Goal: Find contact information: Obtain details needed to contact an individual or organization

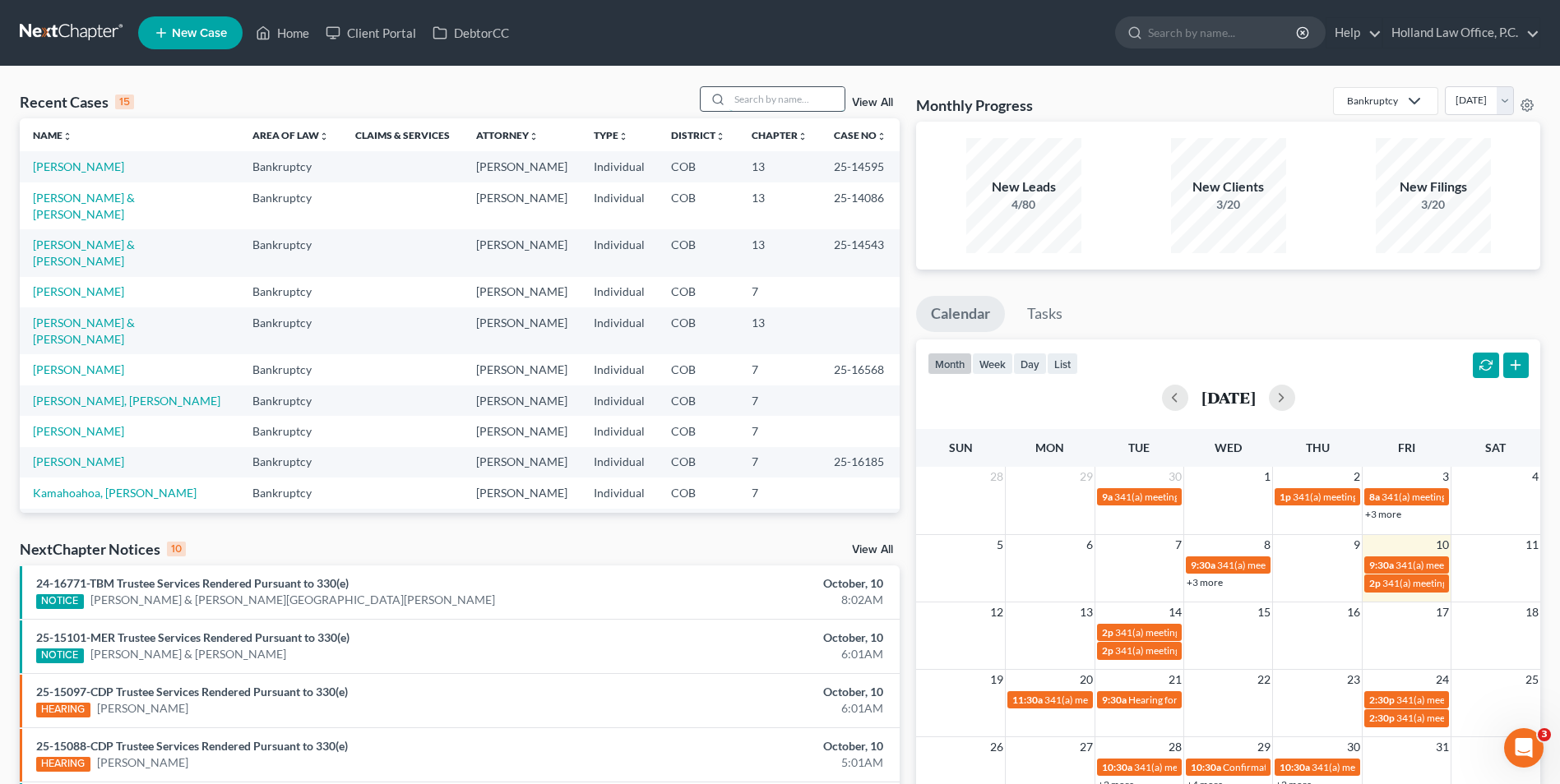
click at [790, 94] on input "search" at bounding box center [787, 99] width 115 height 24
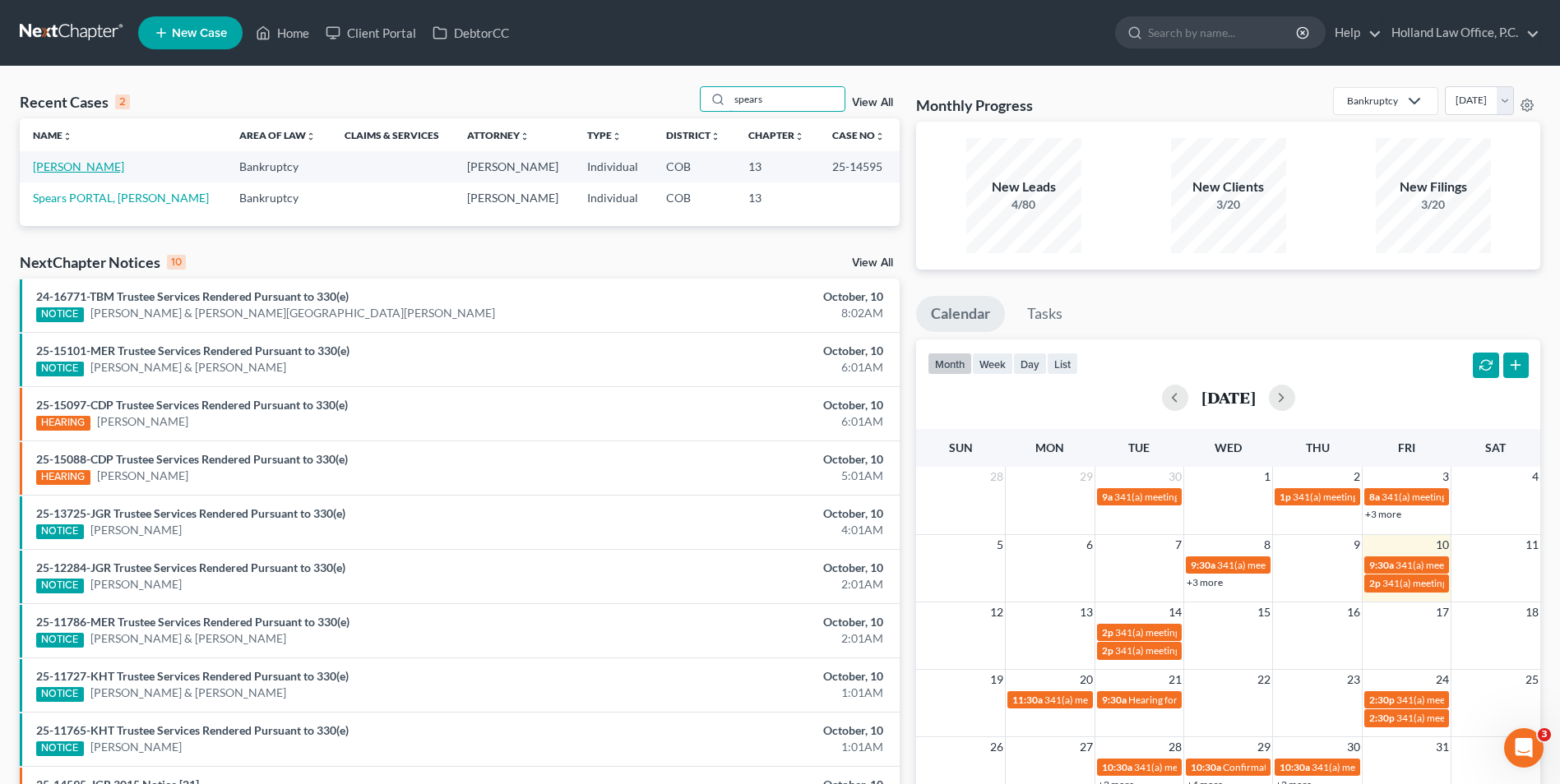
type input "spears"
click at [52, 170] on link "[PERSON_NAME]" at bounding box center [79, 166] width 91 height 14
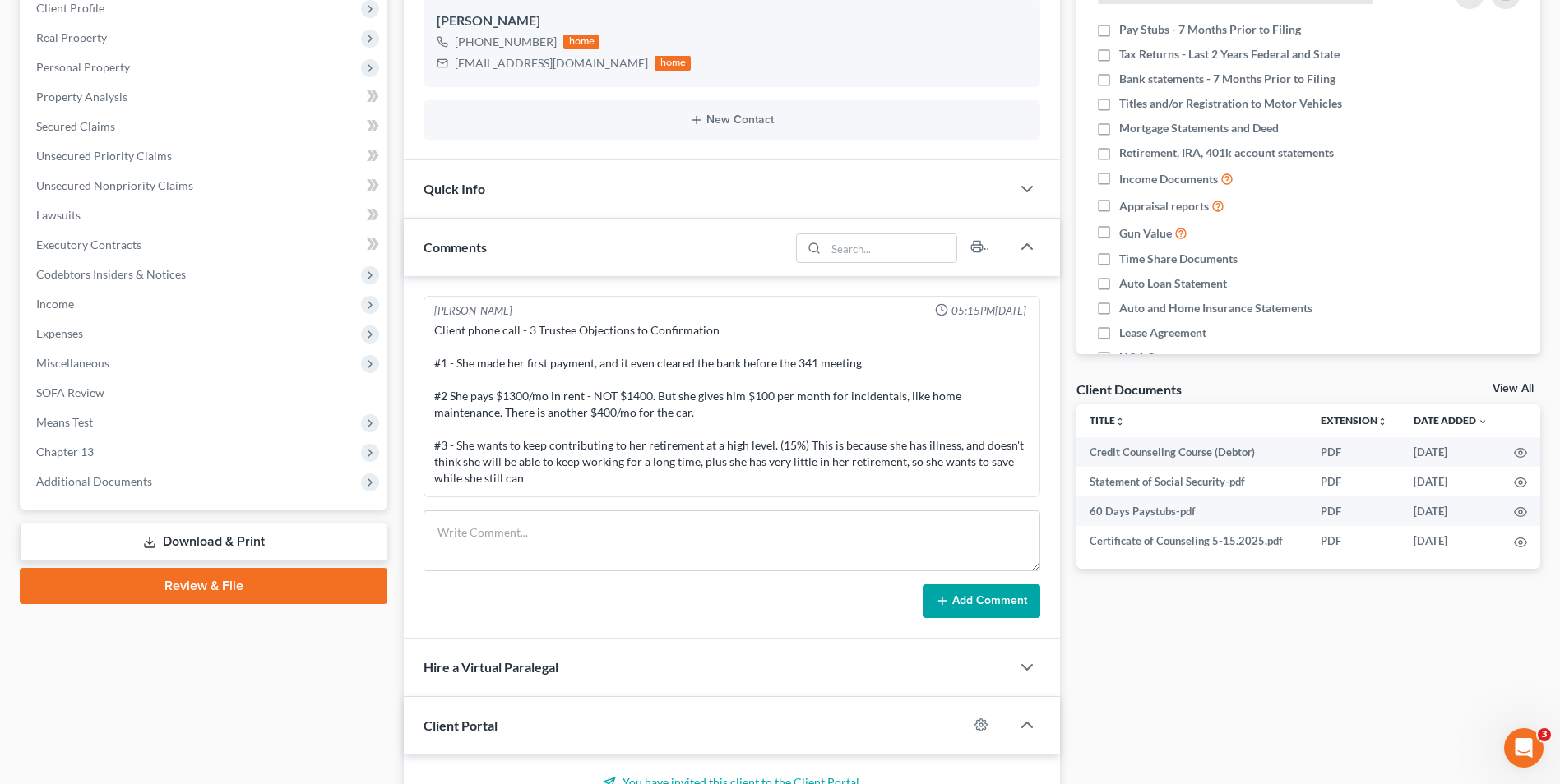
scroll to position [329, 0]
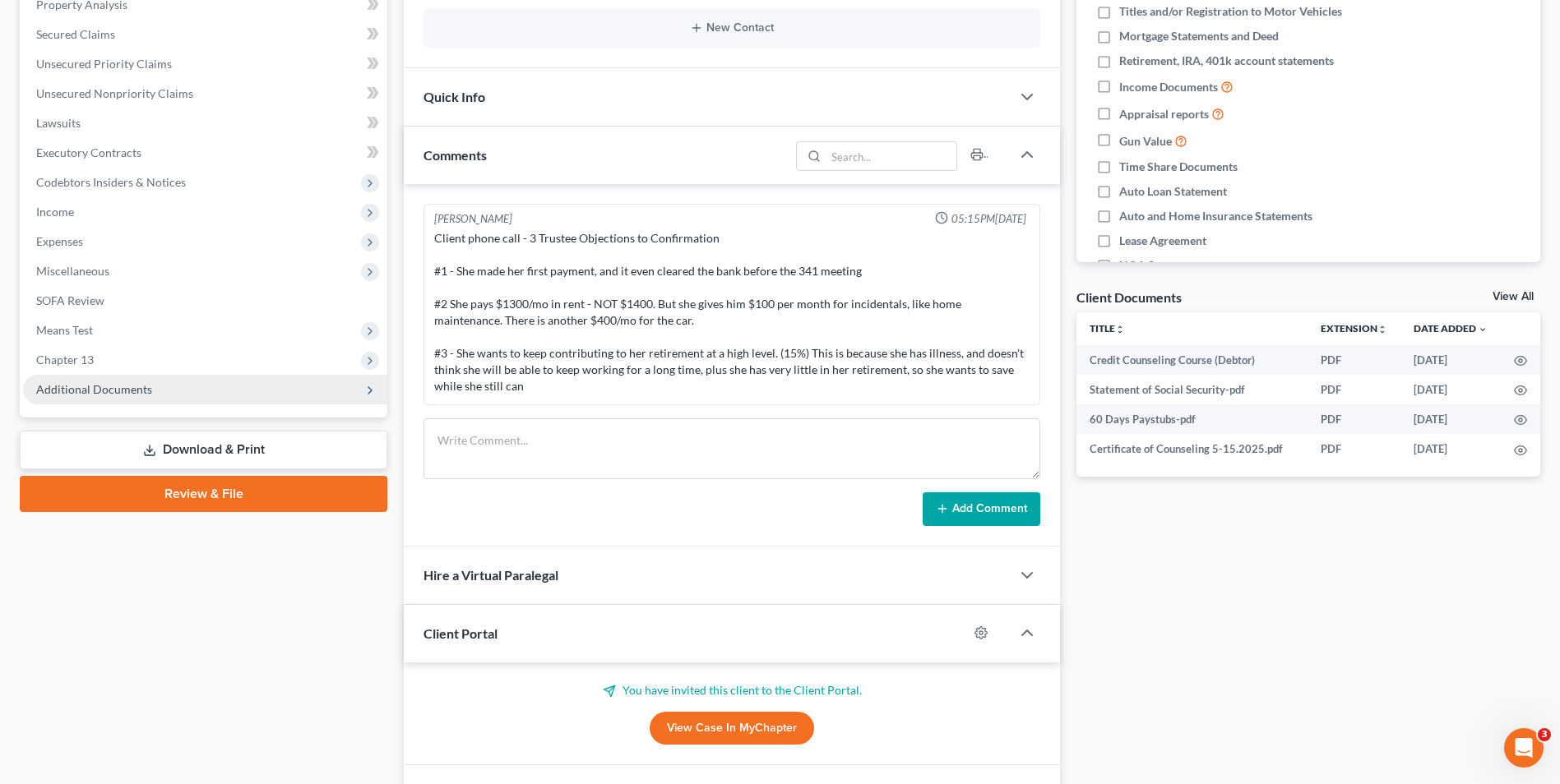
click at [136, 388] on span "Additional Documents" at bounding box center [94, 389] width 116 height 14
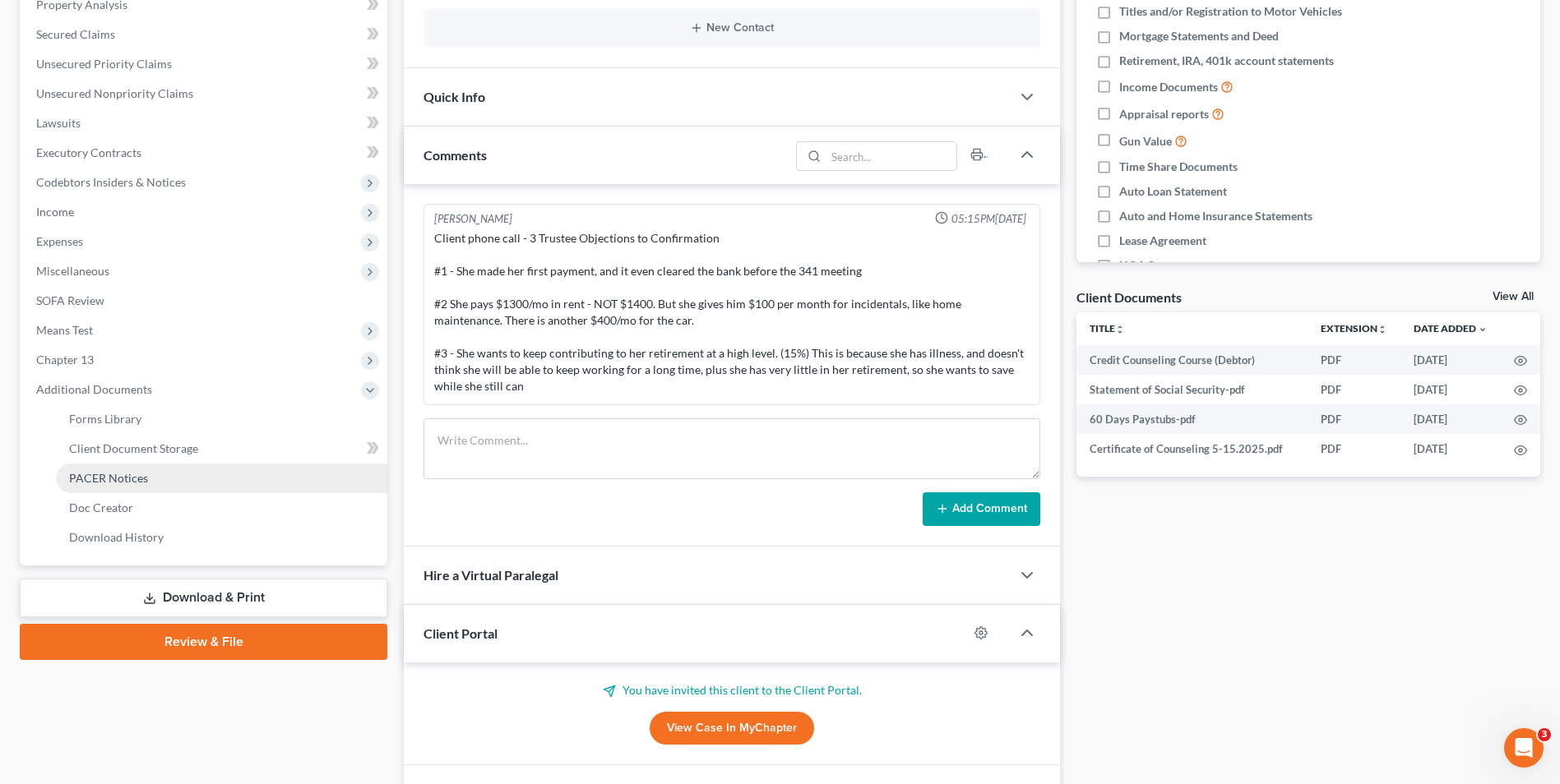
click at [132, 472] on span "PACER Notices" at bounding box center [108, 478] width 79 height 14
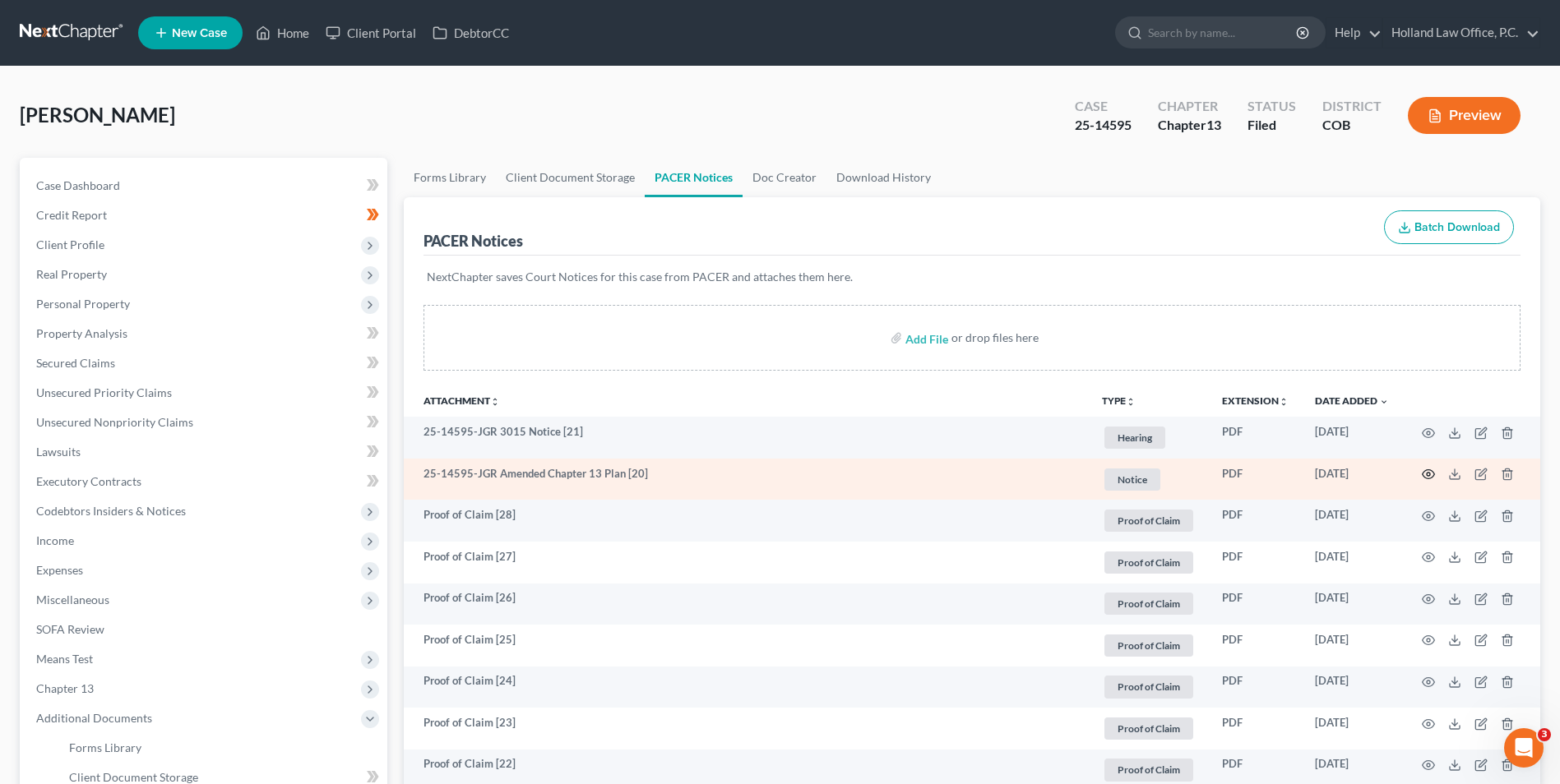
click at [1431, 476] on icon "button" at bounding box center [1428, 474] width 13 height 13
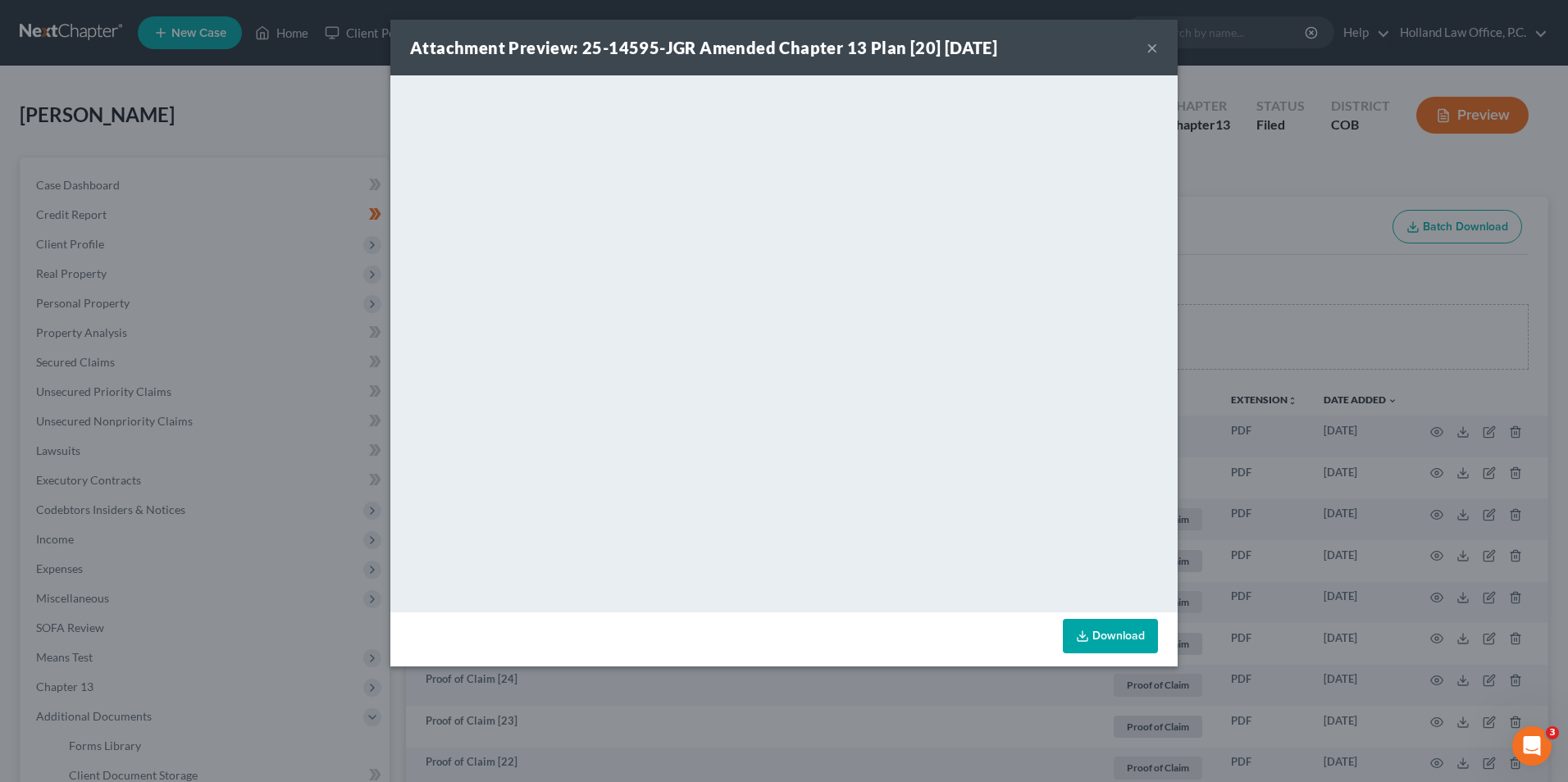
click at [1157, 48] on button "×" at bounding box center [1152, 47] width 11 height 20
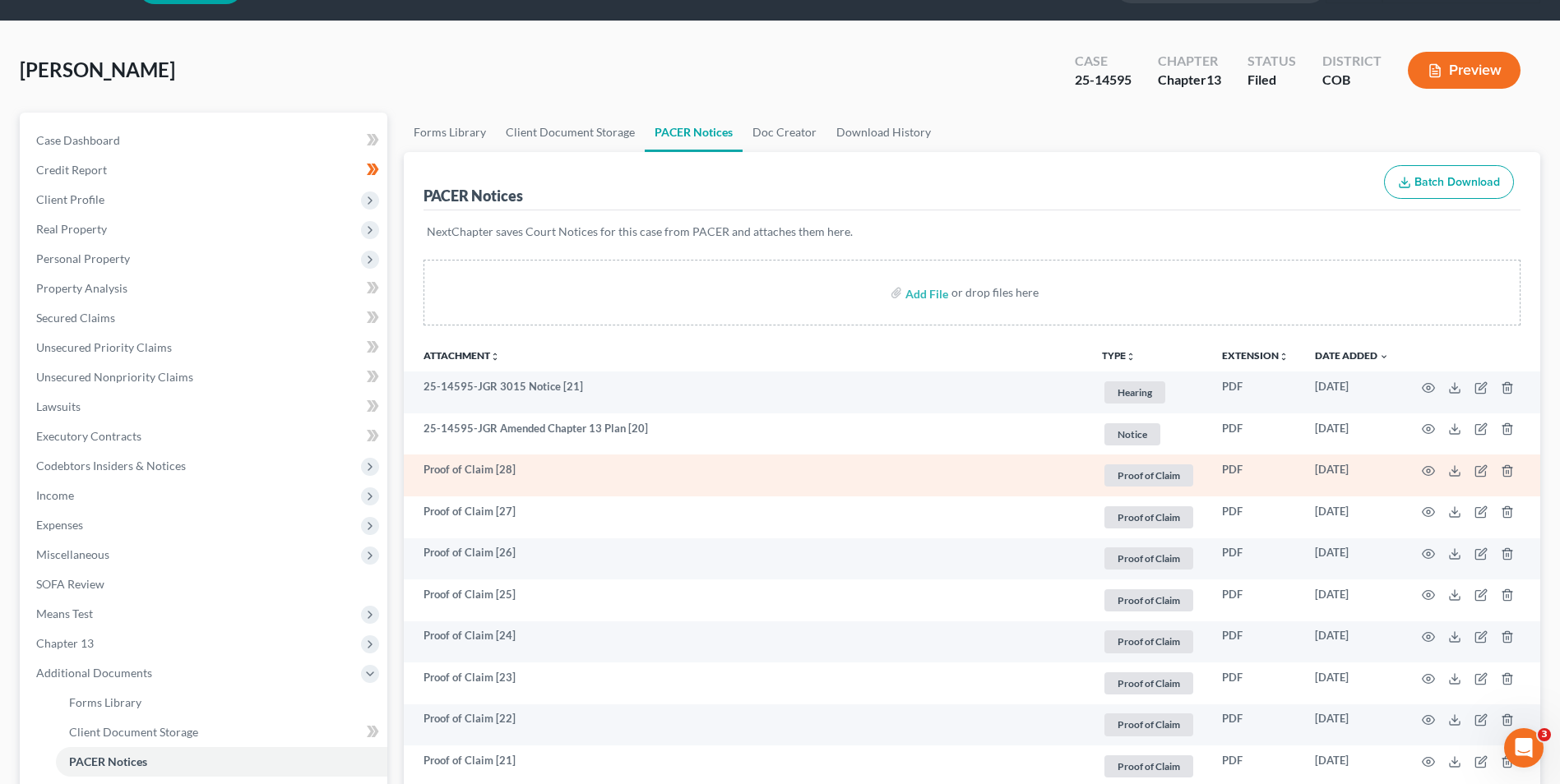
scroll to position [82, 0]
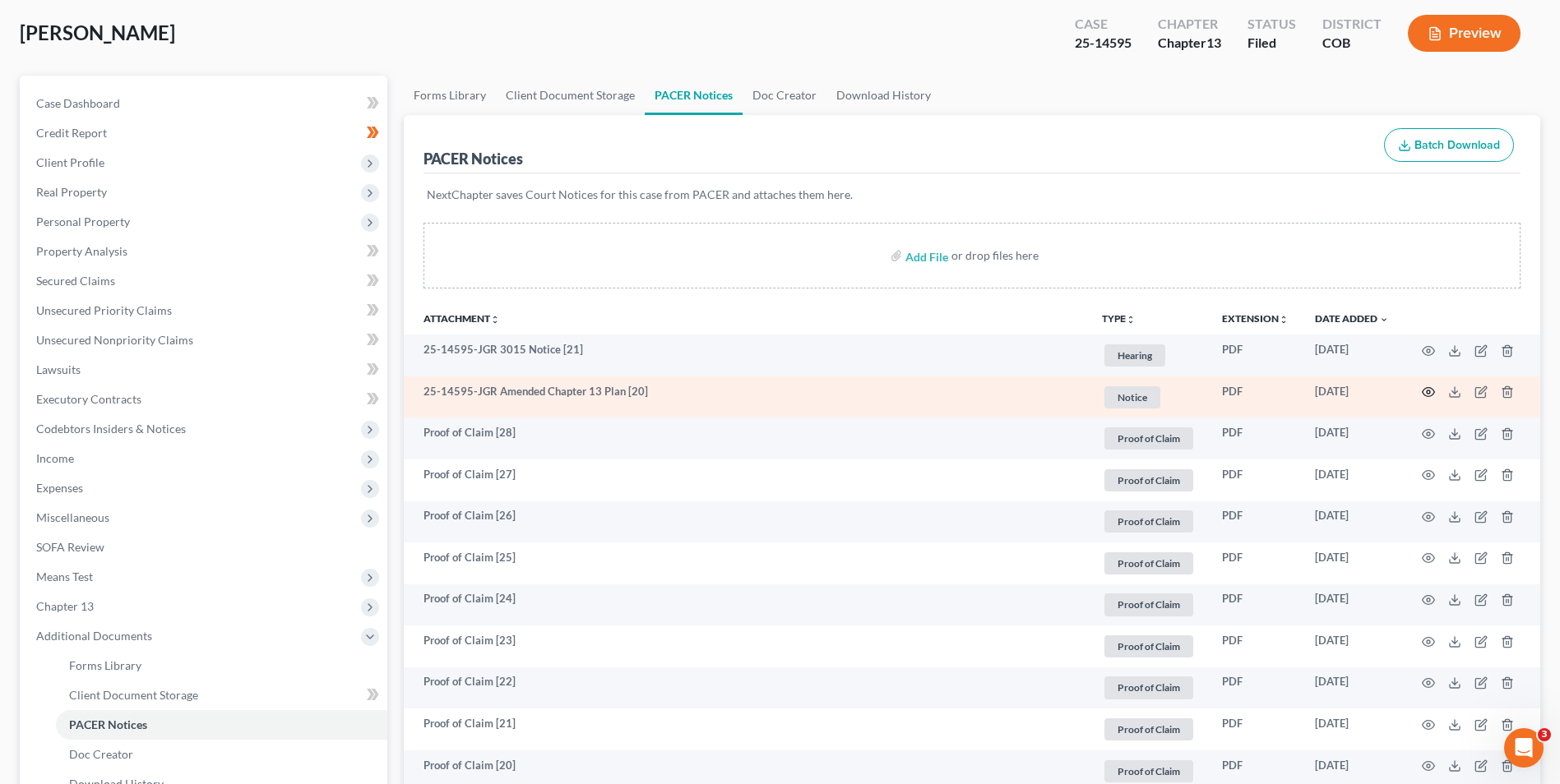
click at [1428, 392] on icon "button" at bounding box center [1428, 392] width 13 height 13
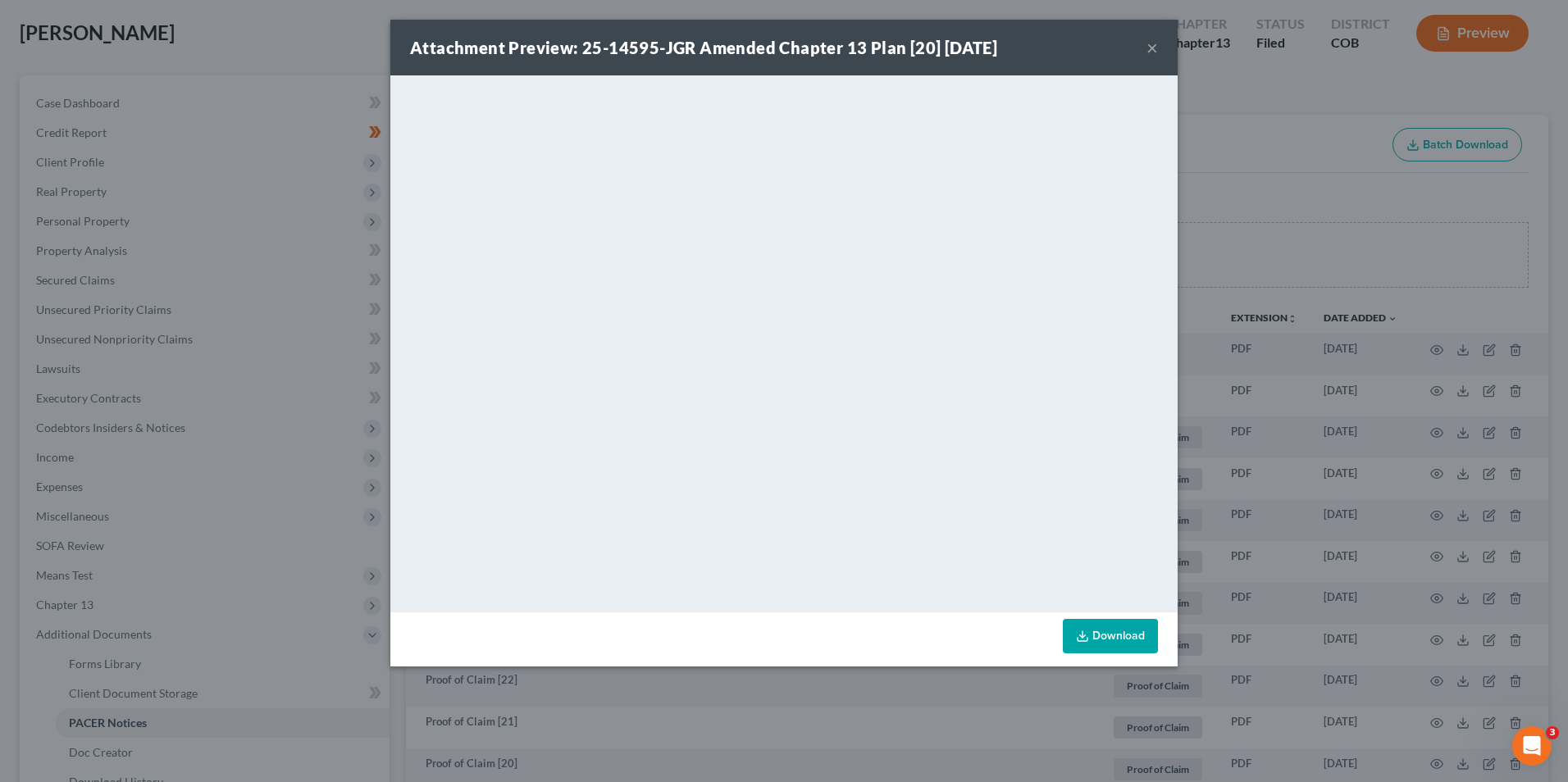
click at [1374, 418] on div "Attachment Preview: 25-14595-JGR Amended Chapter 13 Plan [20] [DATE] × <object …" at bounding box center [784, 391] width 1568 height 782
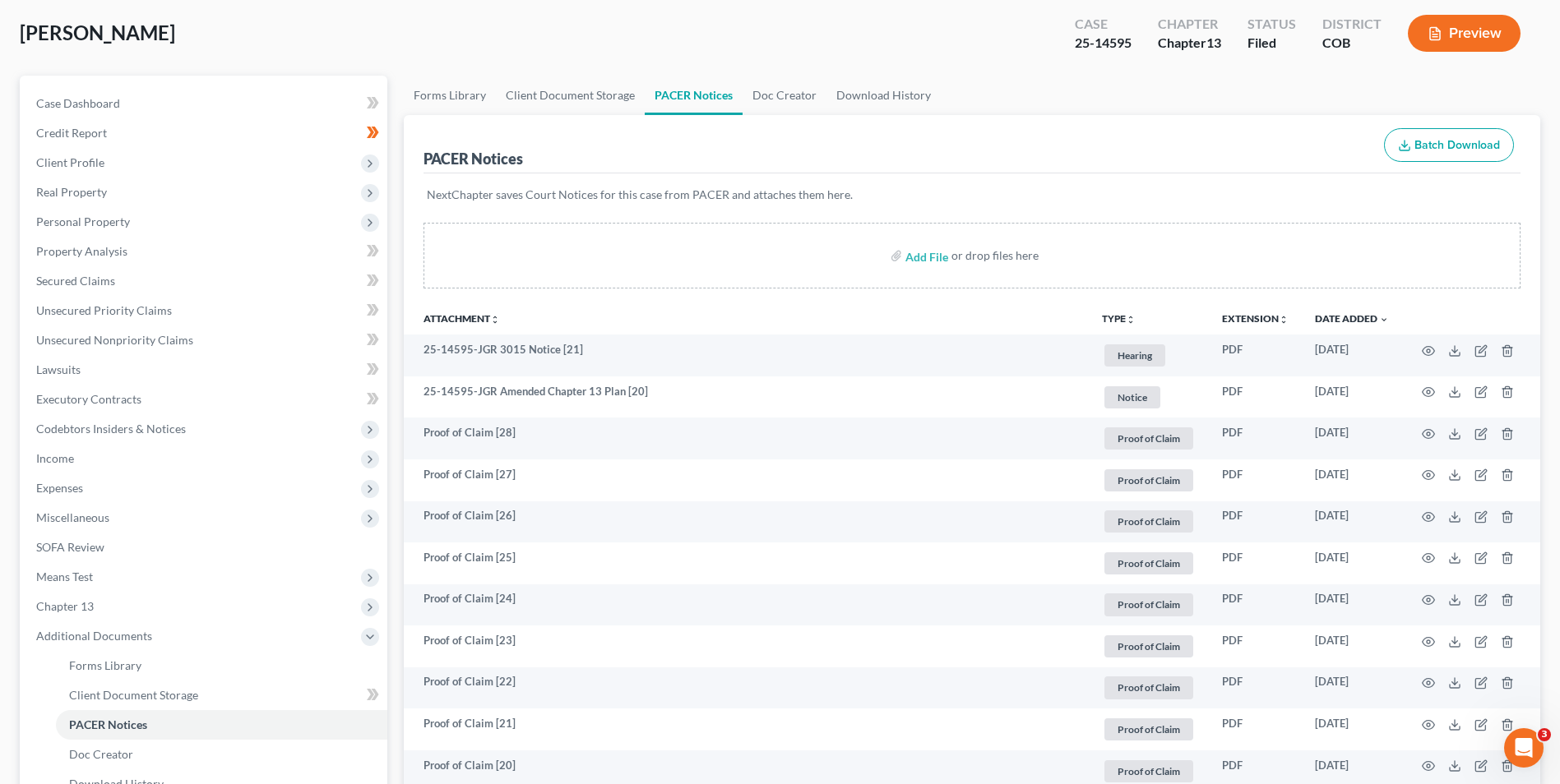
scroll to position [0, 0]
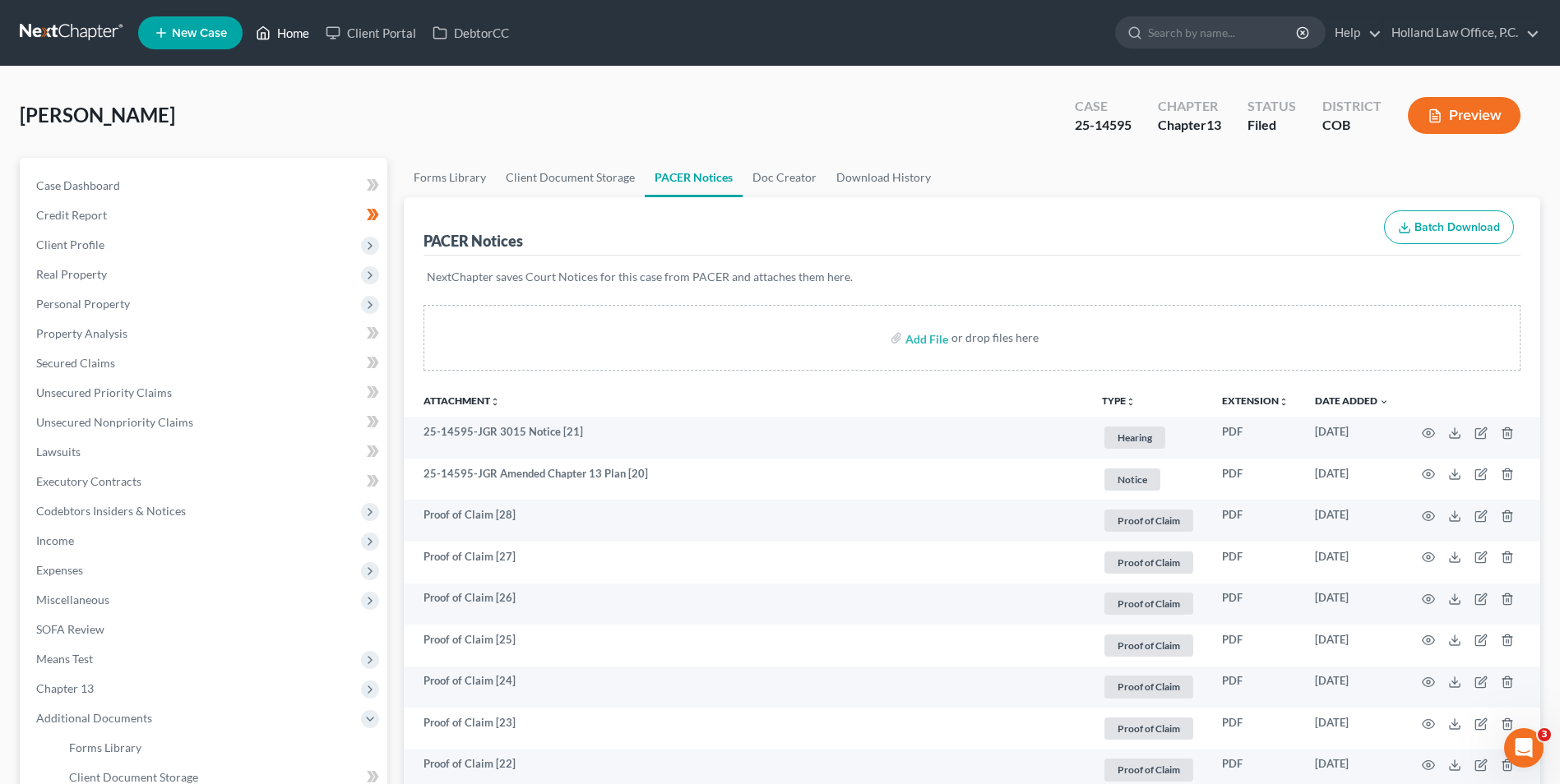
click at [272, 24] on link "Home" at bounding box center [282, 33] width 70 height 30
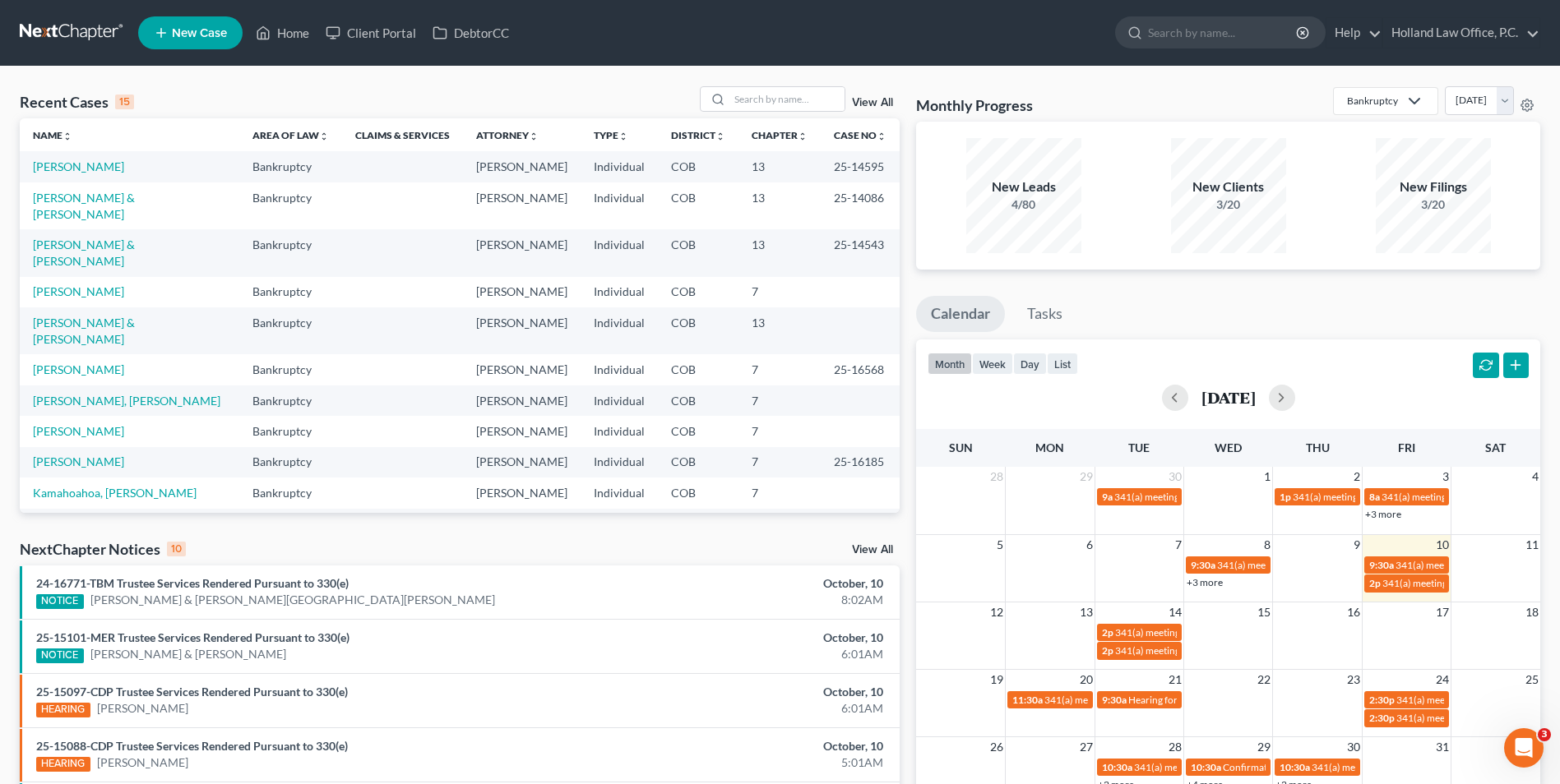
click at [874, 550] on link "View All" at bounding box center [872, 549] width 41 height 11
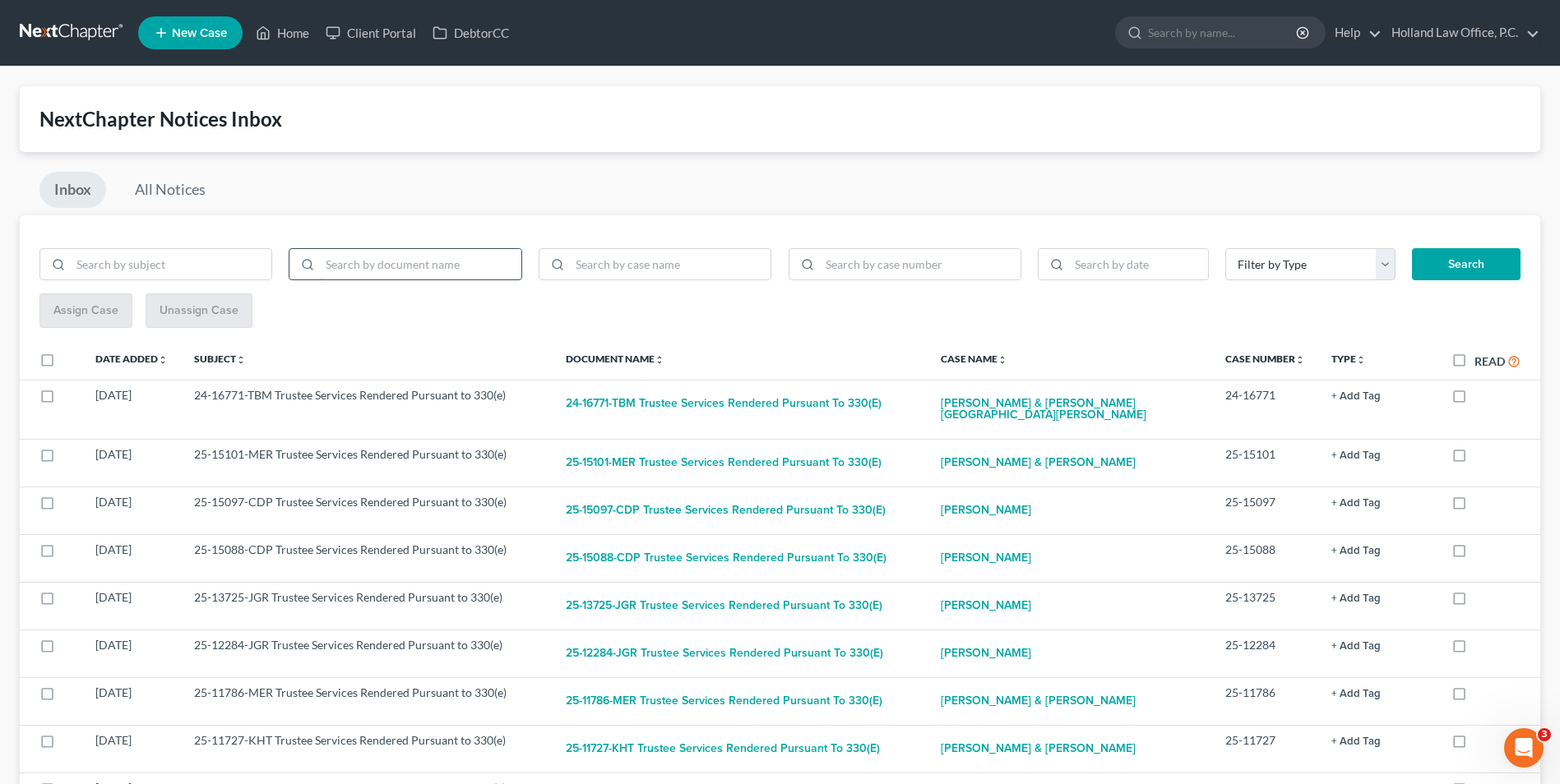
click at [469, 258] on input "search" at bounding box center [420, 265] width 200 height 31
type input "discharge"
click at [1412, 248] on button "Search" at bounding box center [1466, 265] width 108 height 33
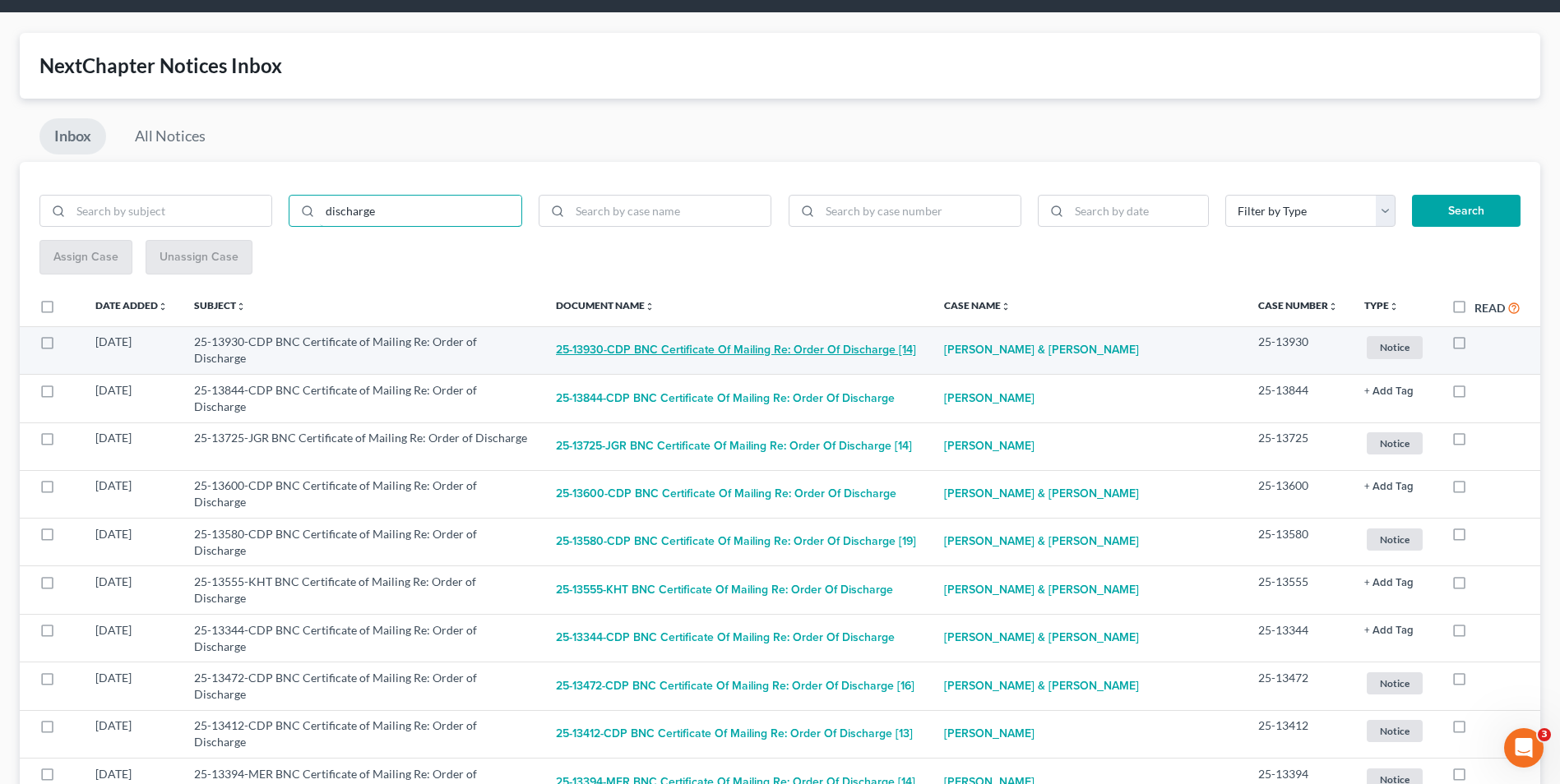
scroll to position [82, 0]
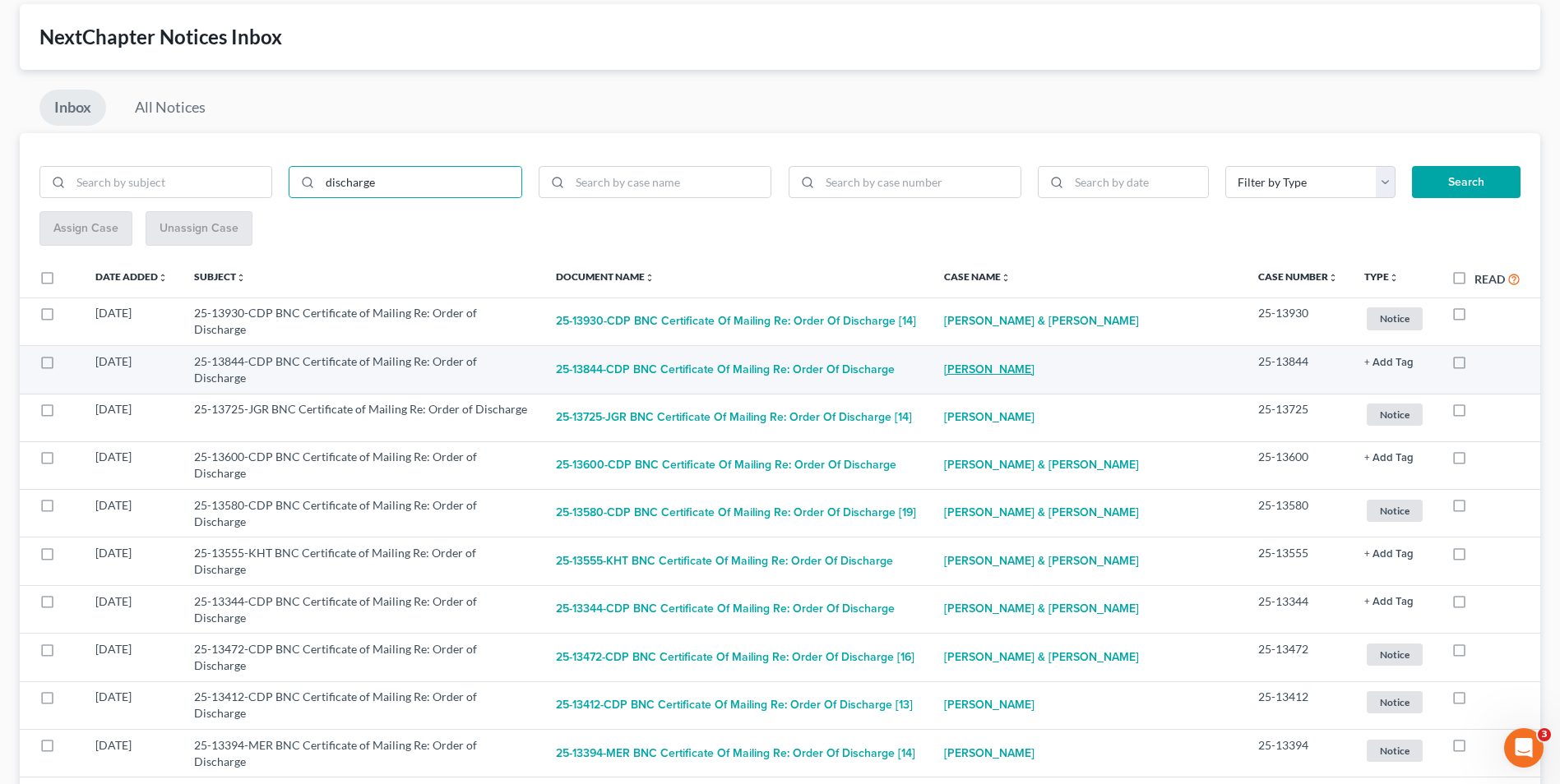
click at [1001, 368] on link "[PERSON_NAME]" at bounding box center [988, 370] width 90 height 33
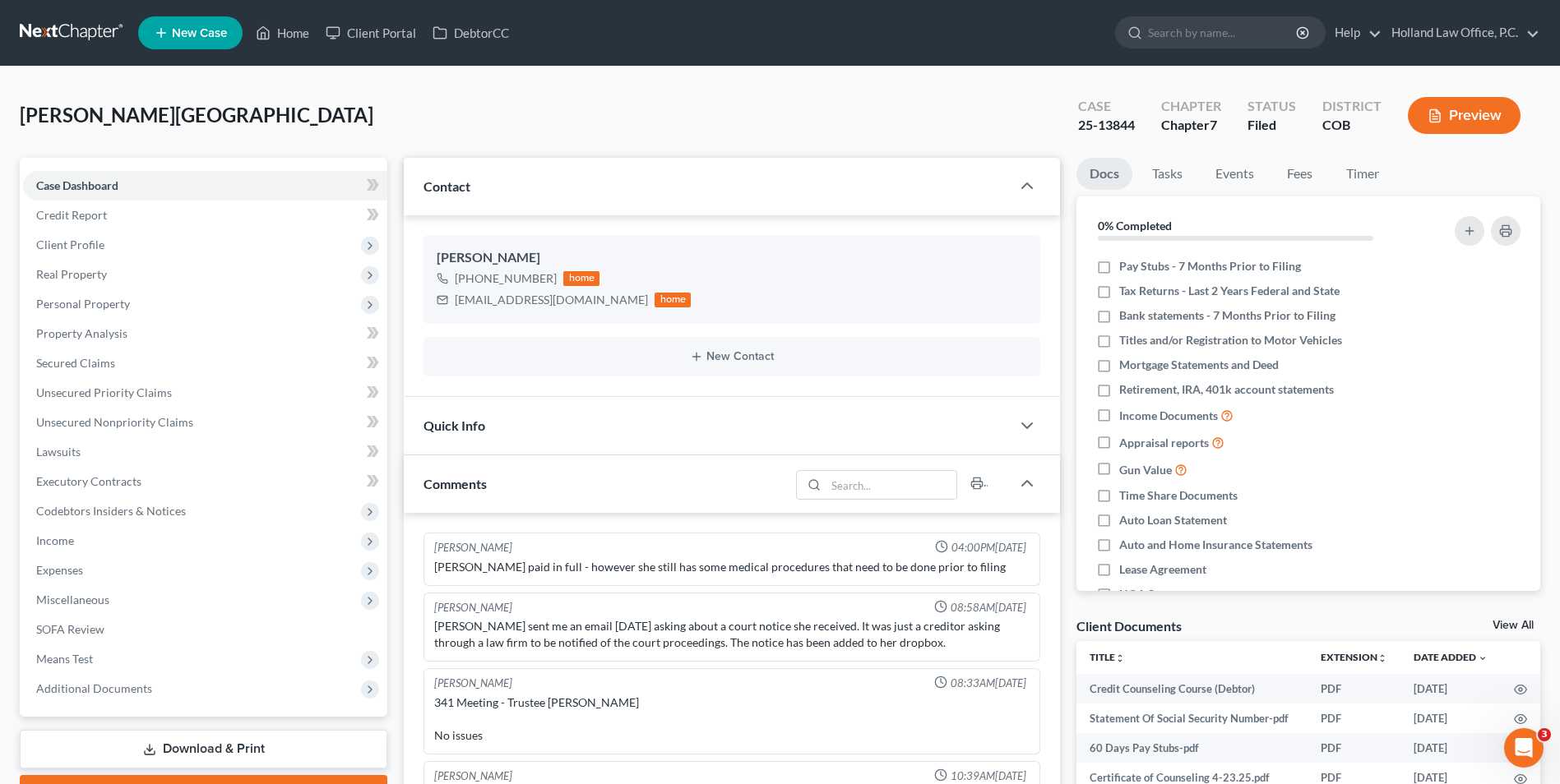
scroll to position [18, 0]
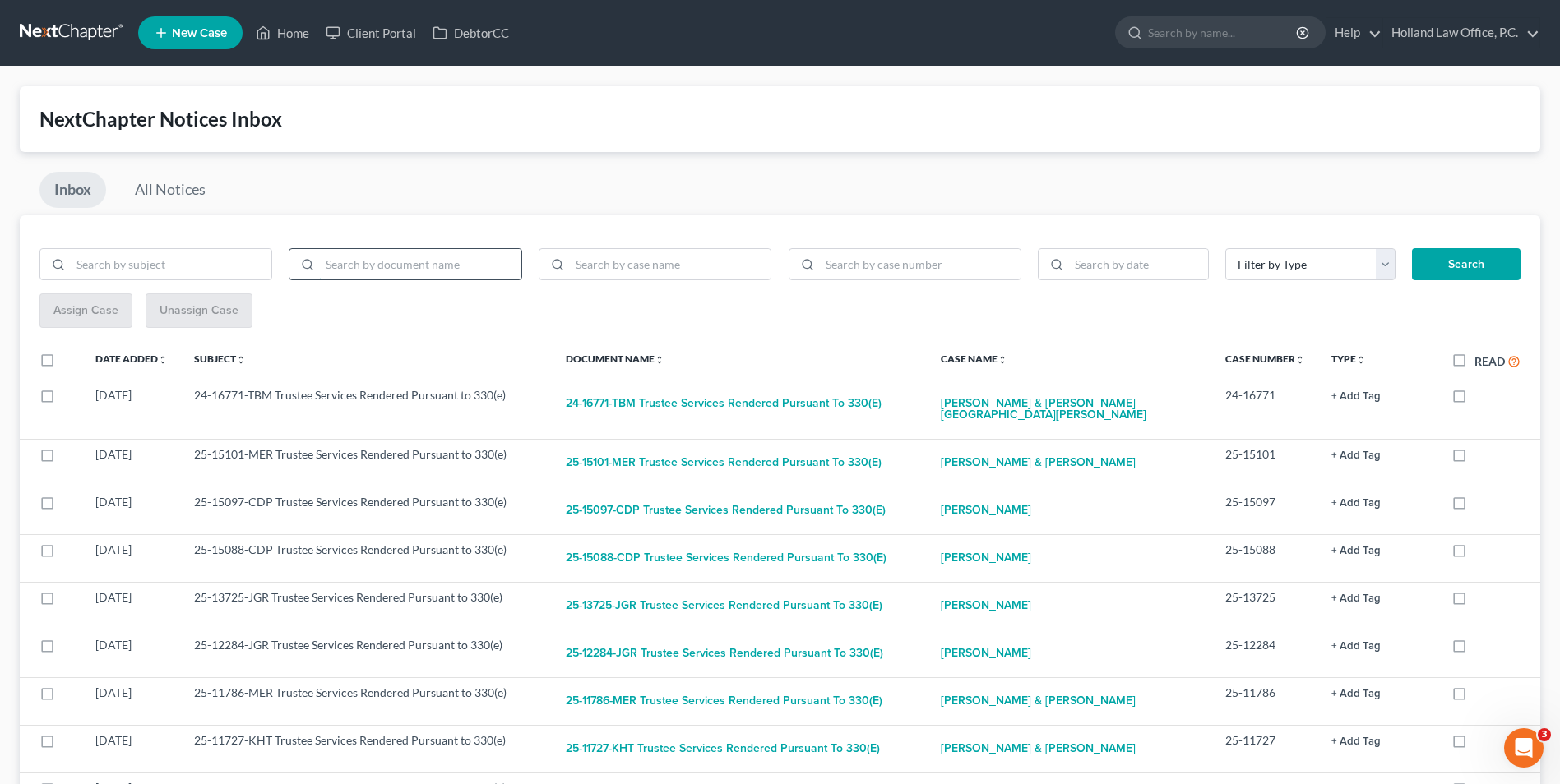
click at [508, 269] on input "search" at bounding box center [420, 265] width 200 height 31
type input "discharge"
click at [1412, 248] on button "Search" at bounding box center [1466, 265] width 108 height 33
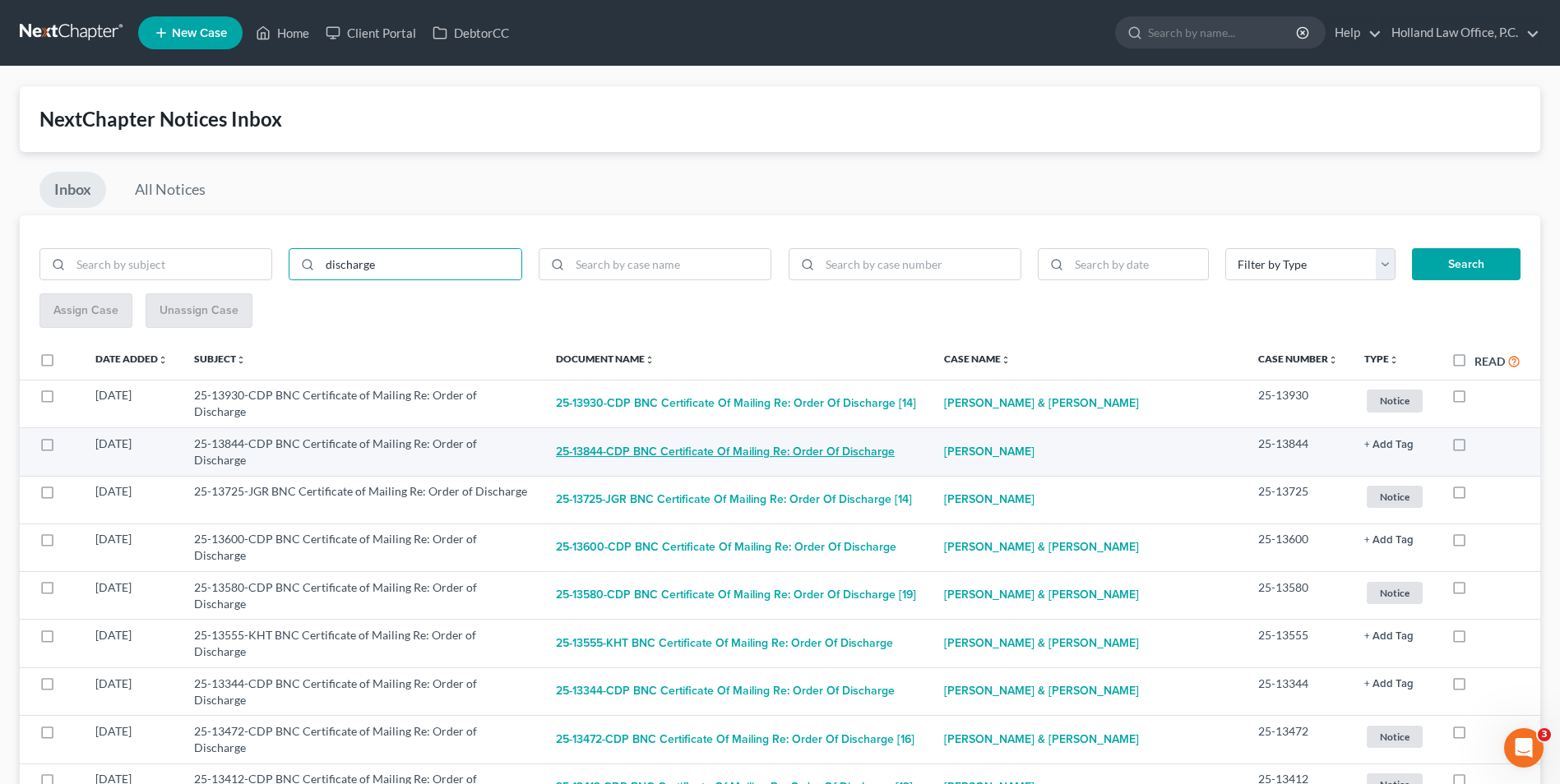
click at [850, 449] on button "25-13844-CDP BNC Certificate of Mailing Re: Order of Discharge" at bounding box center [725, 452] width 338 height 33
checkbox input "true"
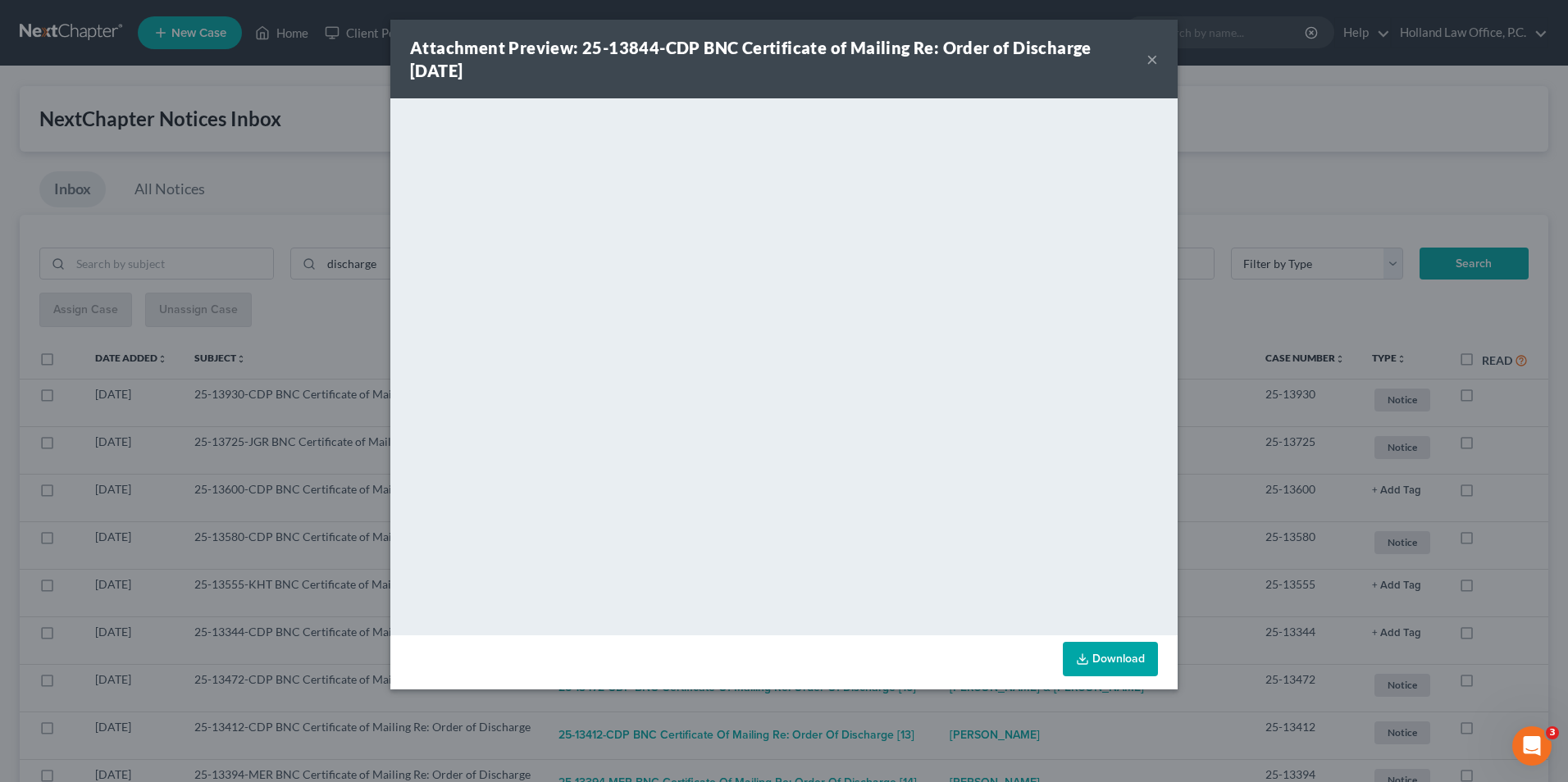
click at [1449, 384] on div "Attachment Preview: 25-13844-CDP BNC Certificate of Mailing Re: Order of Discha…" at bounding box center [784, 391] width 1568 height 782
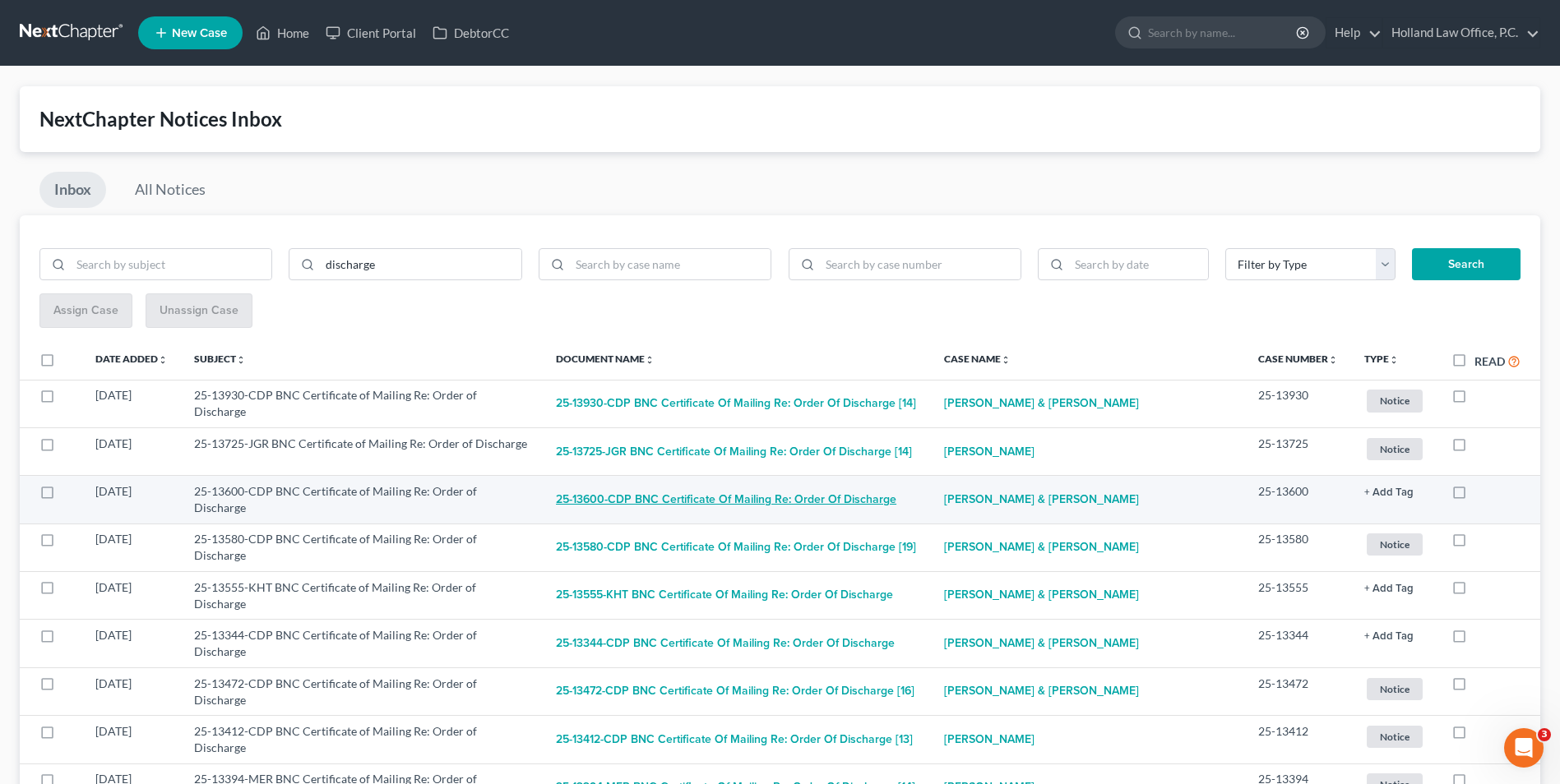
click at [842, 505] on button "25-13600-CDP BNC Certificate of Mailing Re: Order of Discharge" at bounding box center [726, 500] width 340 height 33
checkbox input "true"
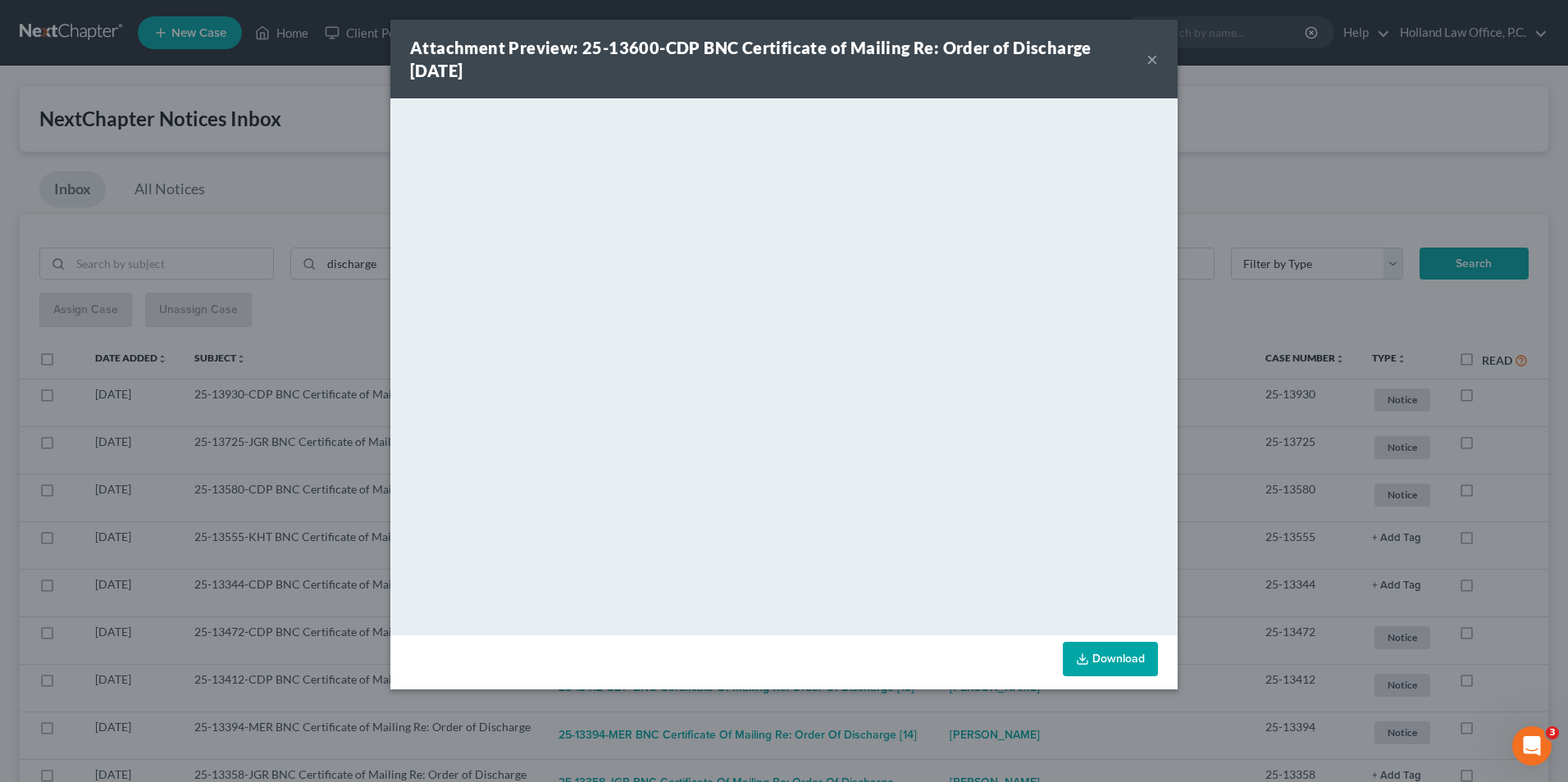
click at [1359, 520] on div "Attachment Preview: 25-13600-CDP BNC Certificate of Mailing Re: Order of Discha…" at bounding box center [784, 391] width 1568 height 782
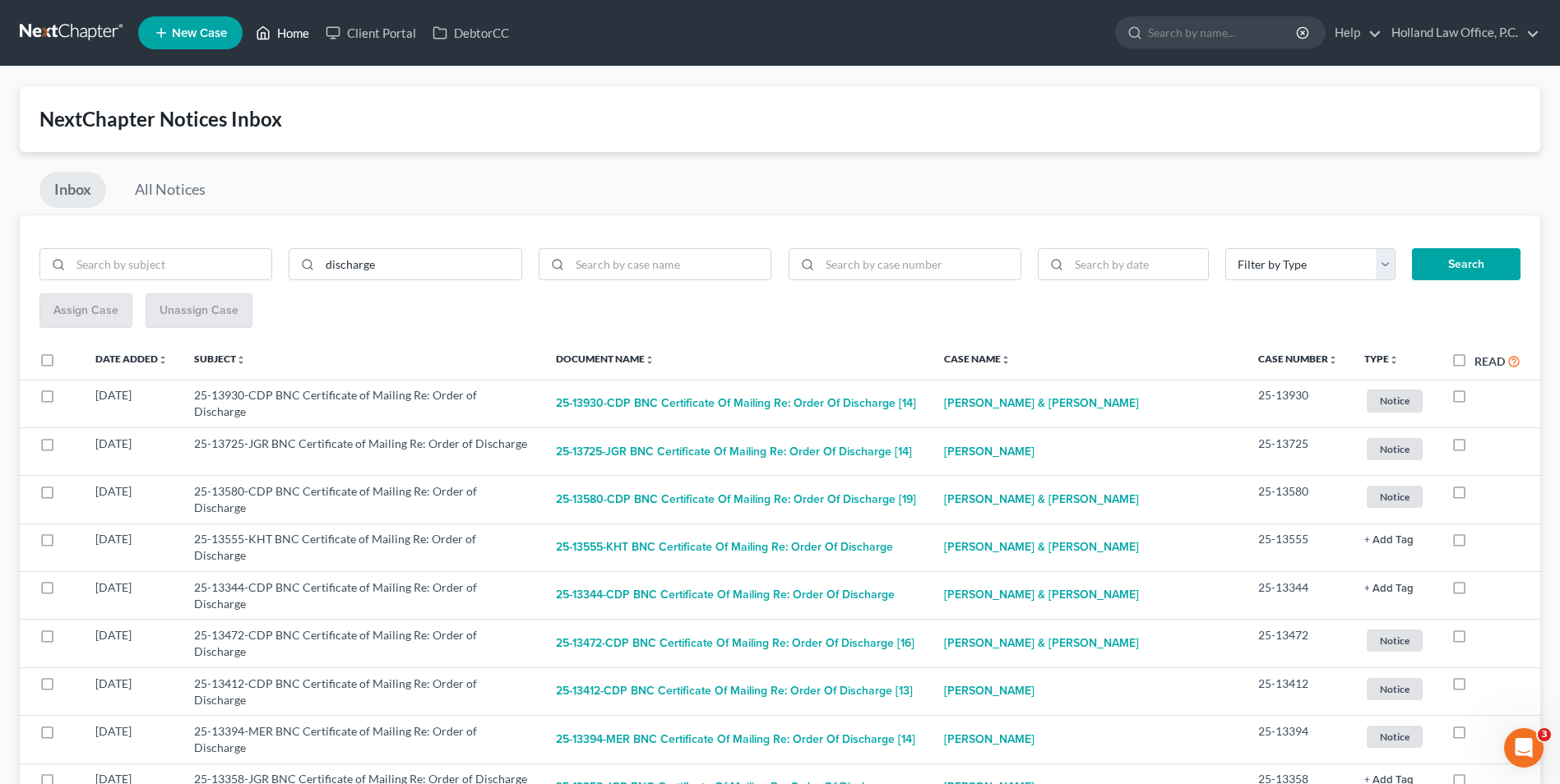
click at [283, 20] on link "Home" at bounding box center [282, 33] width 70 height 30
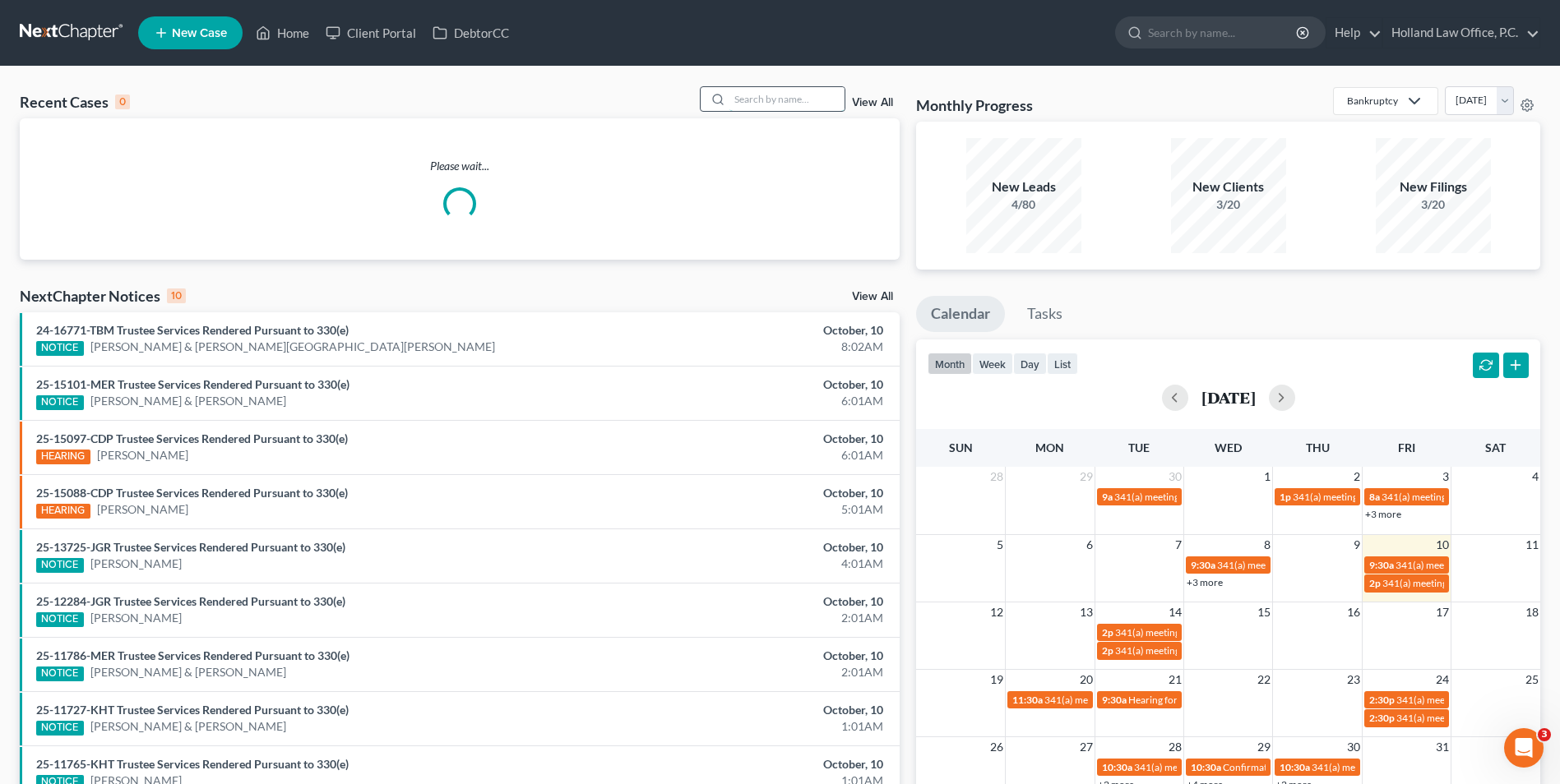
click at [786, 103] on input "search" at bounding box center [787, 99] width 115 height 24
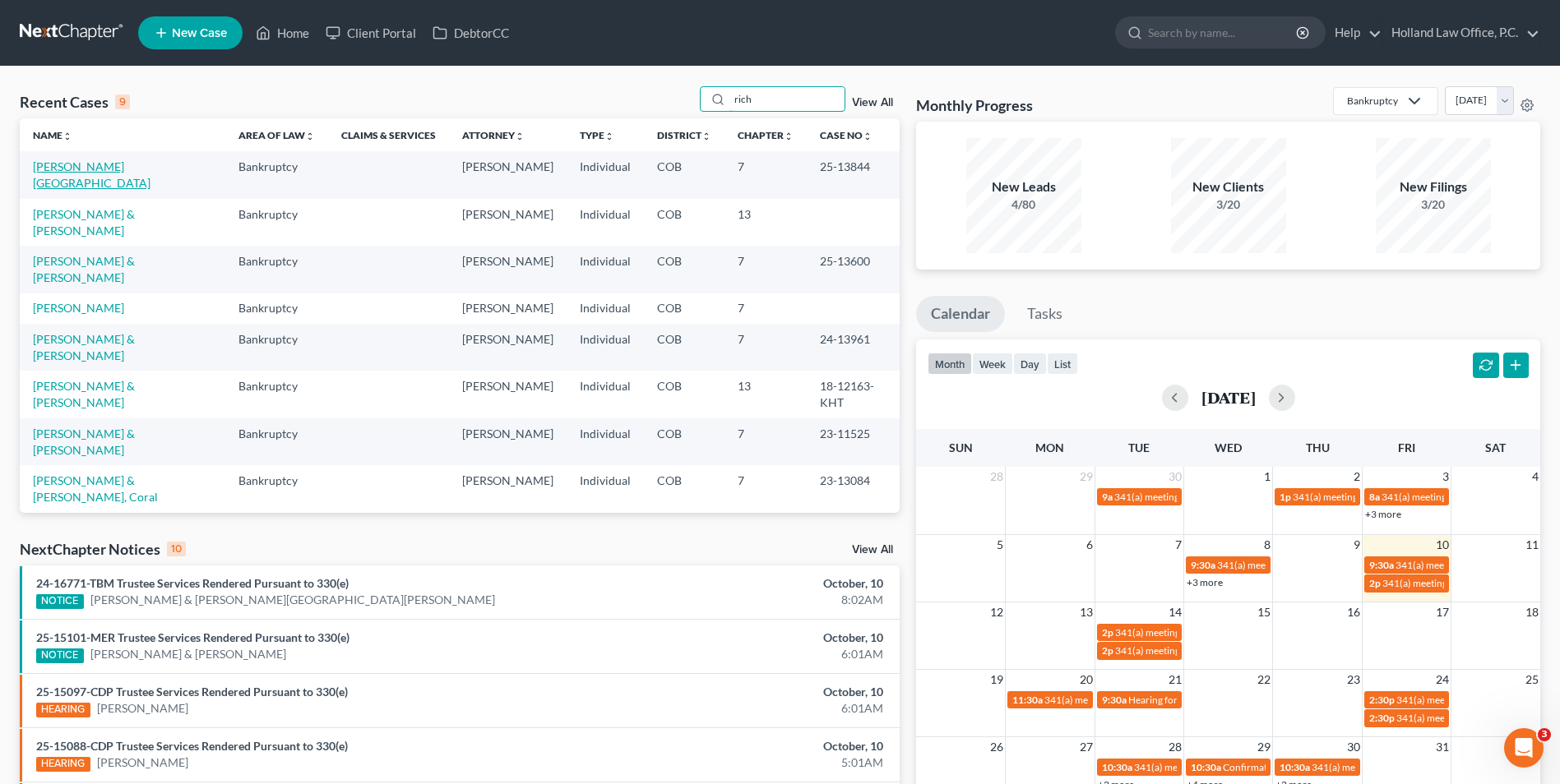
type input "rich"
click at [80, 166] on link "[PERSON_NAME][GEOGRAPHIC_DATA]" at bounding box center [92, 174] width 117 height 31
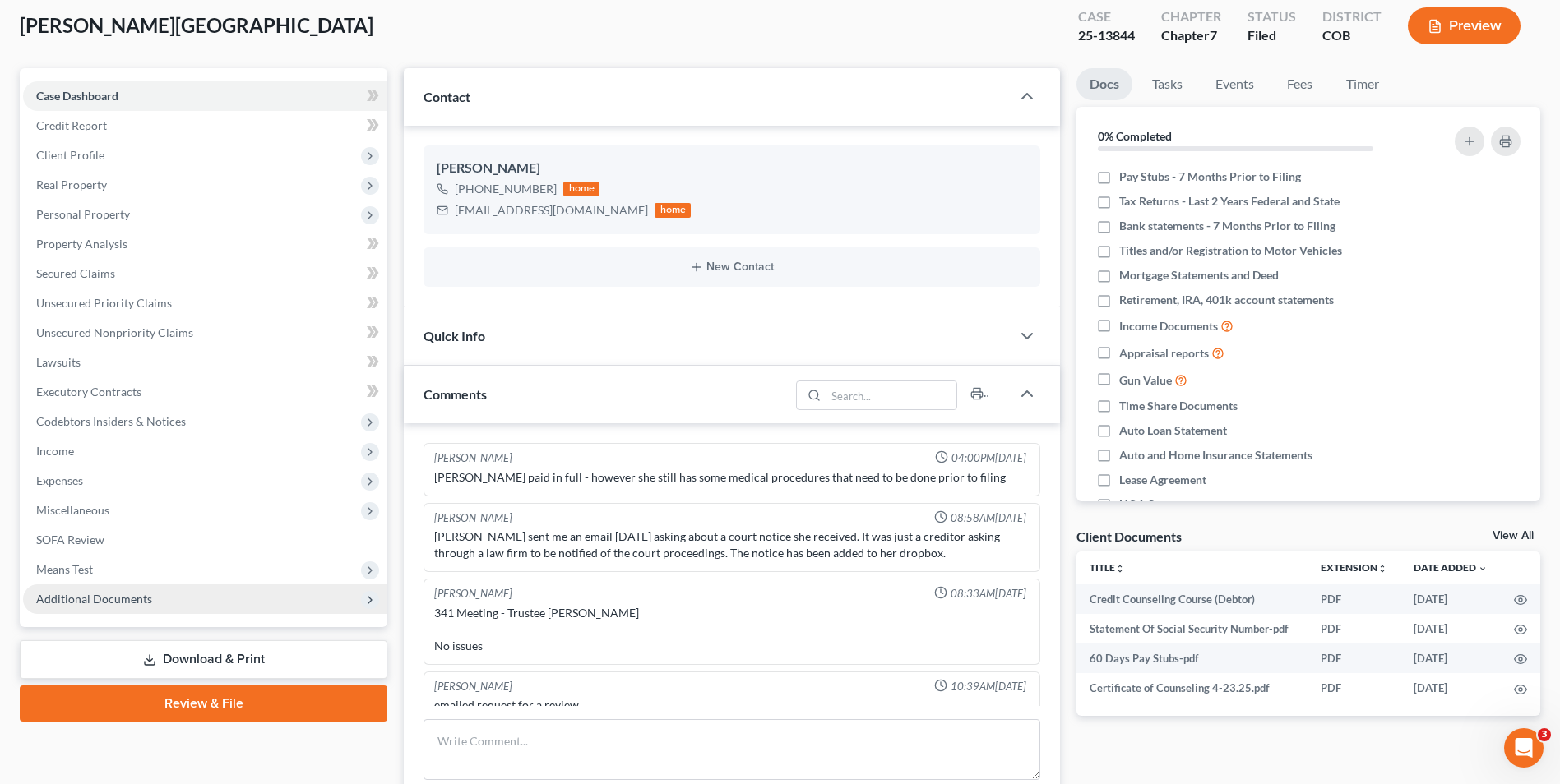
scroll to position [18, 0]
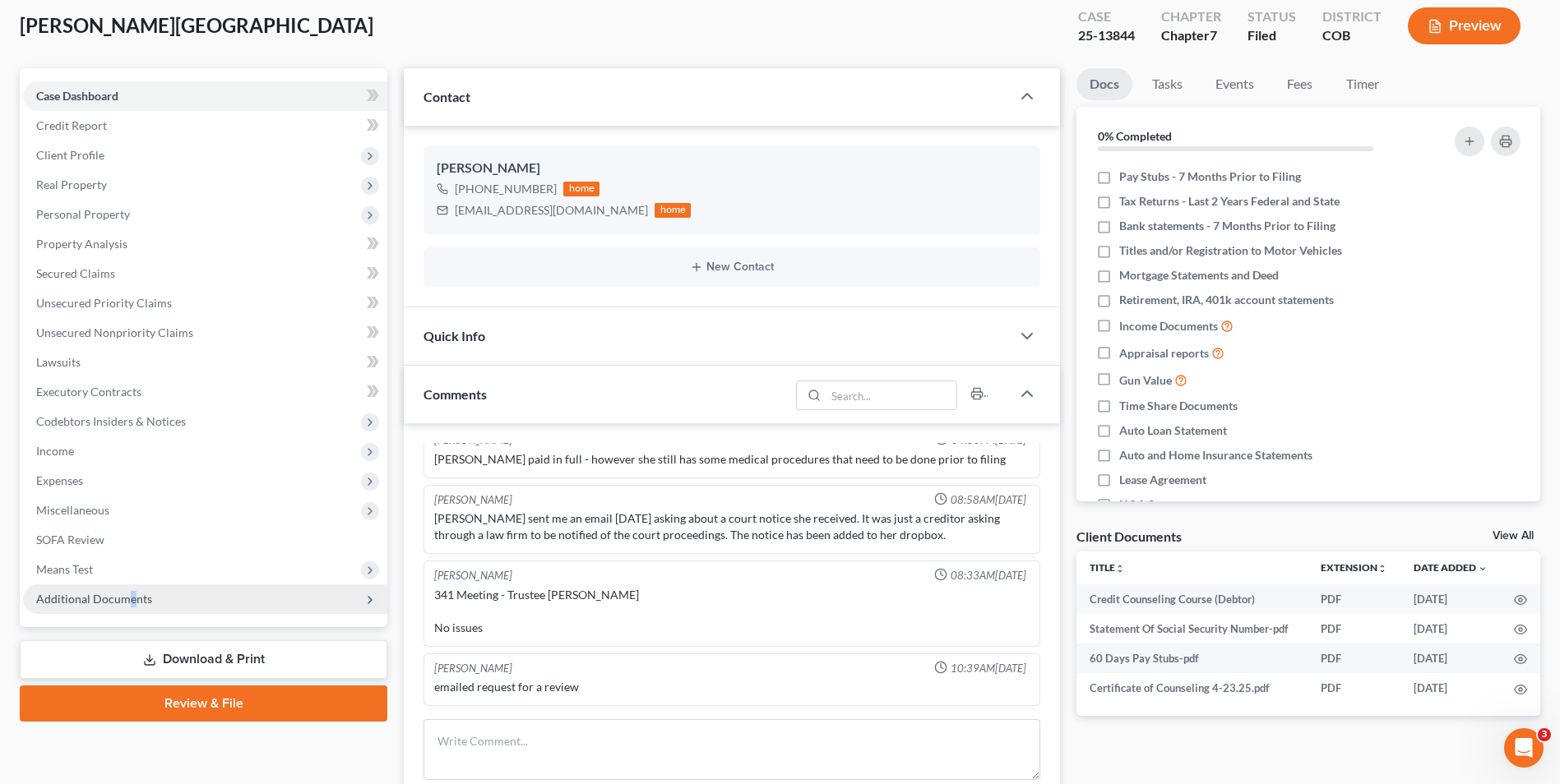
click at [131, 600] on span "Additional Documents" at bounding box center [94, 599] width 116 height 14
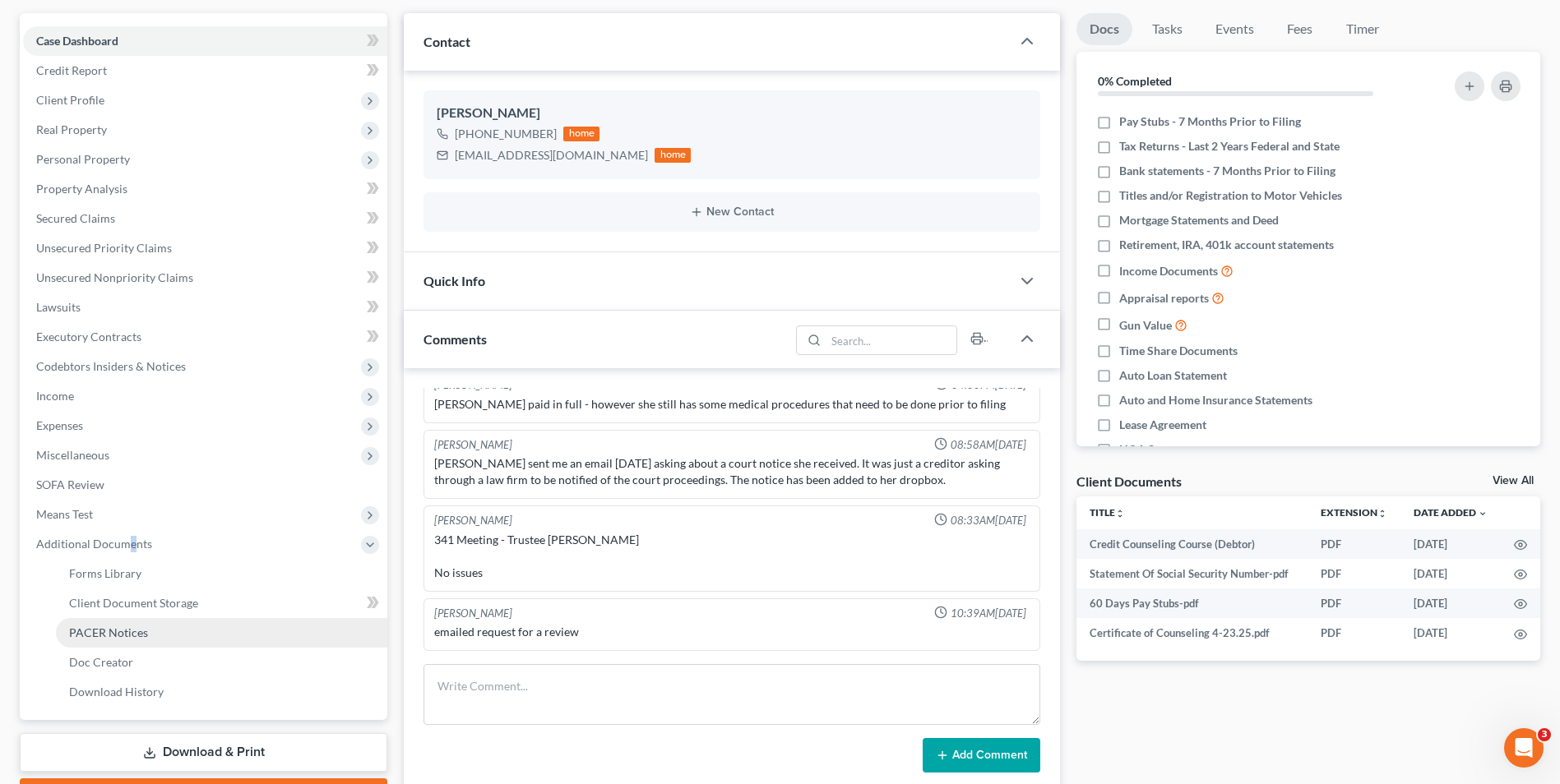
scroll to position [172, 0]
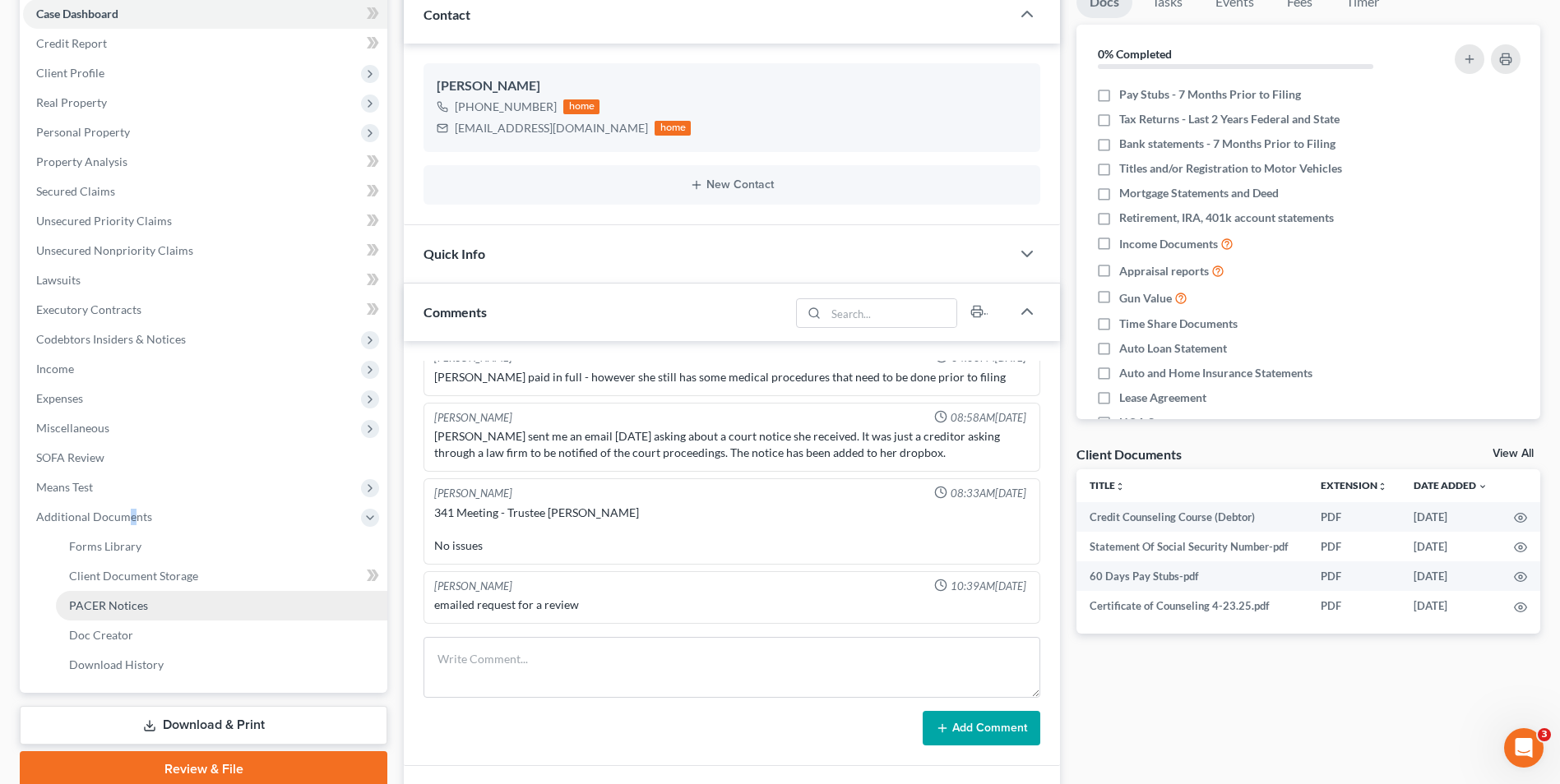
click at [119, 607] on span "PACER Notices" at bounding box center [108, 606] width 79 height 14
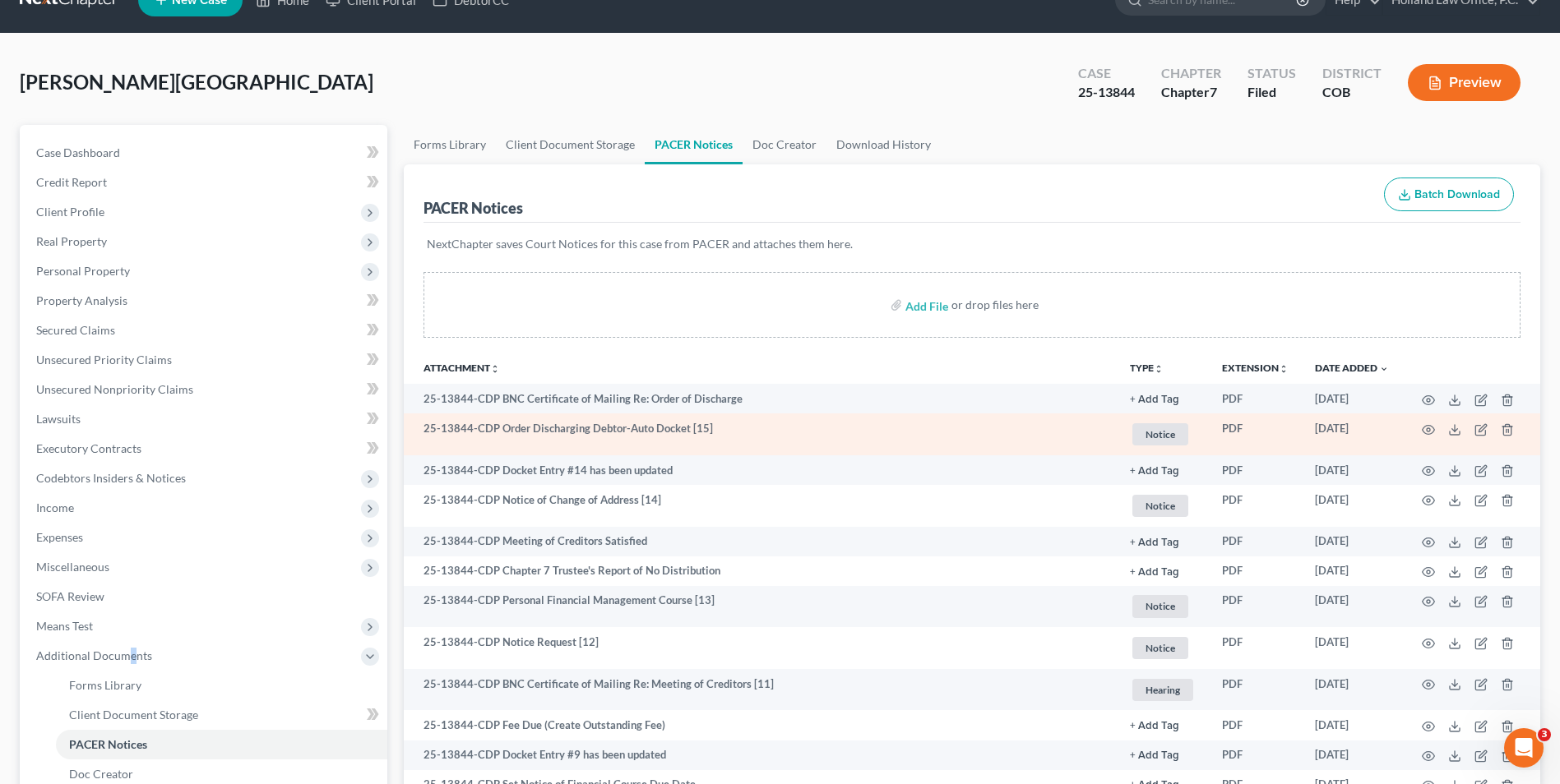
scroll to position [82, 0]
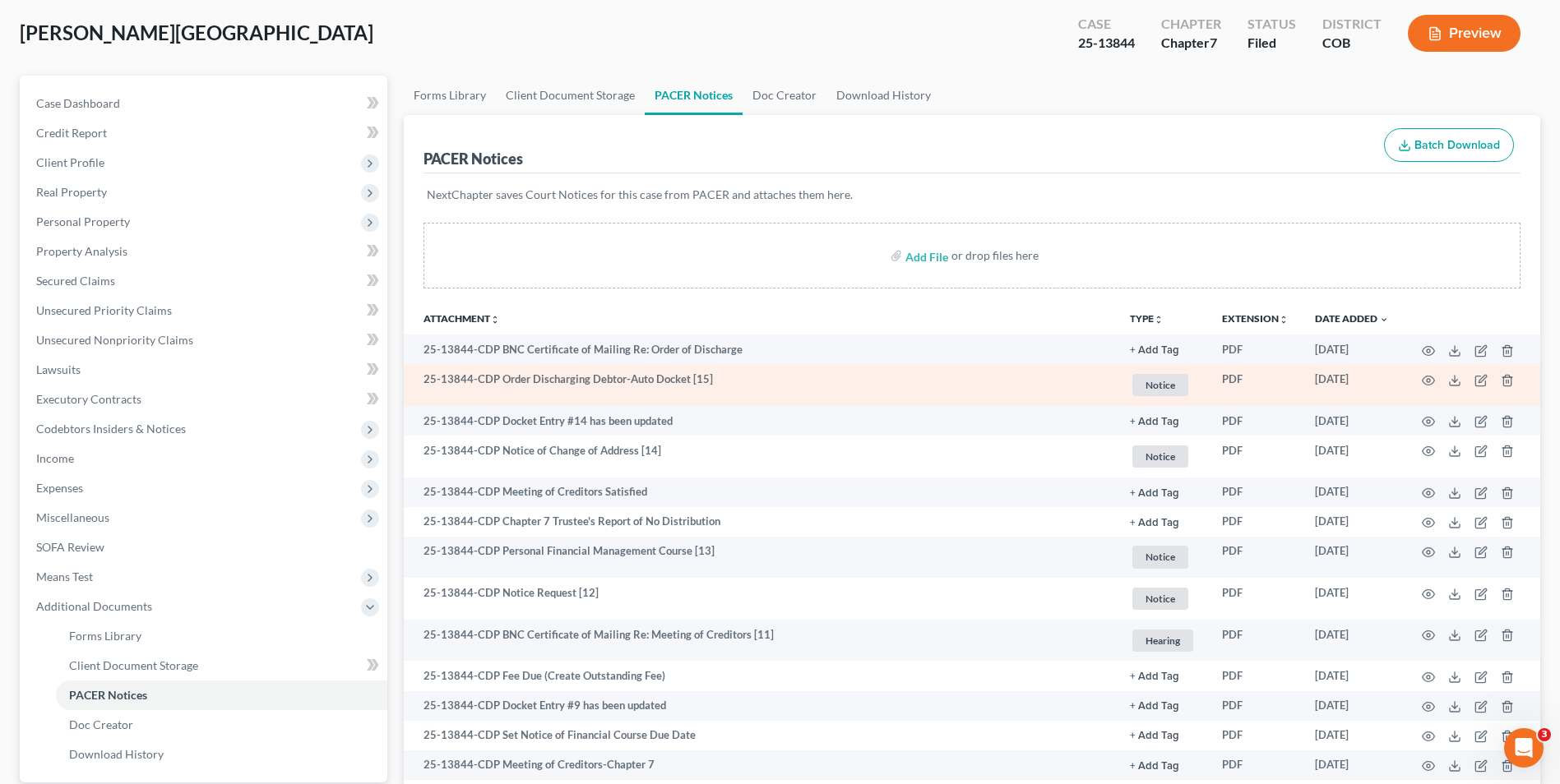
click at [654, 378] on td "25-13844-CDP Order Discharging Debtor-Auto Docket [15]" at bounding box center [760, 385] width 713 height 42
click at [1424, 384] on icon "button" at bounding box center [1428, 380] width 13 height 13
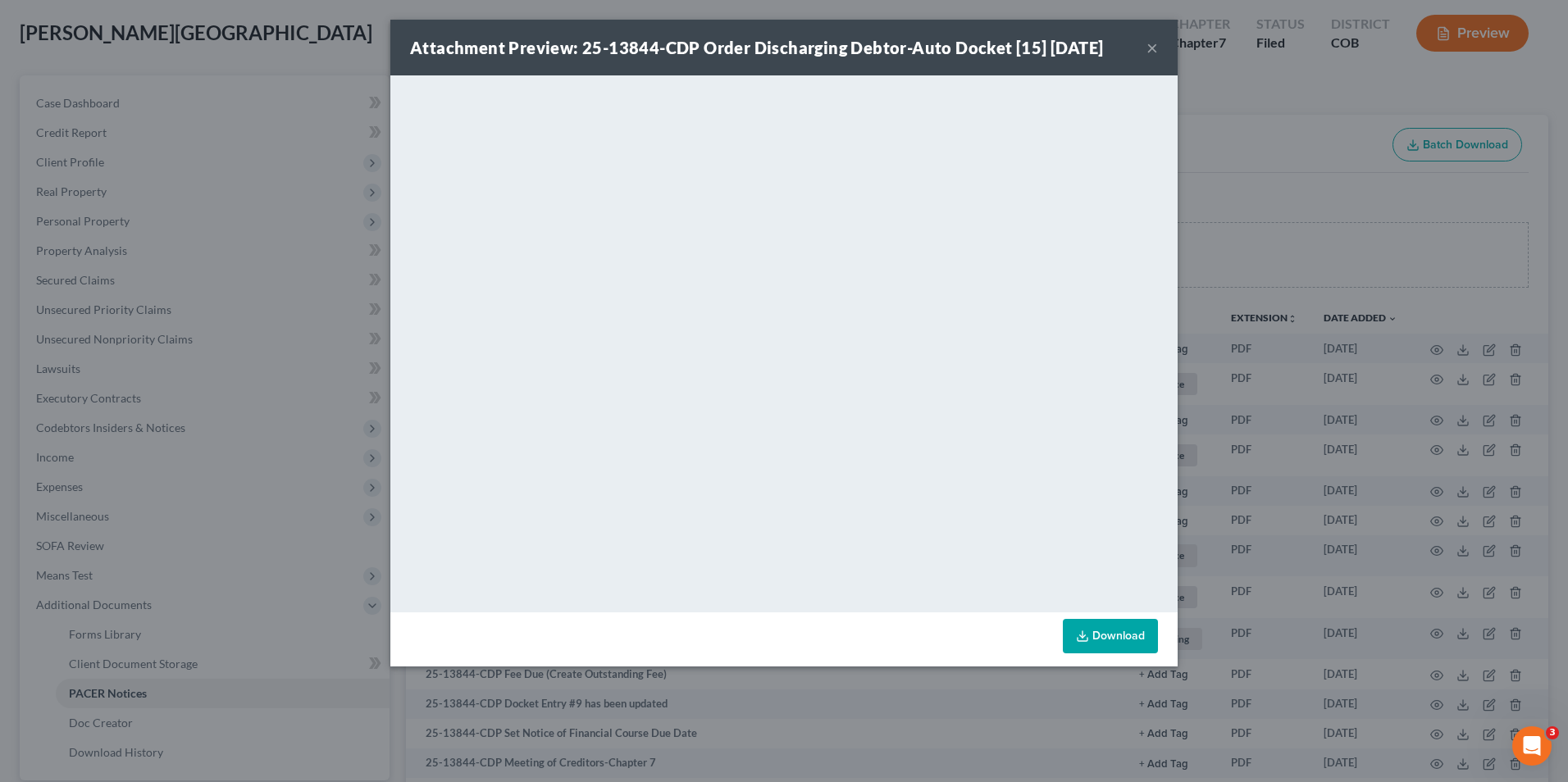
drag, startPoint x: 1410, startPoint y: 391, endPoint x: 1405, endPoint y: 380, distance: 12.1
click at [1410, 391] on div "Attachment Preview: 25-13844-CDP Order Discharging Debtor-Auto Docket [15] [DAT…" at bounding box center [784, 391] width 1568 height 782
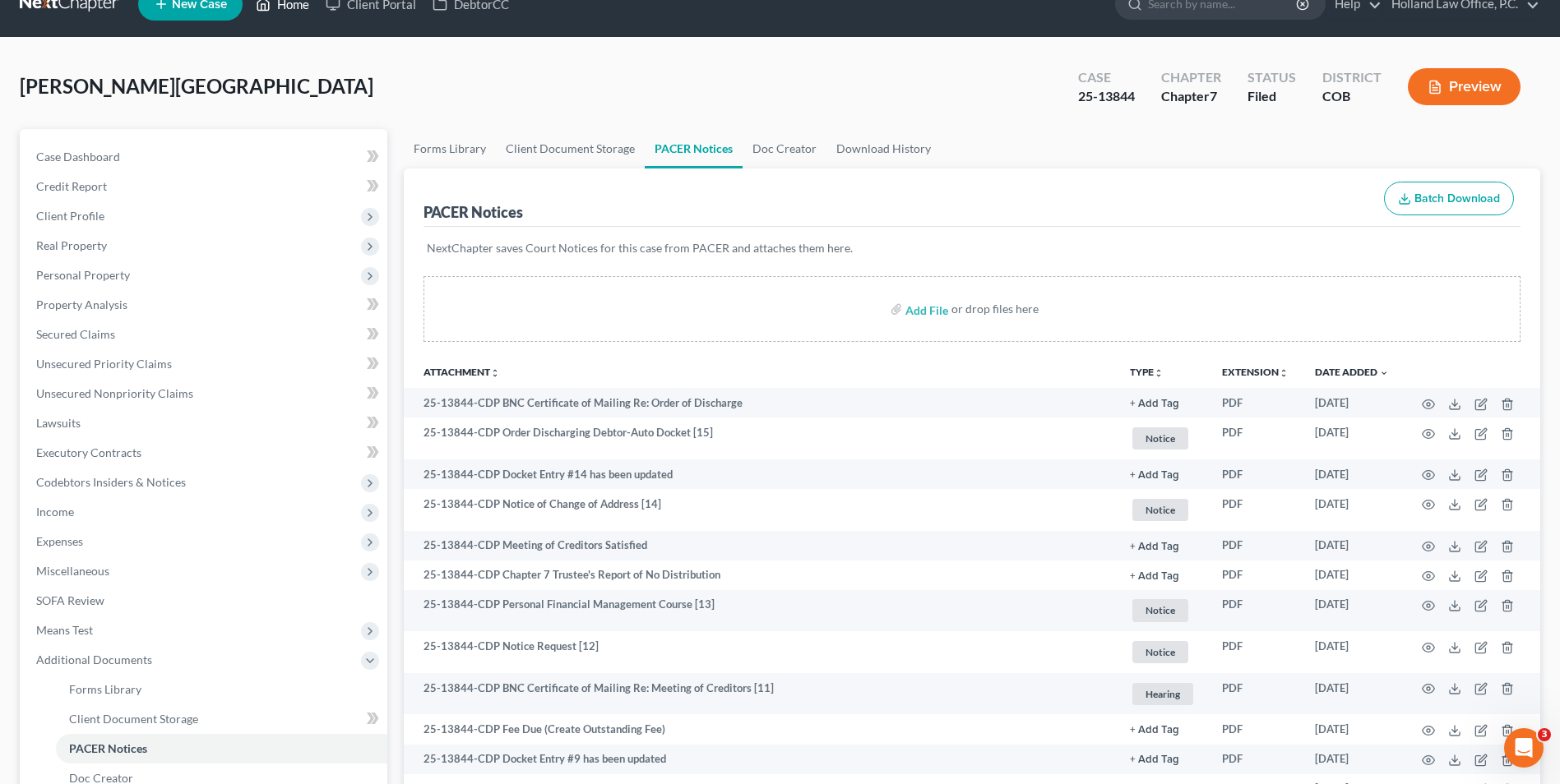
scroll to position [0, 0]
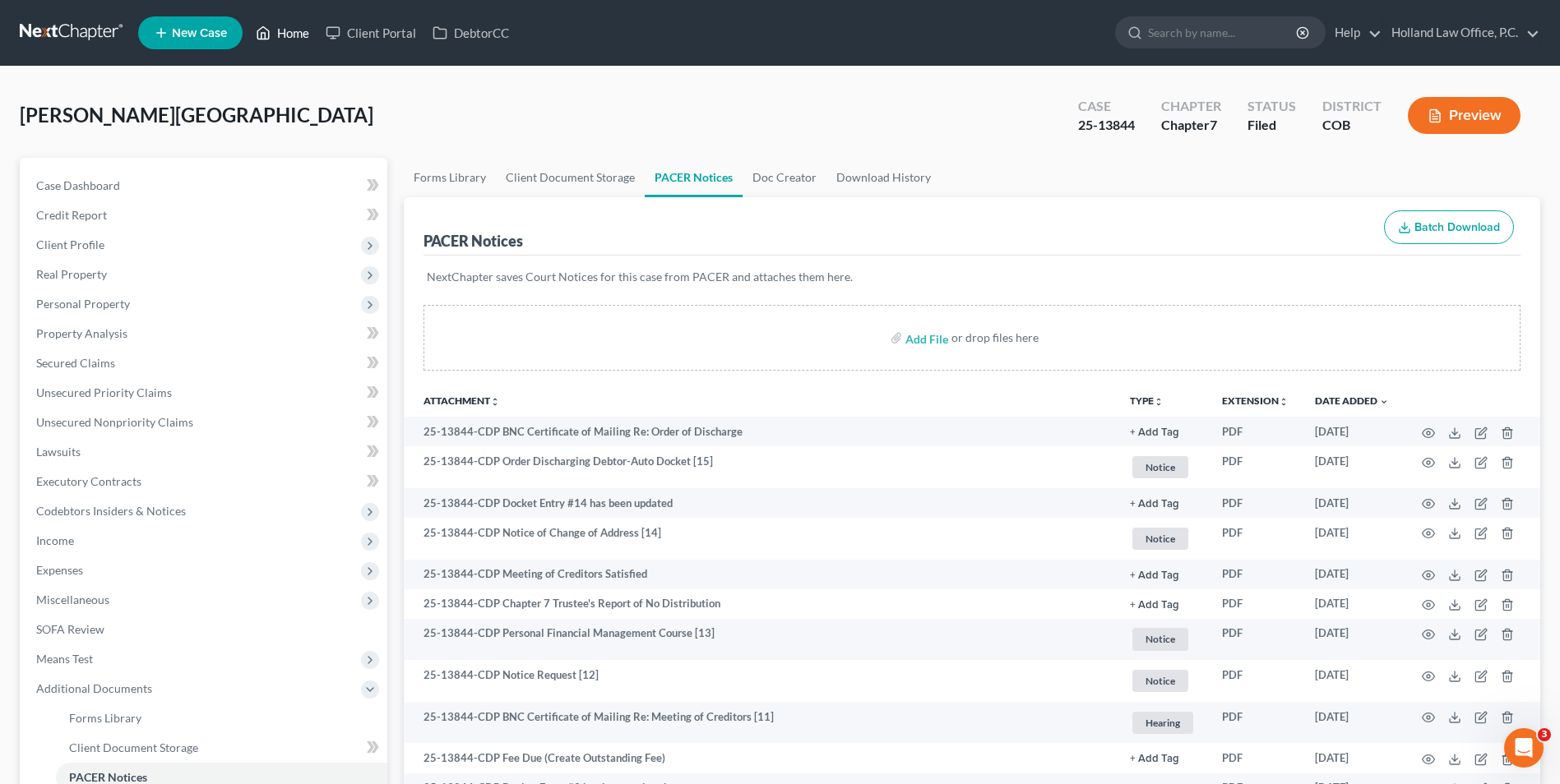
click at [267, 31] on icon at bounding box center [262, 32] width 15 height 20
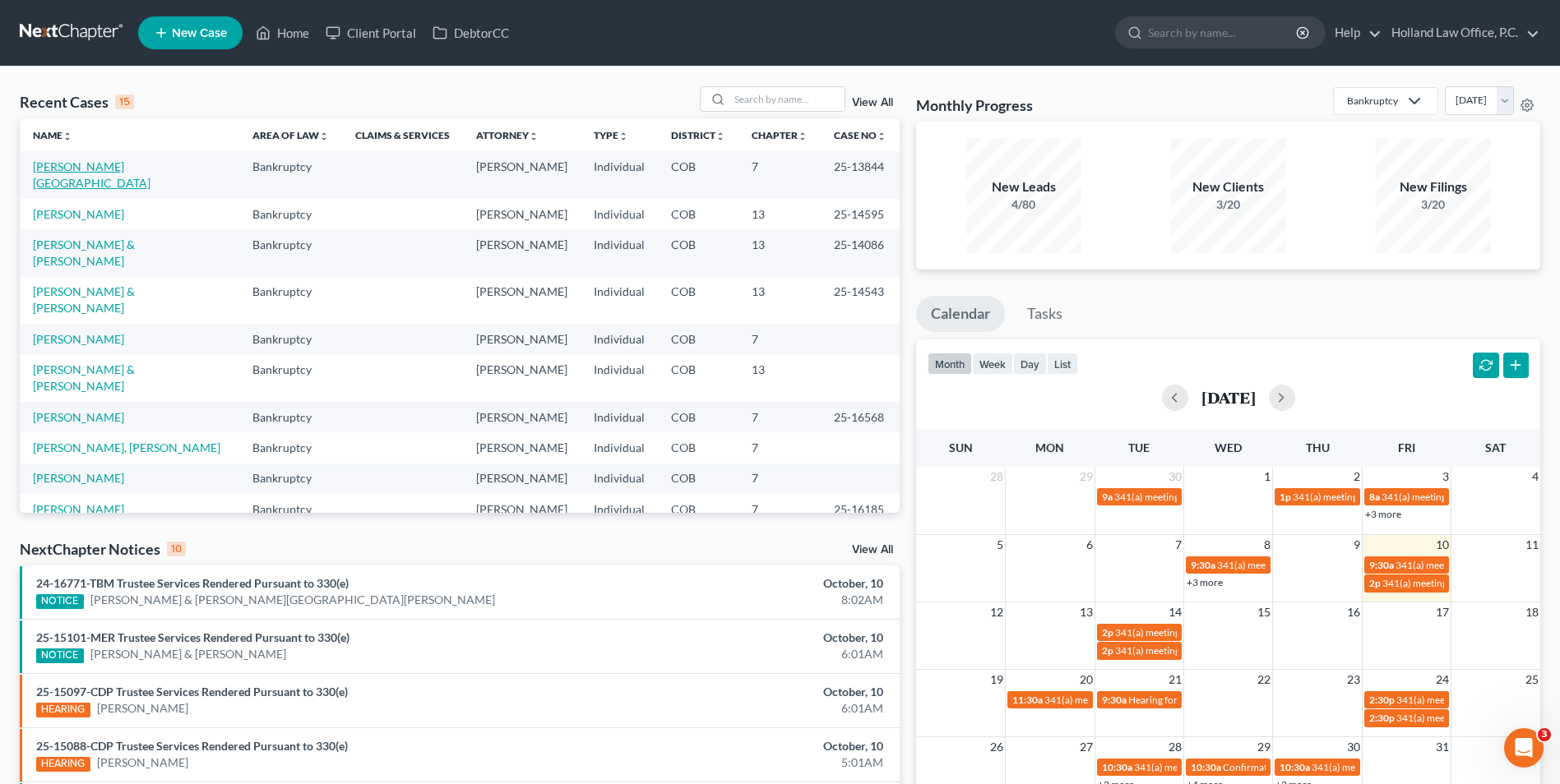
click at [75, 171] on link "[PERSON_NAME][GEOGRAPHIC_DATA]" at bounding box center [92, 174] width 117 height 31
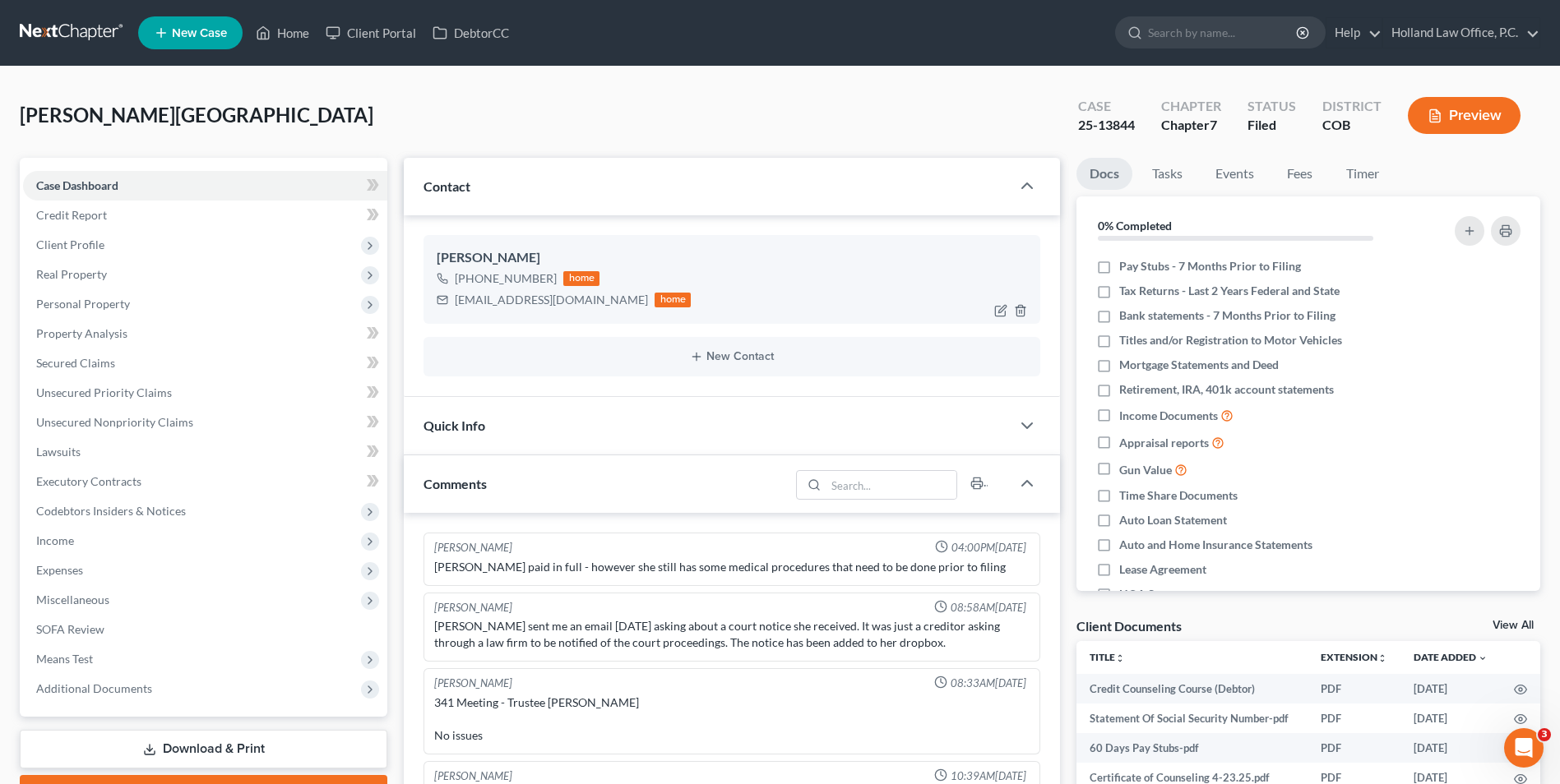
scroll to position [18, 0]
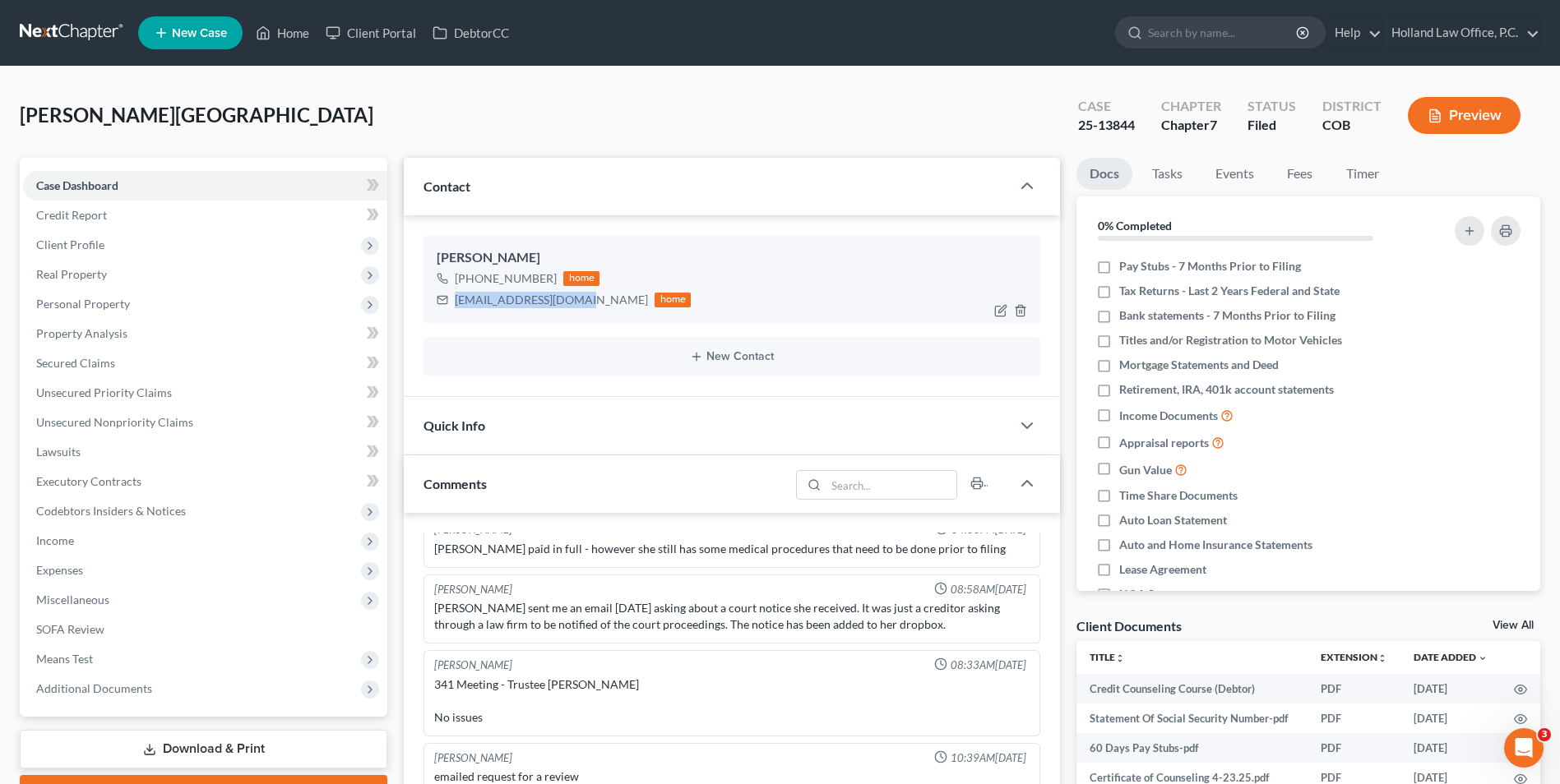
drag, startPoint x: 575, startPoint y: 303, endPoint x: 435, endPoint y: 318, distance: 140.8
click at [435, 318] on div "[PERSON_NAME] [PHONE_NUMBER] home [EMAIL_ADDRESS][DOMAIN_NAME] home" at bounding box center [731, 280] width 616 height 89
drag, startPoint x: 444, startPoint y: 313, endPoint x: 508, endPoint y: 304, distance: 64.6
copy div "[EMAIL_ADDRESS][DOMAIN_NAME]"
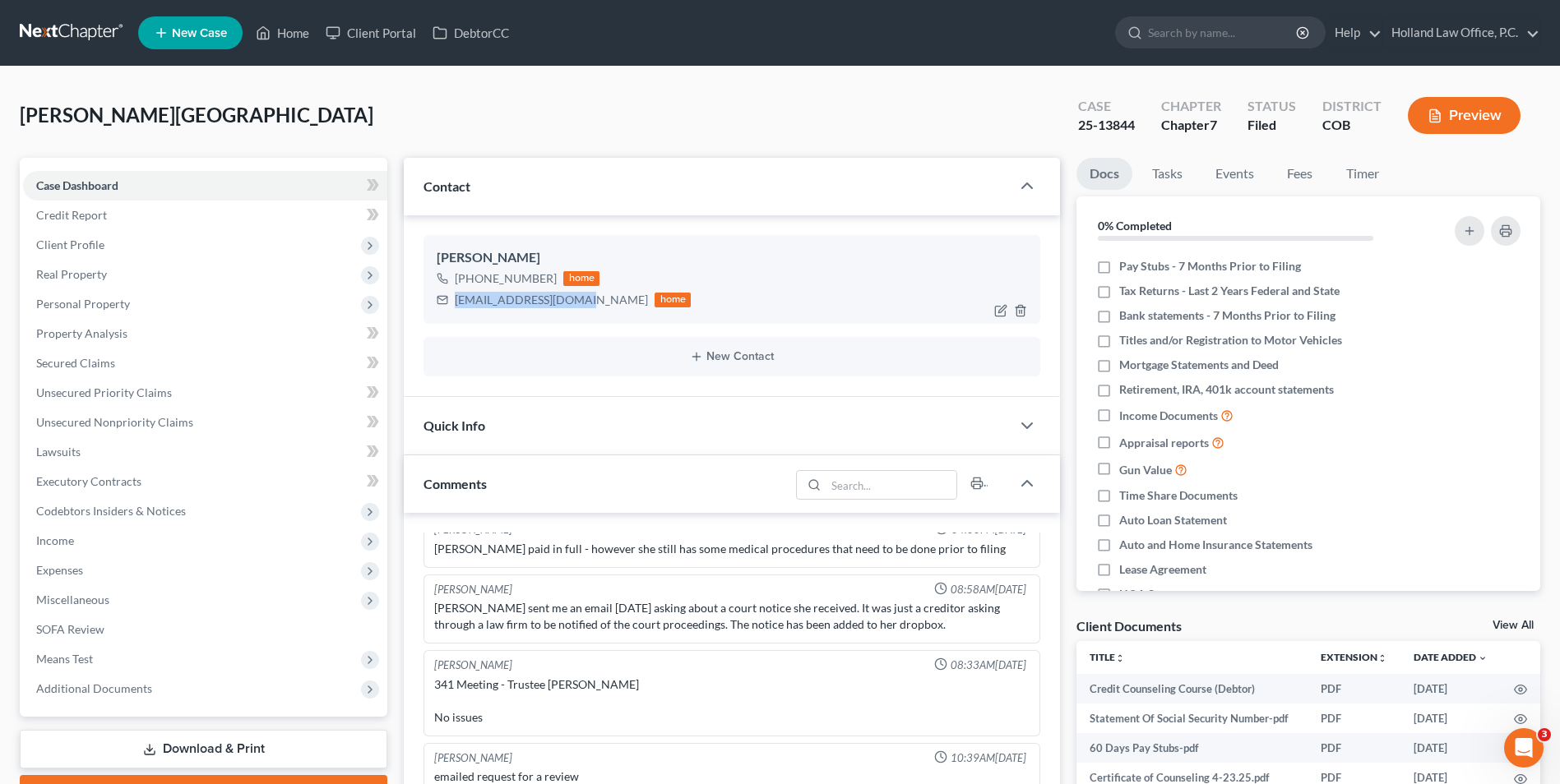
drag, startPoint x: 547, startPoint y: 281, endPoint x: 472, endPoint y: 286, distance: 75.2
click at [472, 286] on div "[PHONE_NUMBER] home" at bounding box center [563, 279] width 254 height 21
drag, startPoint x: 473, startPoint y: 286, endPoint x: 508, endPoint y: 284, distance: 35.1
copy div "[PHONE_NUMBER]"
click at [283, 30] on link "Home" at bounding box center [282, 33] width 70 height 30
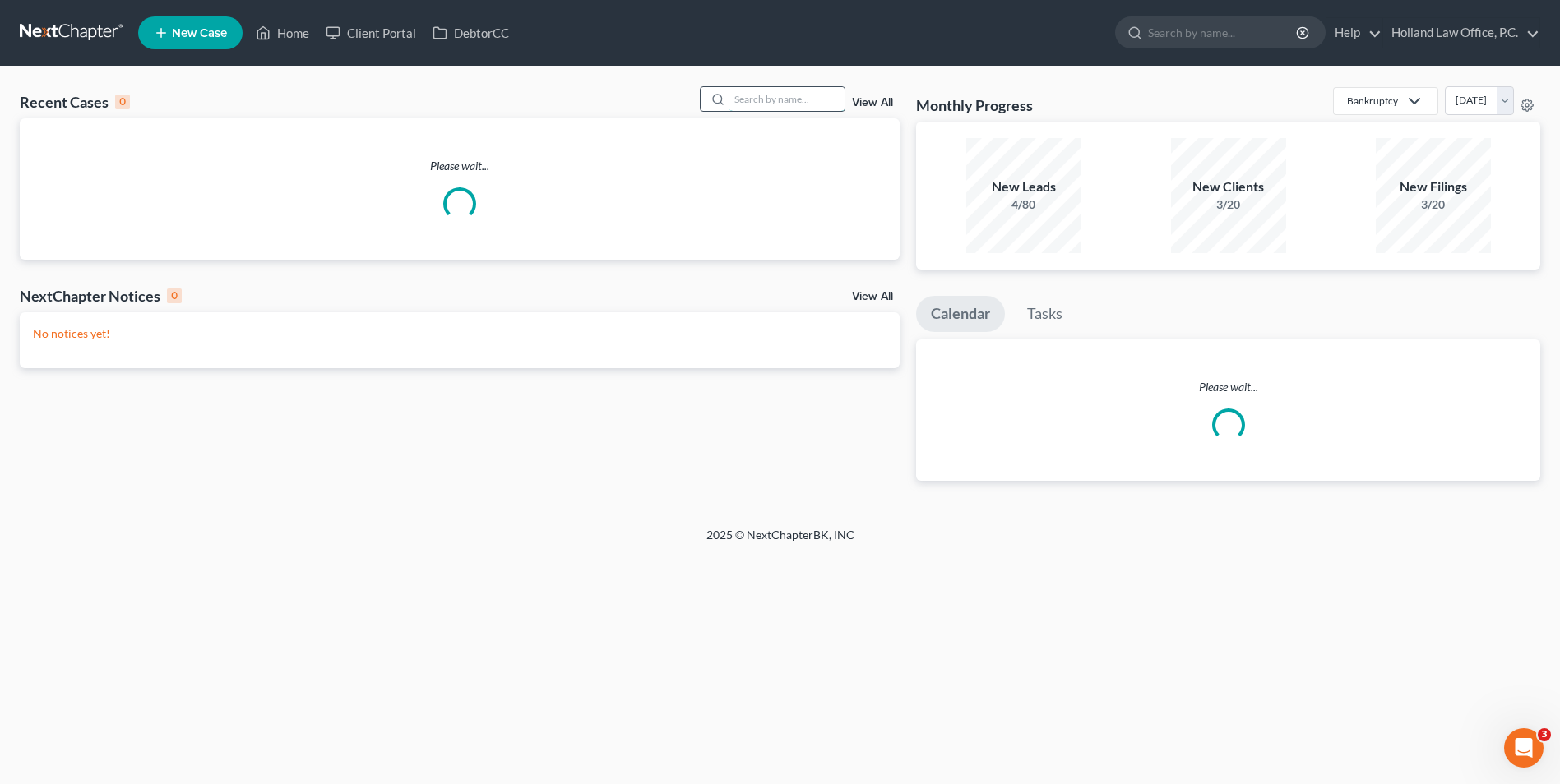
click at [793, 89] on input "search" at bounding box center [787, 99] width 115 height 24
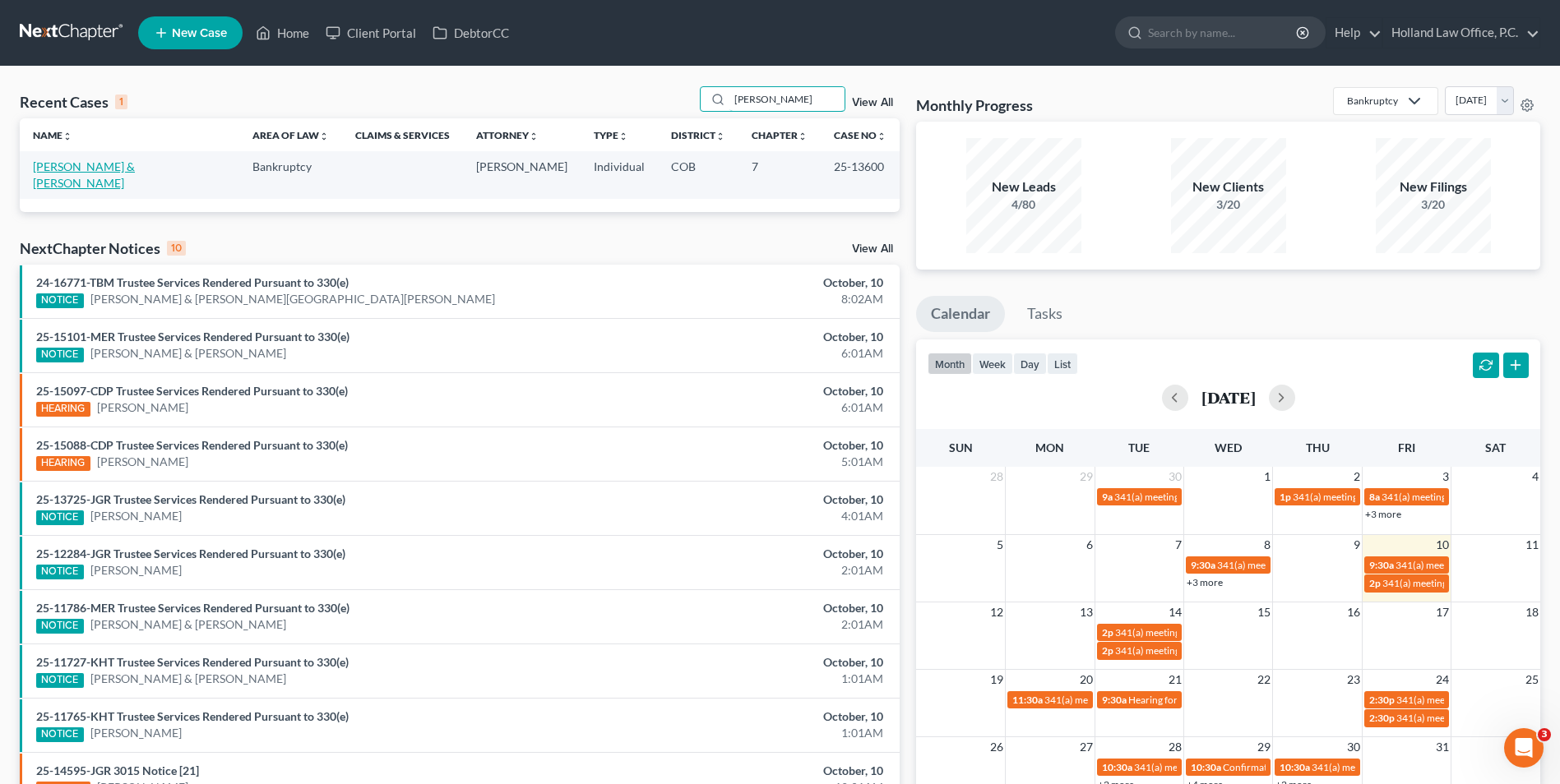
type input "[PERSON_NAME]"
click at [81, 170] on link "[PERSON_NAME] & [PERSON_NAME]" at bounding box center [84, 174] width 102 height 31
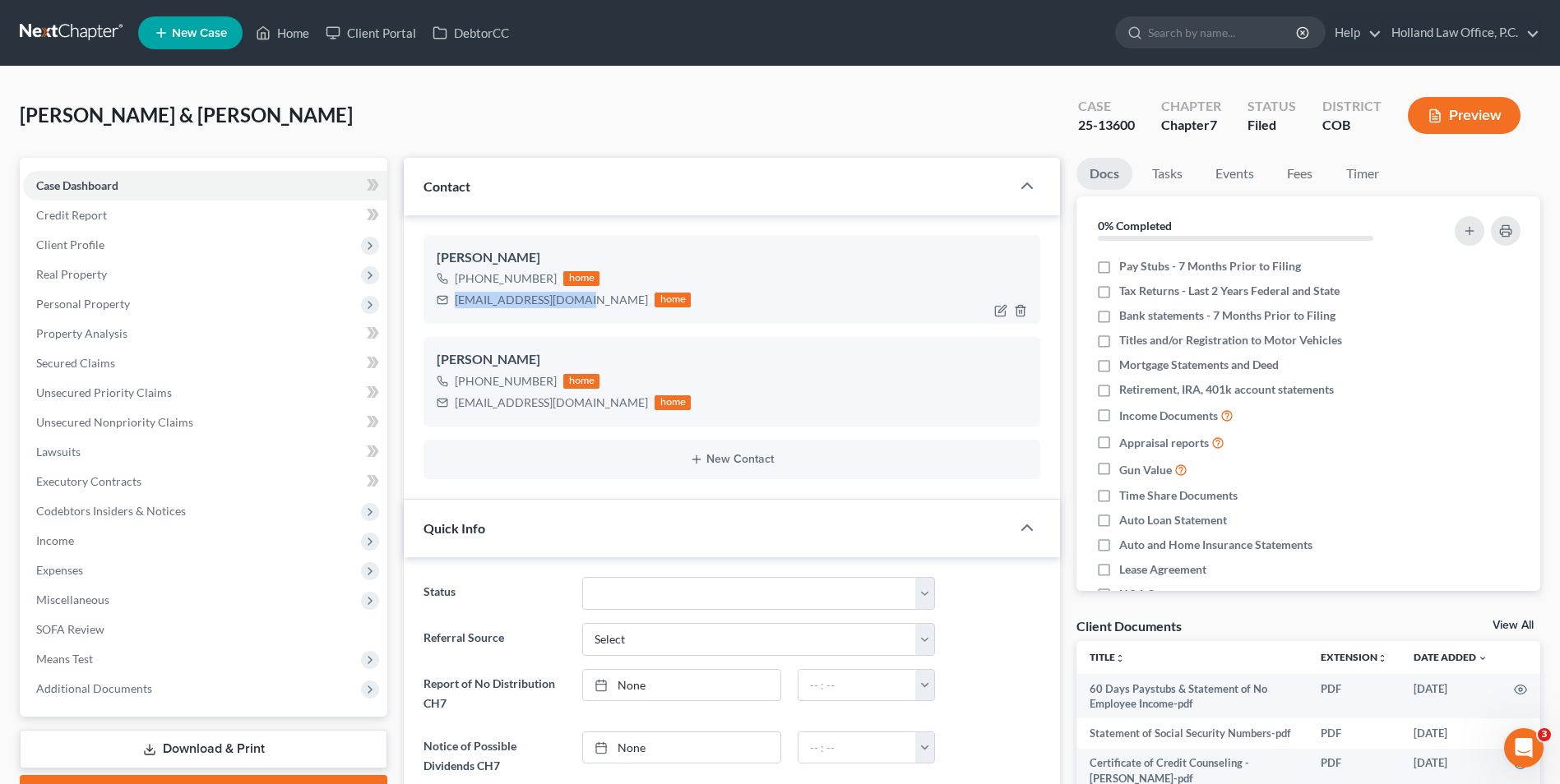
drag, startPoint x: 576, startPoint y: 305, endPoint x: 457, endPoint y: 312, distance: 119.2
click at [457, 312] on div "[PERSON_NAME] [PHONE_NUMBER] home [EMAIL_ADDRESS][DOMAIN_NAME] home" at bounding box center [731, 280] width 616 height 89
drag, startPoint x: 457, startPoint y: 312, endPoint x: 540, endPoint y: 298, distance: 84.2
copy div "[EMAIL_ADDRESS][DOMAIN_NAME]"
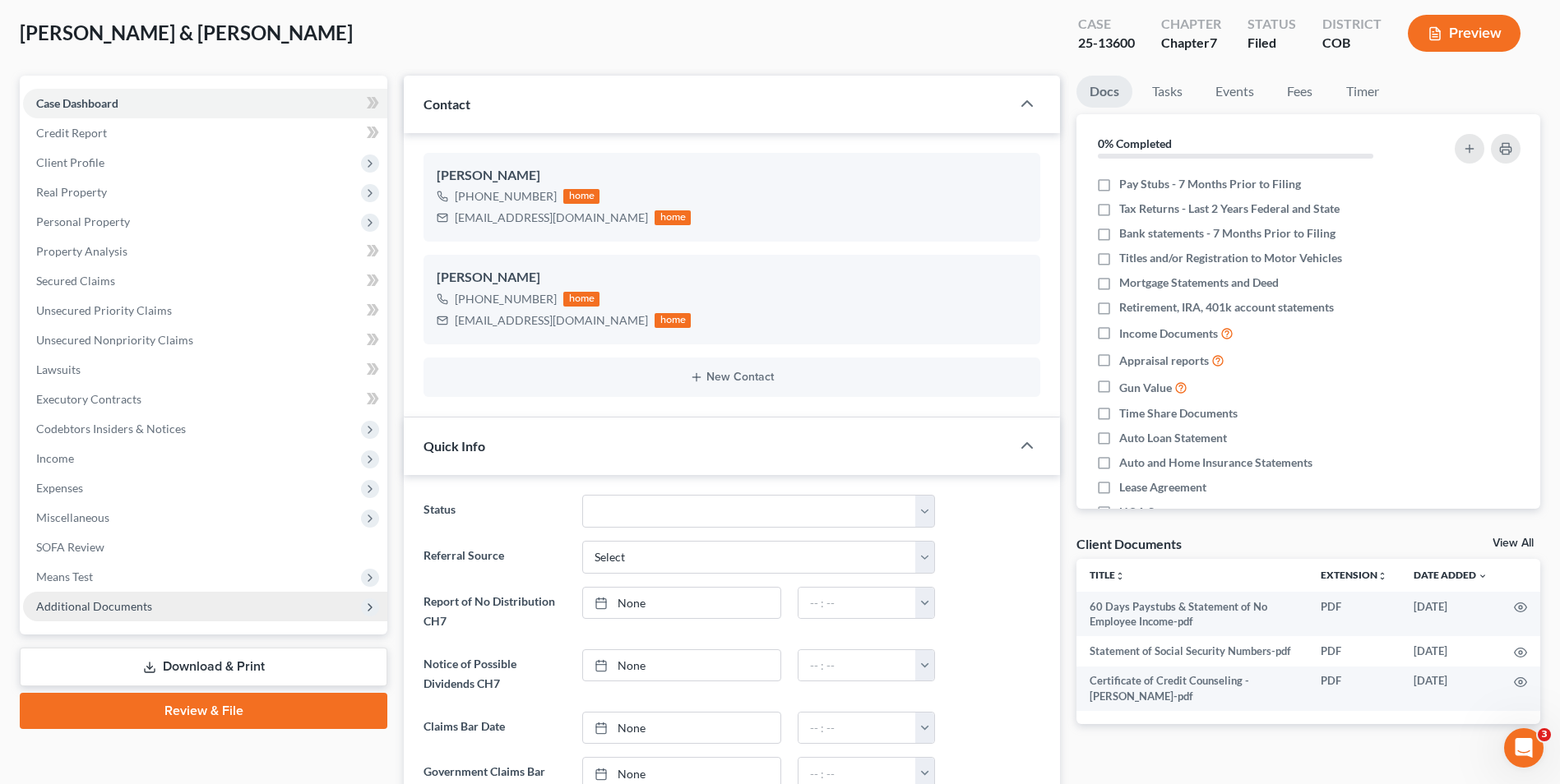
click at [120, 613] on span "Additional Documents" at bounding box center [94, 606] width 116 height 14
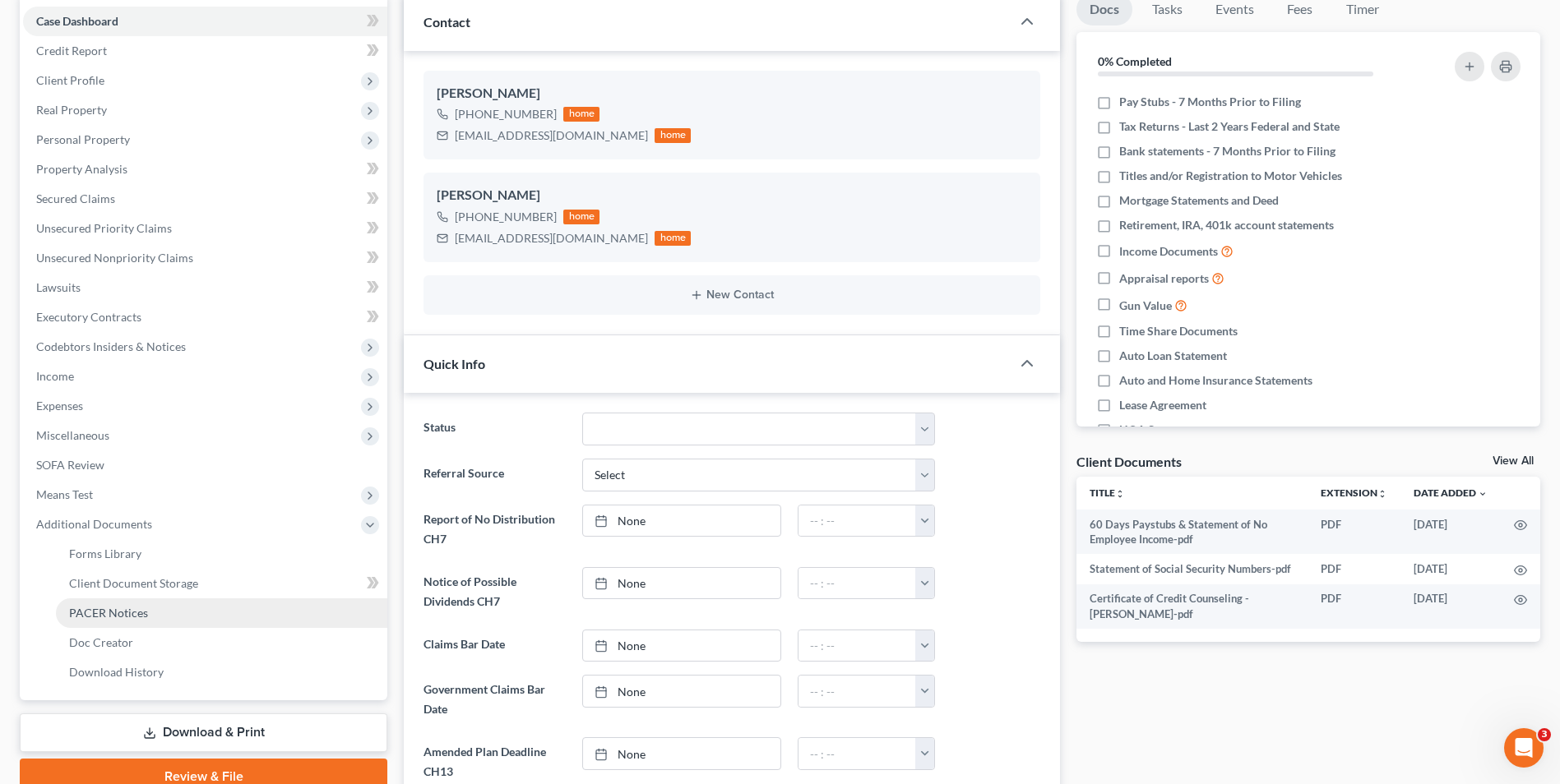
click at [133, 610] on span "PACER Notices" at bounding box center [108, 613] width 79 height 14
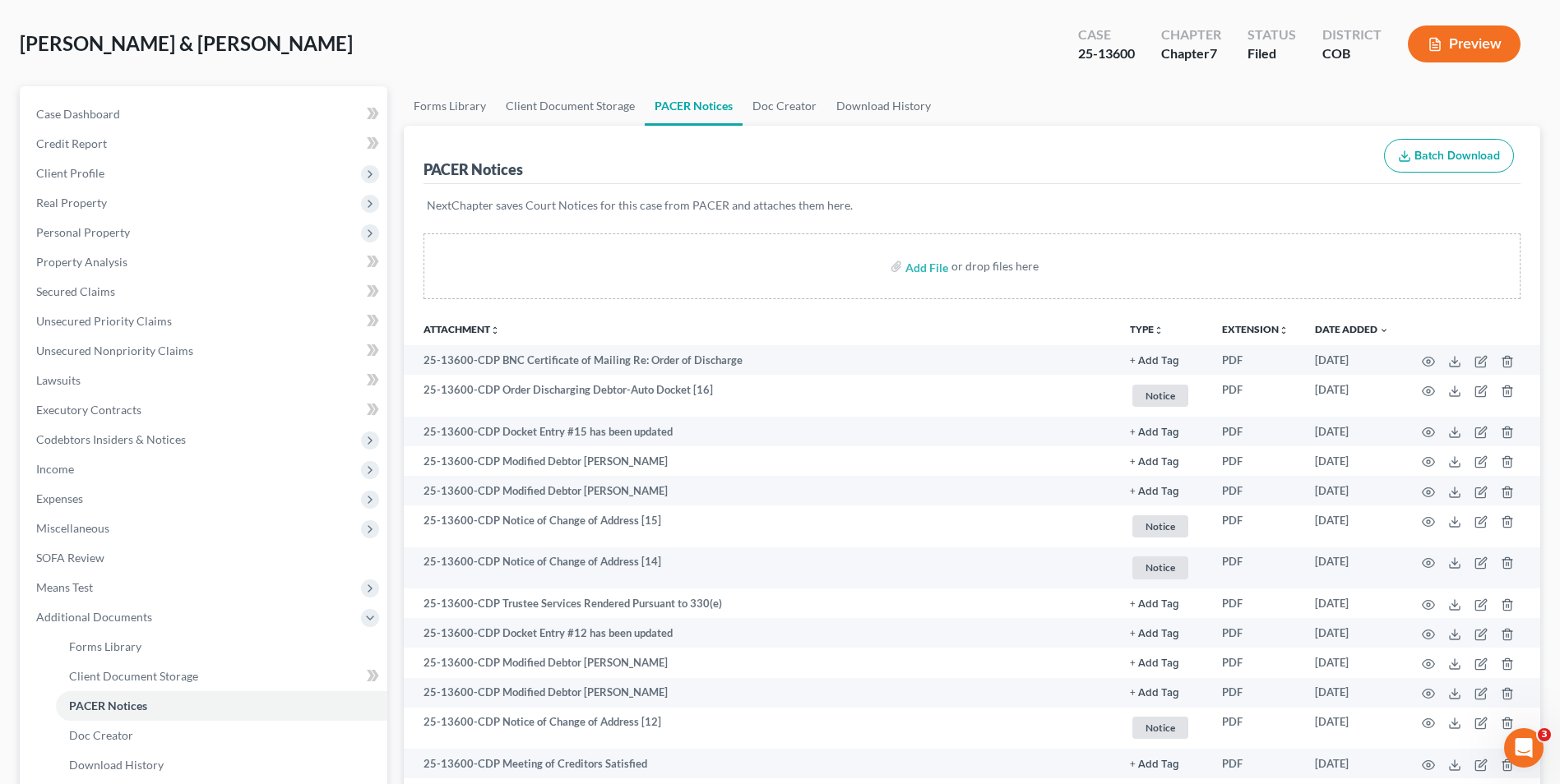
scroll to position [82, 0]
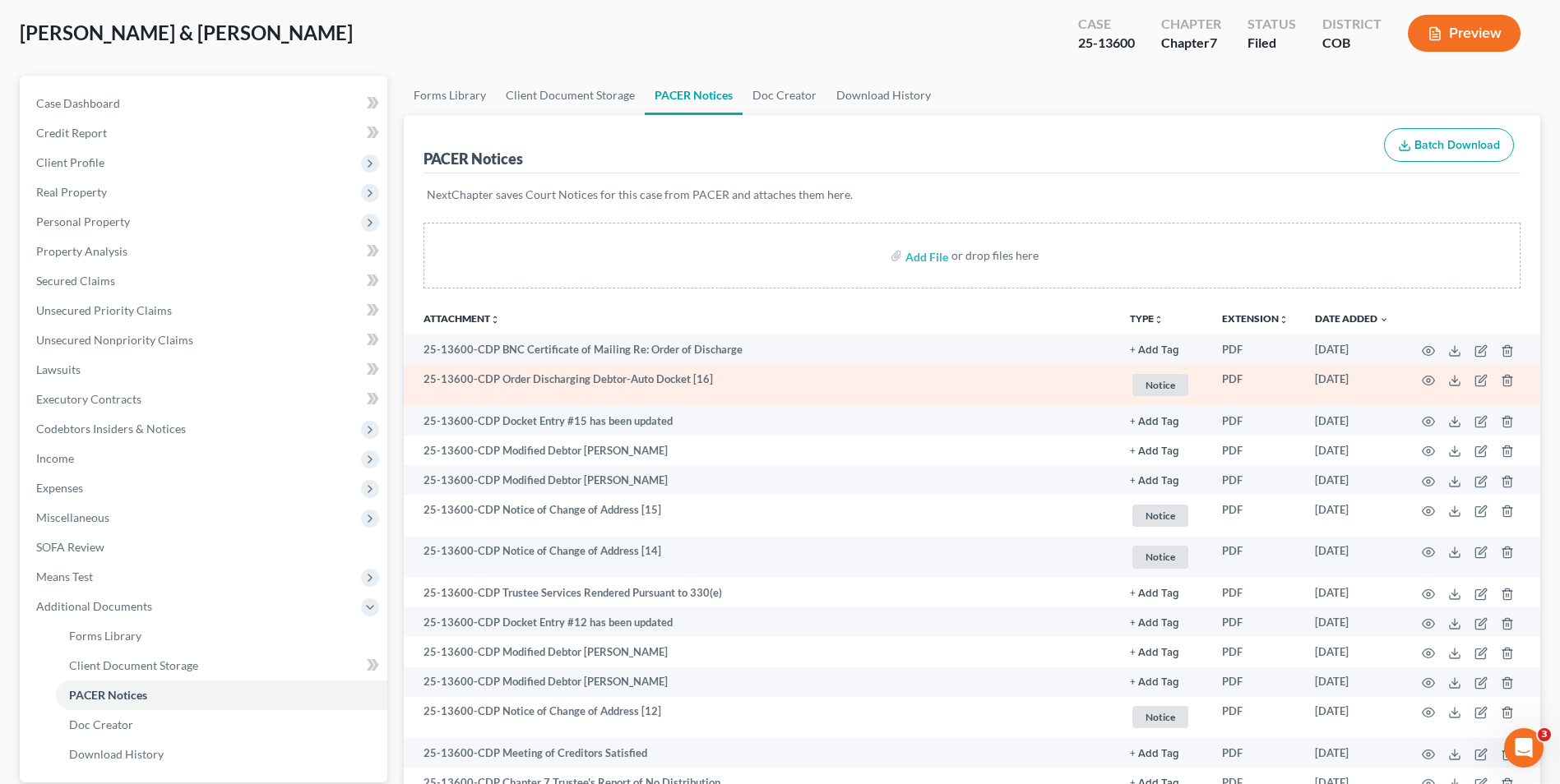
click at [1417, 380] on td at bounding box center [1471, 385] width 138 height 42
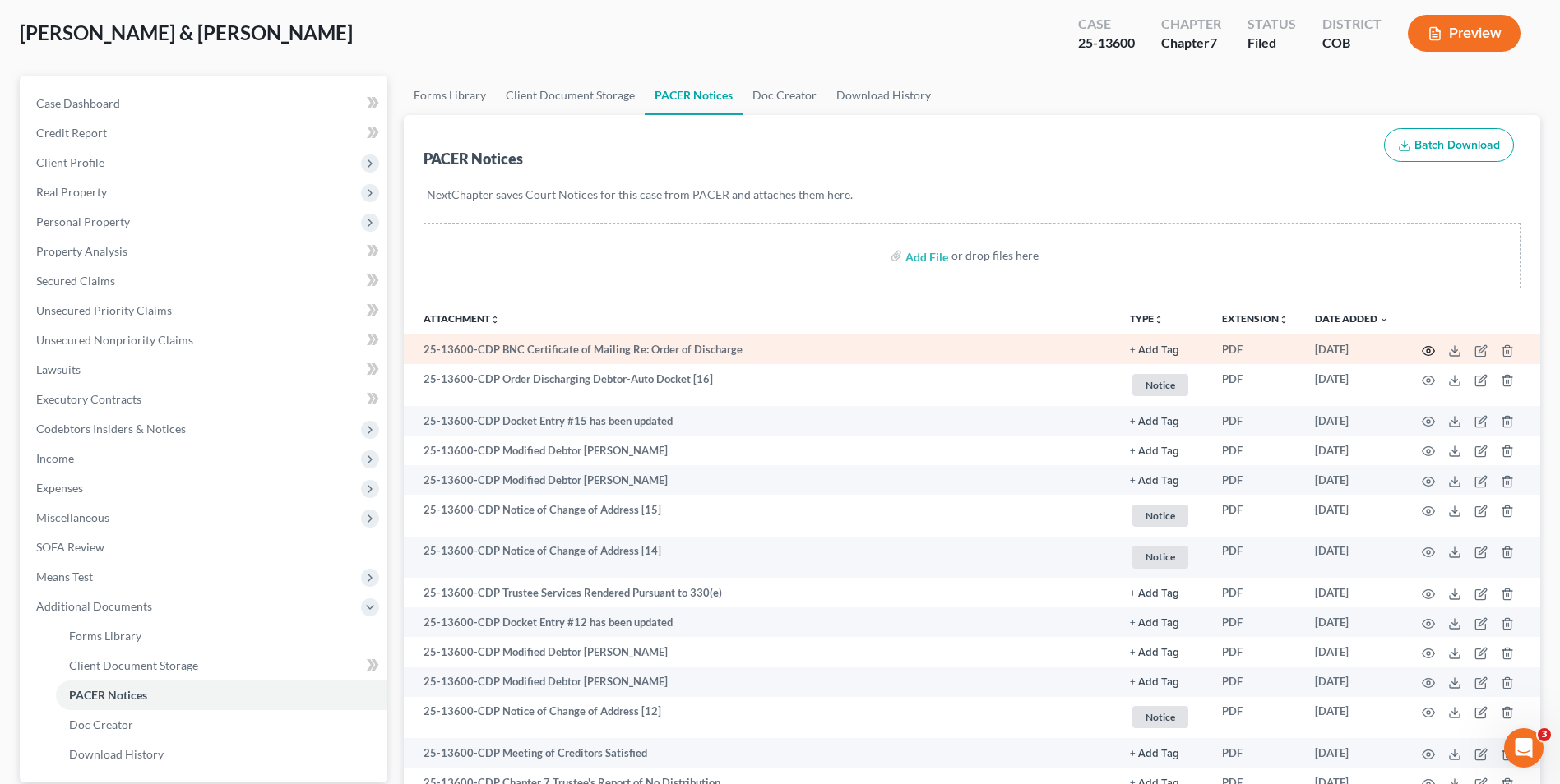
click at [1431, 351] on icon "button" at bounding box center [1428, 350] width 13 height 13
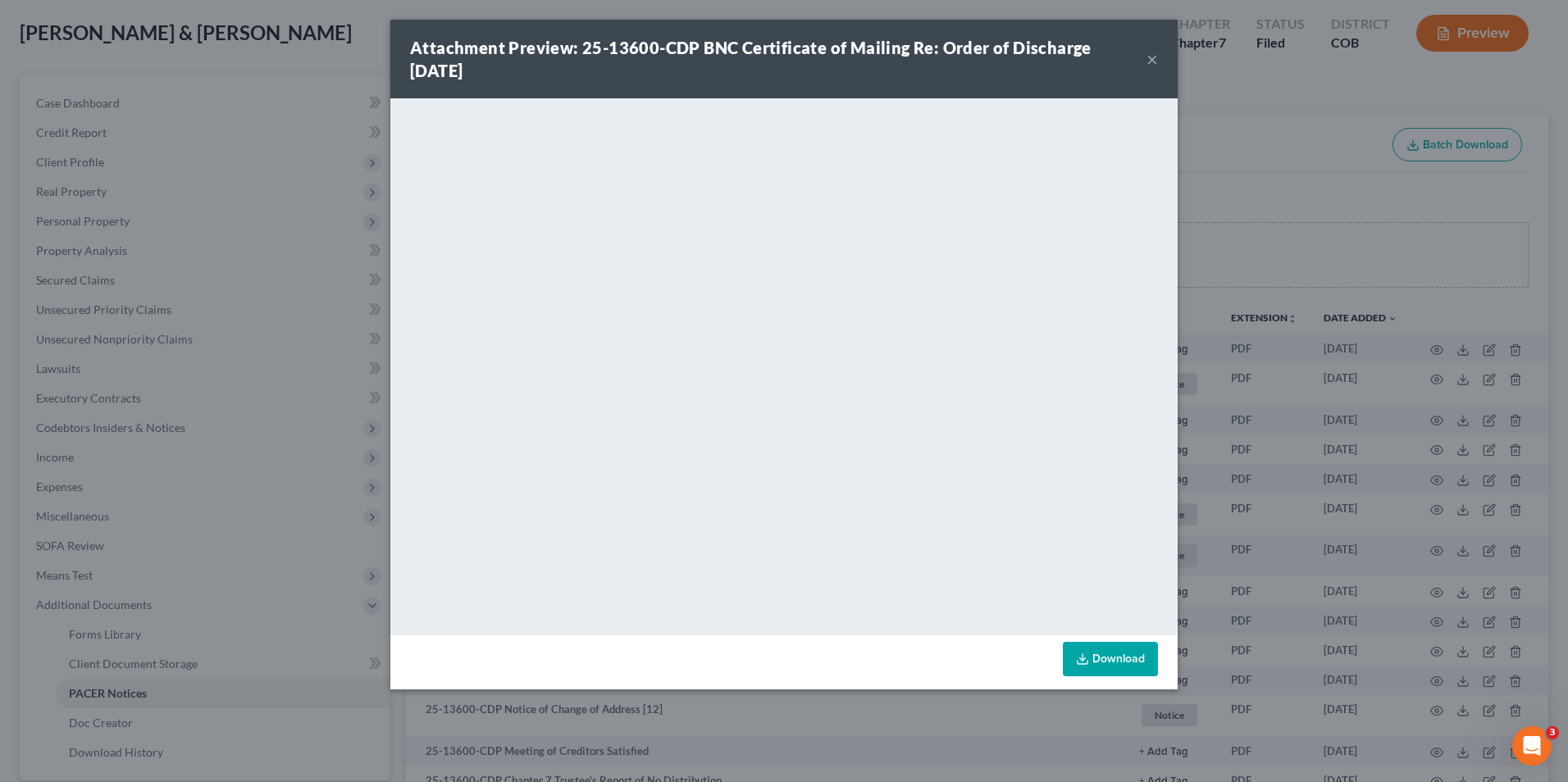
click at [1301, 392] on div "Attachment Preview: 25-13600-CDP BNC Certificate of Mailing Re: Order of Discha…" at bounding box center [784, 391] width 1568 height 782
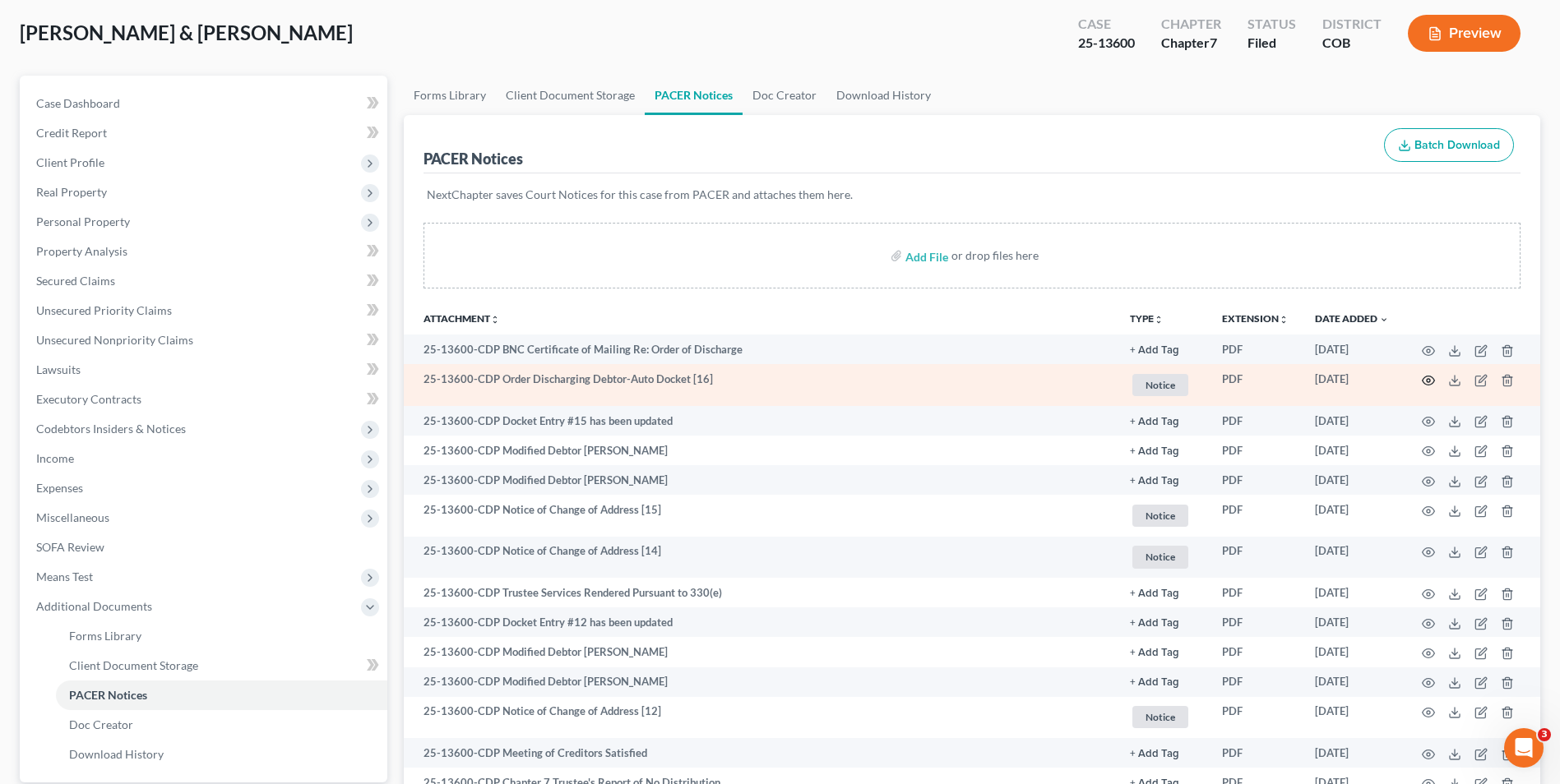
click at [1426, 378] on icon "button" at bounding box center [1428, 380] width 13 height 13
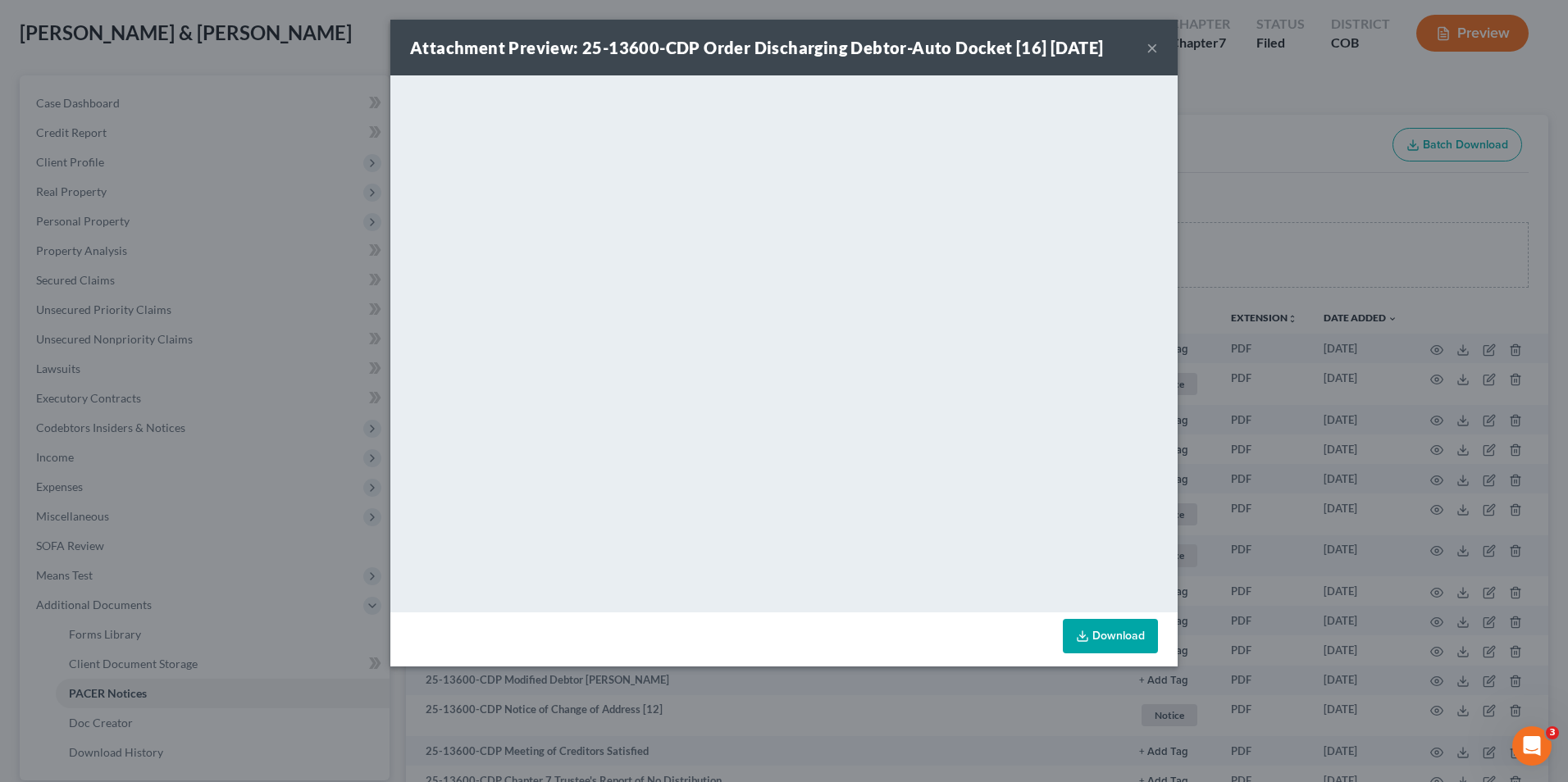
click at [1392, 346] on div "Attachment Preview: 25-13600-CDP Order Discharging Debtor-Auto Docket [16] [DAT…" at bounding box center [784, 391] width 1568 height 782
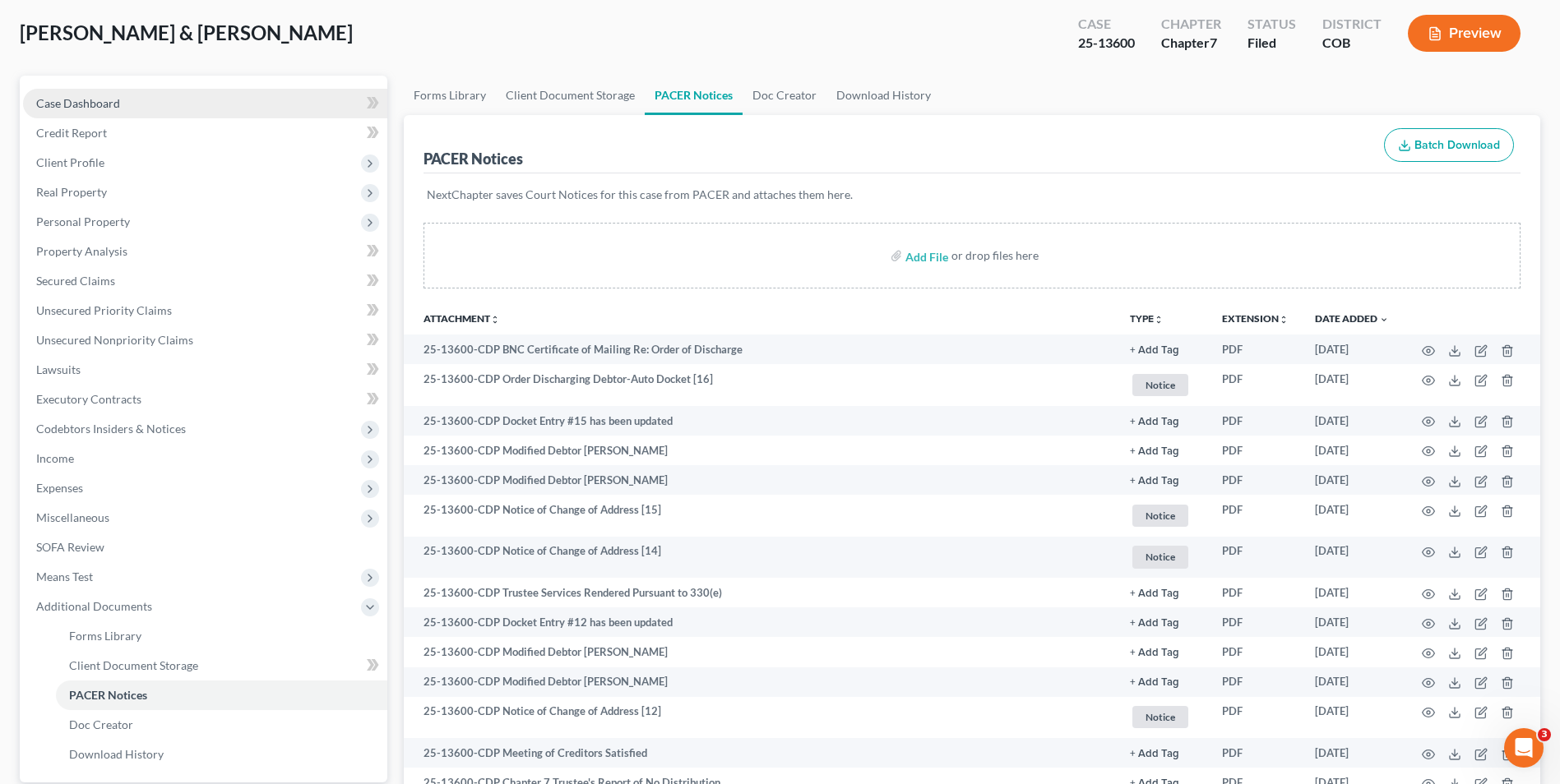
click at [216, 101] on link "Case Dashboard" at bounding box center [205, 104] width 365 height 30
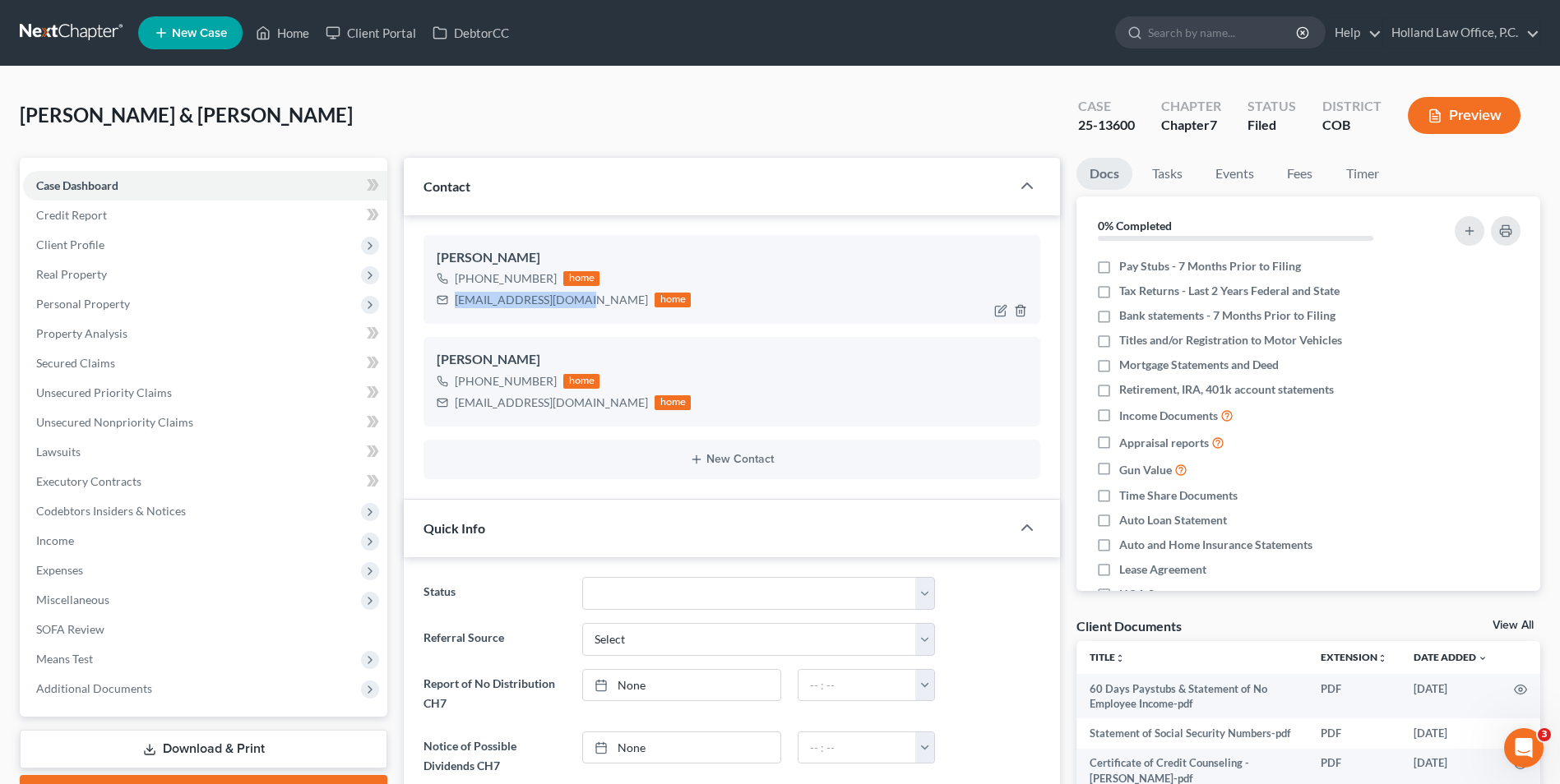
drag, startPoint x: 572, startPoint y: 300, endPoint x: 489, endPoint y: 297, distance: 83.1
click at [442, 305] on div "[EMAIL_ADDRESS][DOMAIN_NAME] home" at bounding box center [563, 300] width 254 height 21
drag, startPoint x: 489, startPoint y: 297, endPoint x: 514, endPoint y: 302, distance: 25.5
click at [314, 40] on link "Home" at bounding box center [282, 33] width 70 height 30
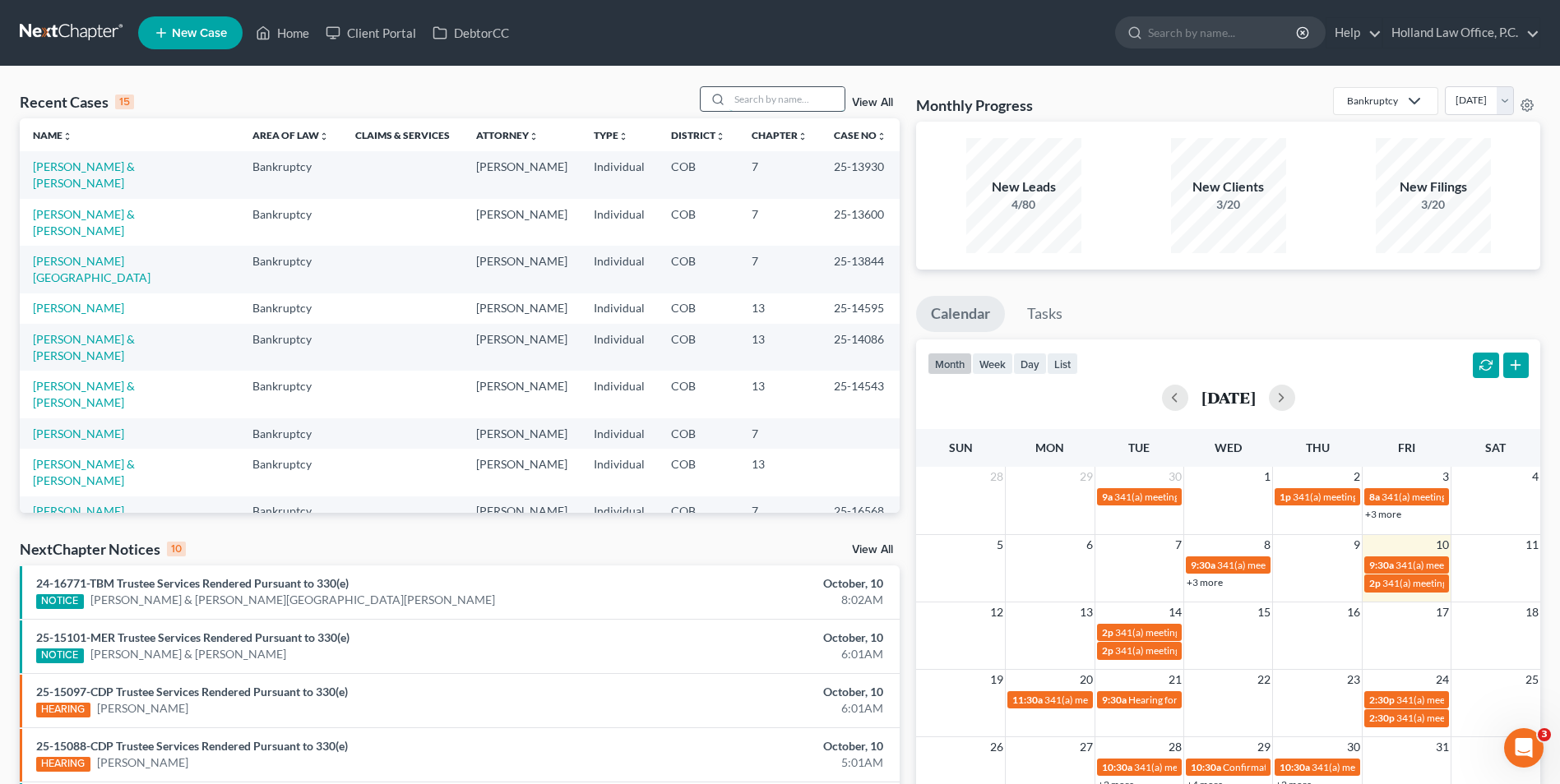
click at [758, 92] on input "search" at bounding box center [787, 99] width 115 height 24
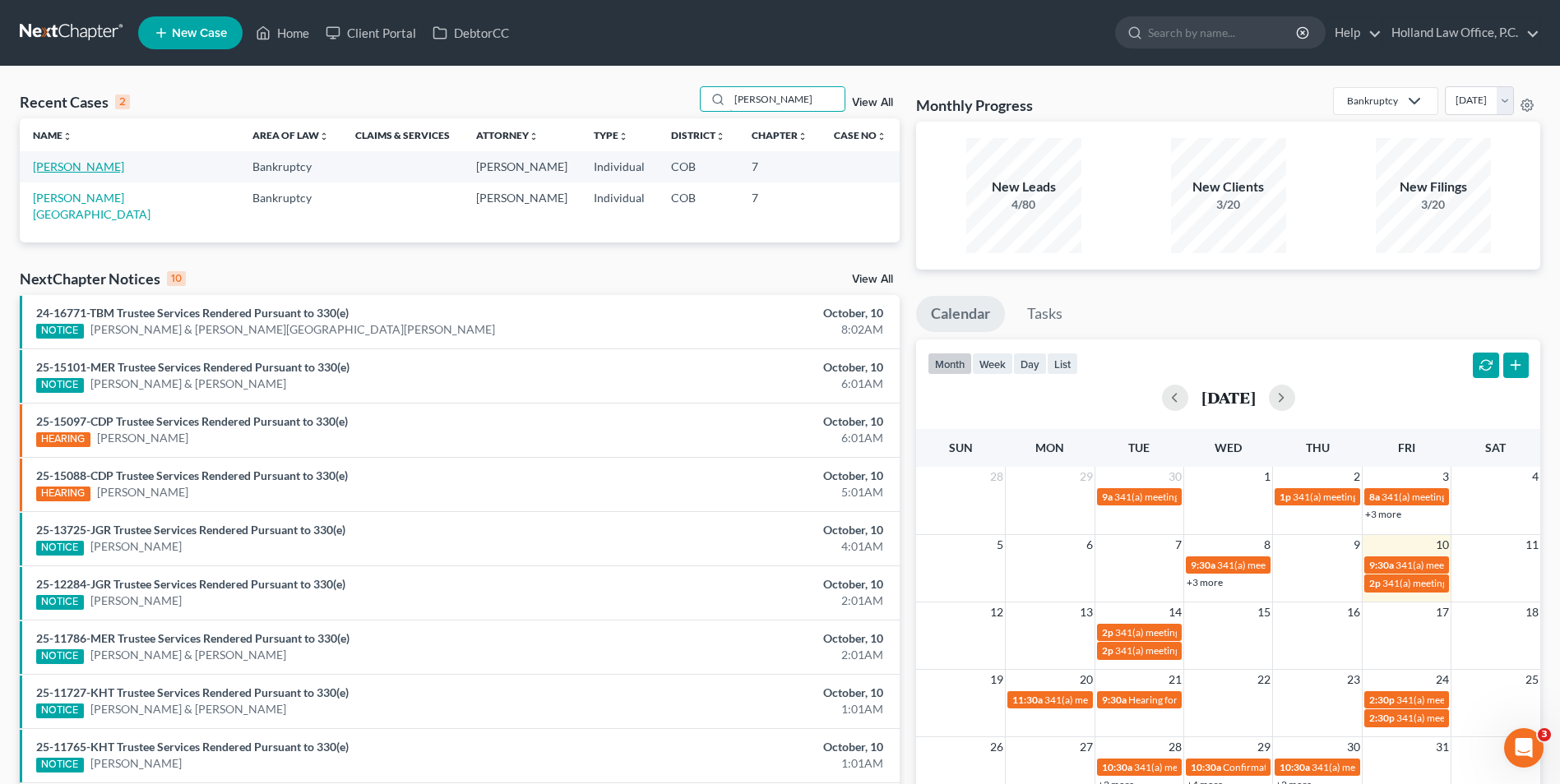
type input "[PERSON_NAME]"
click at [87, 172] on link "[PERSON_NAME]" at bounding box center [79, 166] width 91 height 14
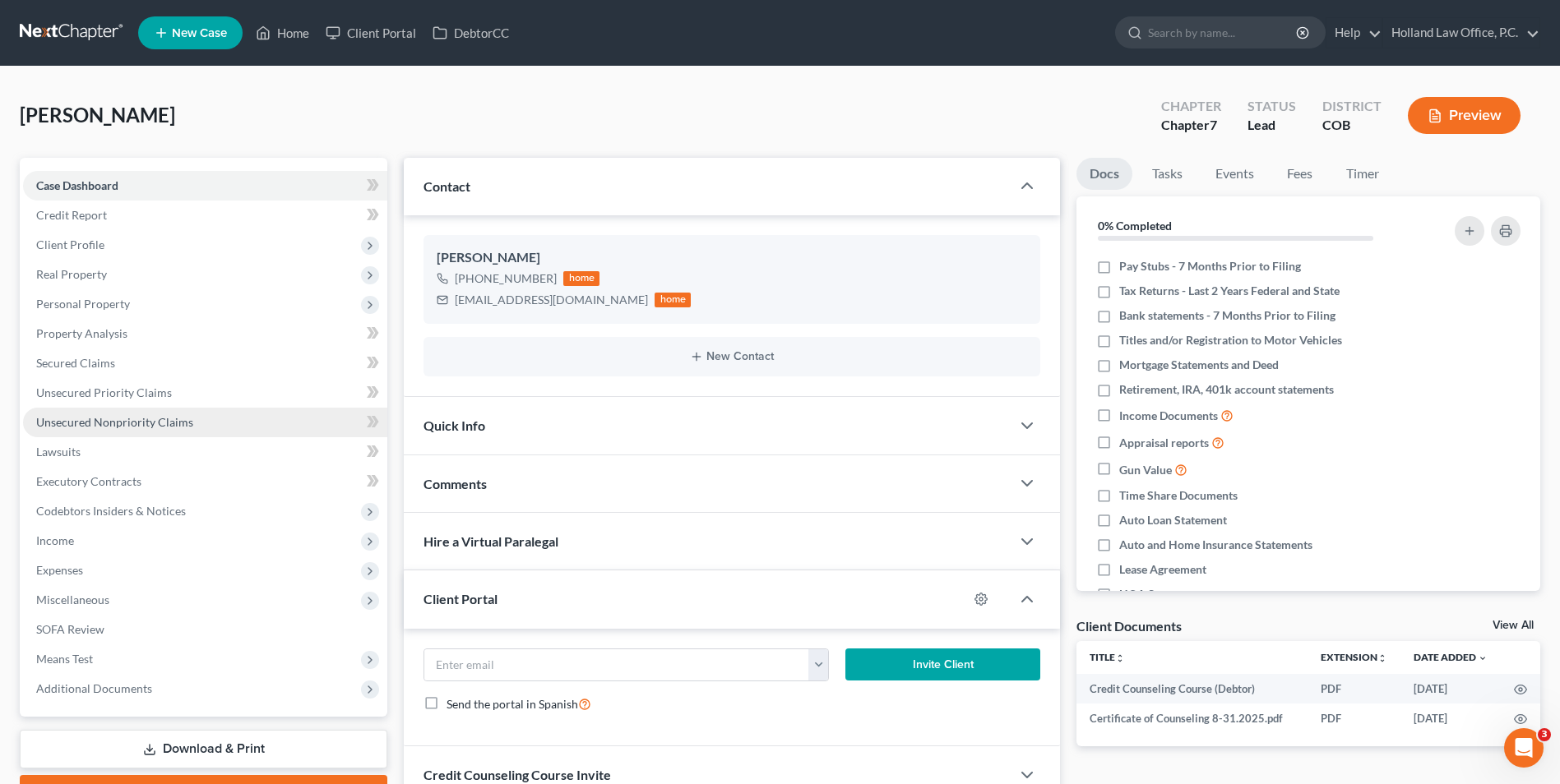
click at [138, 429] on link "Unsecured Nonpriority Claims" at bounding box center [205, 422] width 365 height 30
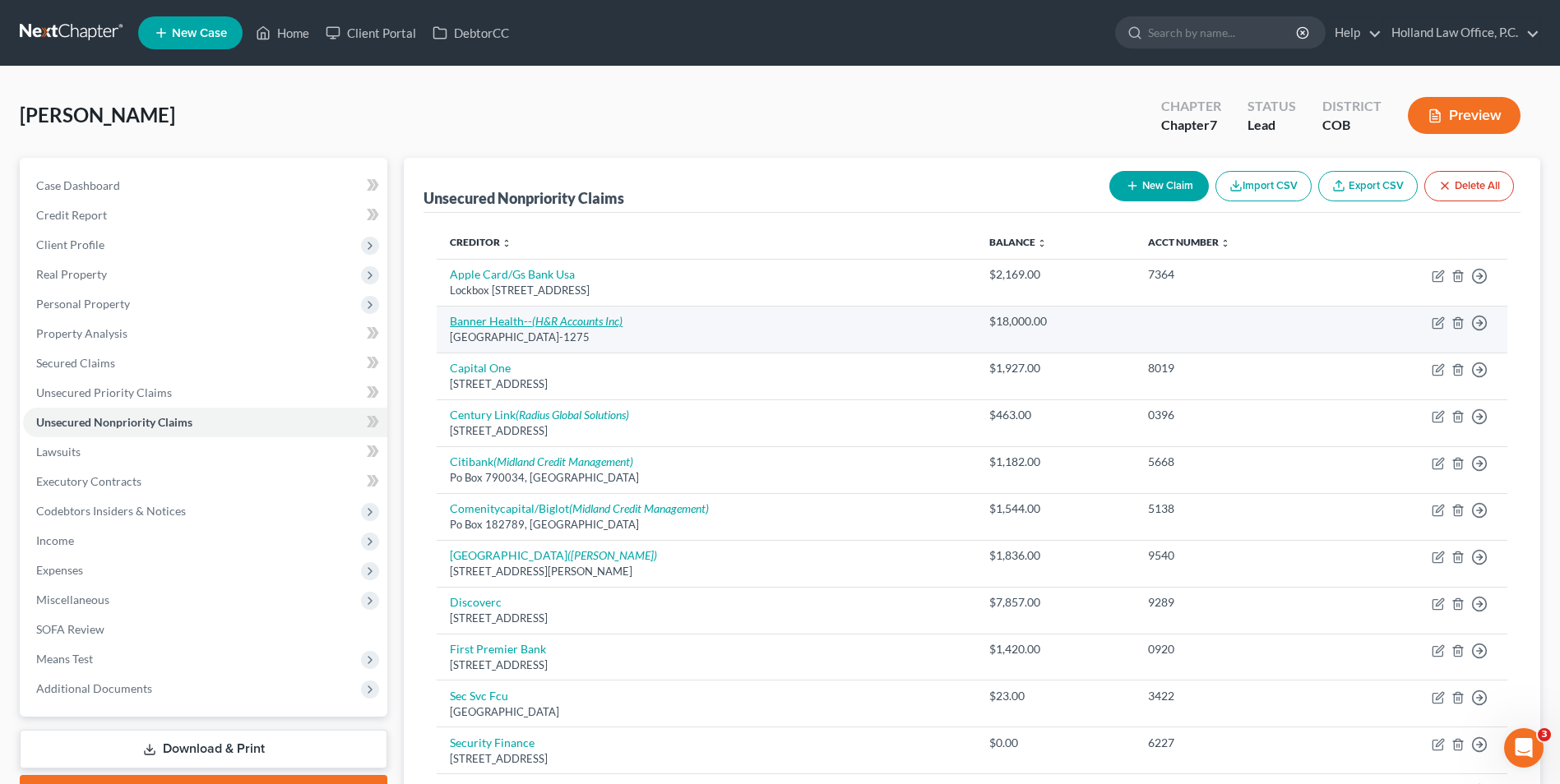
click at [538, 322] on icon "(H&R Accounts Inc)" at bounding box center [576, 321] width 90 height 14
select select "4"
select select "9"
select select "0"
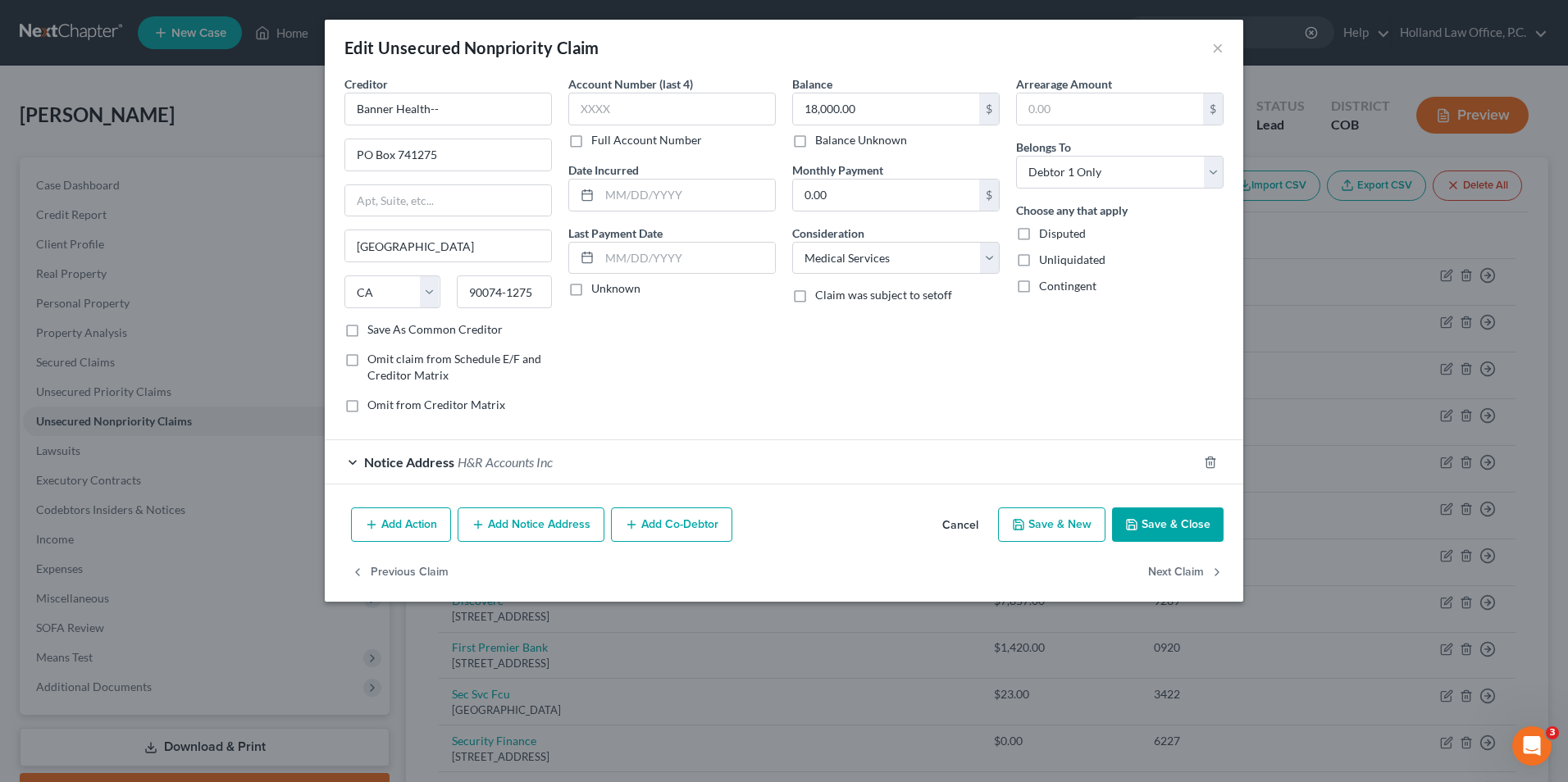
click at [555, 517] on button "Add Notice Address" at bounding box center [531, 524] width 147 height 34
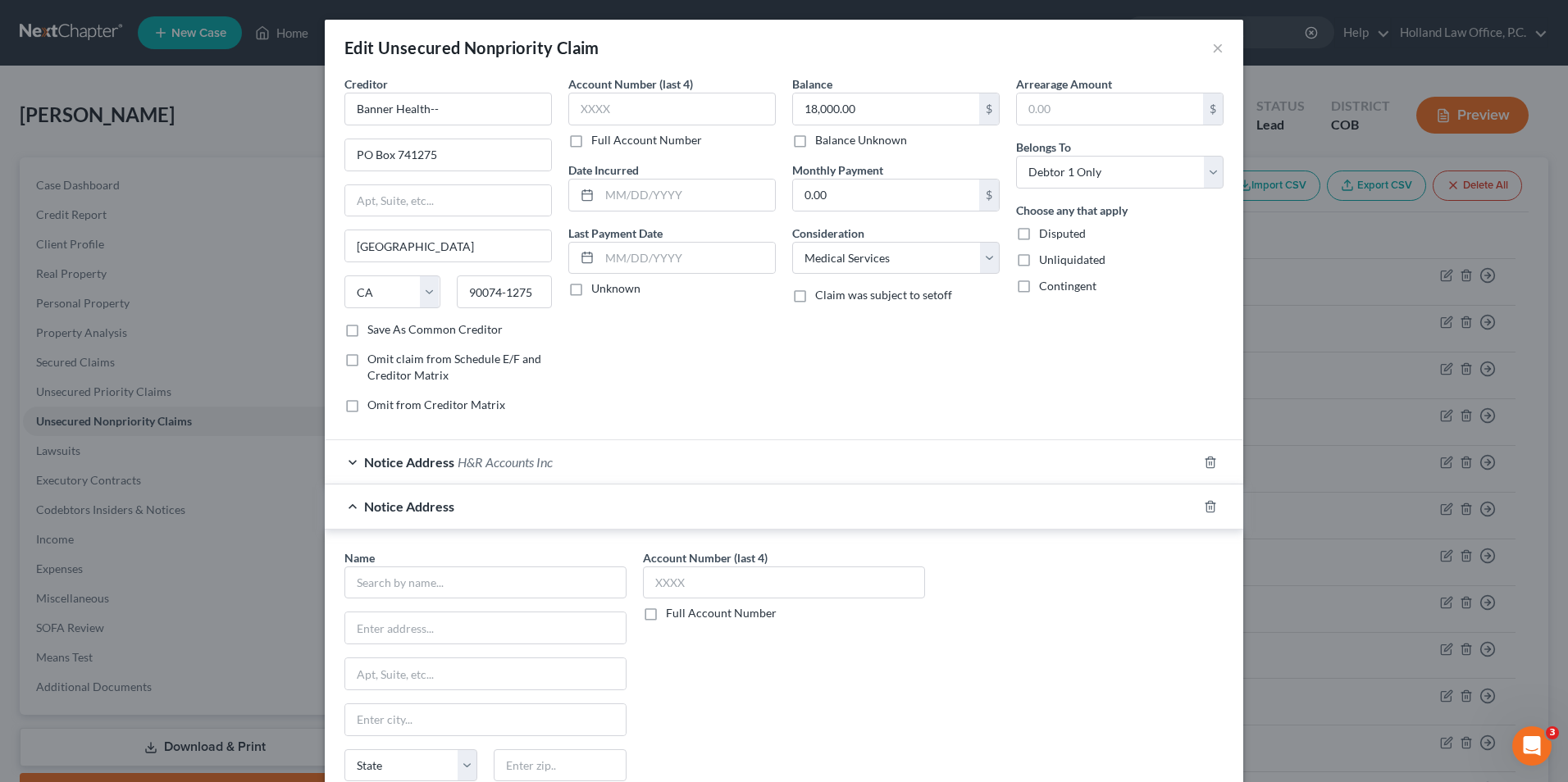
click at [455, 558] on div "Name *" at bounding box center [485, 574] width 282 height 50
click at [456, 580] on input "text" at bounding box center [485, 583] width 282 height 33
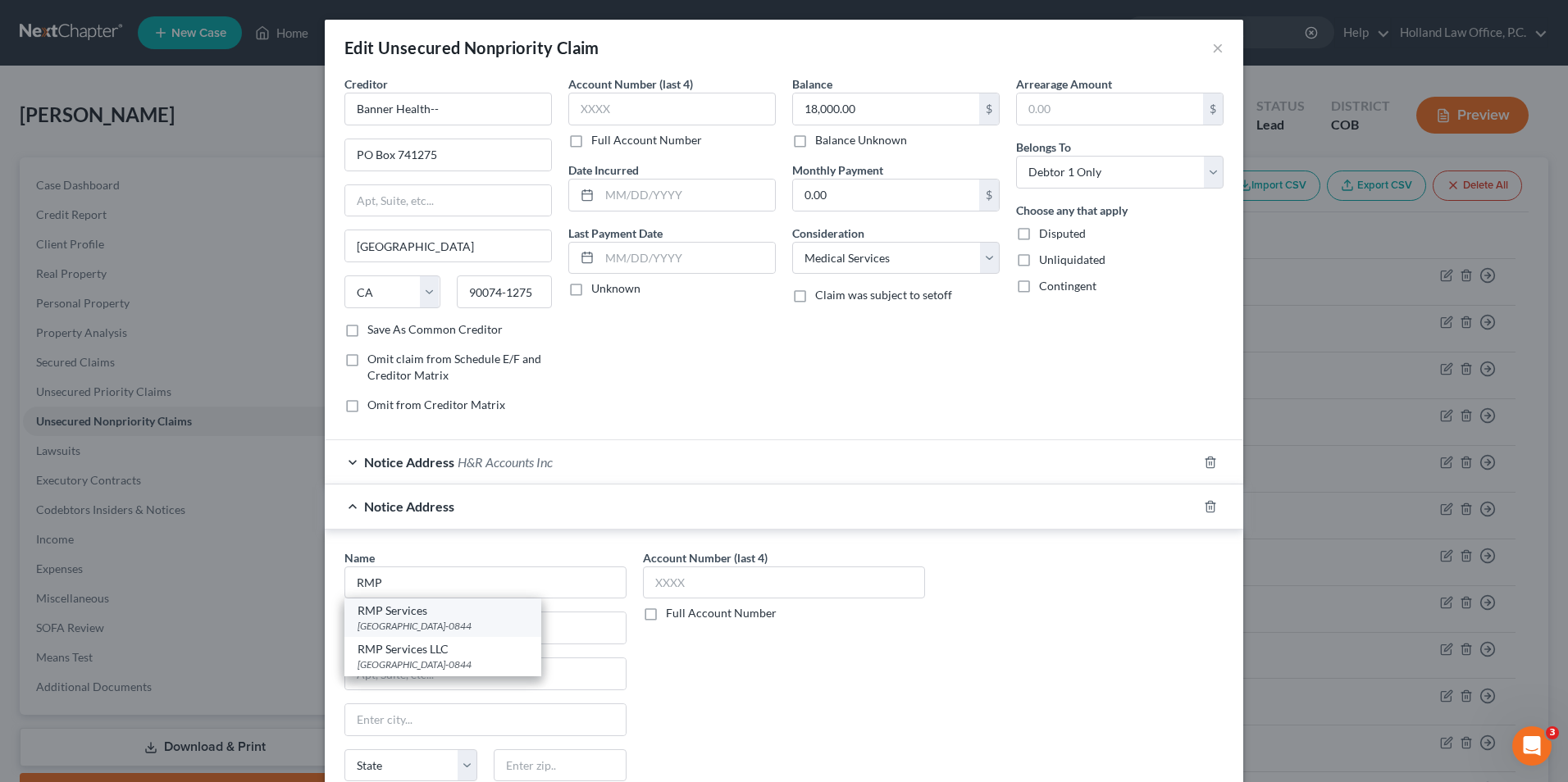
click at [434, 626] on div "[GEOGRAPHIC_DATA]-0844" at bounding box center [443, 626] width 171 height 14
type input "RMP Services"
type input "PO Box 630844"
type input "[GEOGRAPHIC_DATA]"
select select "36"
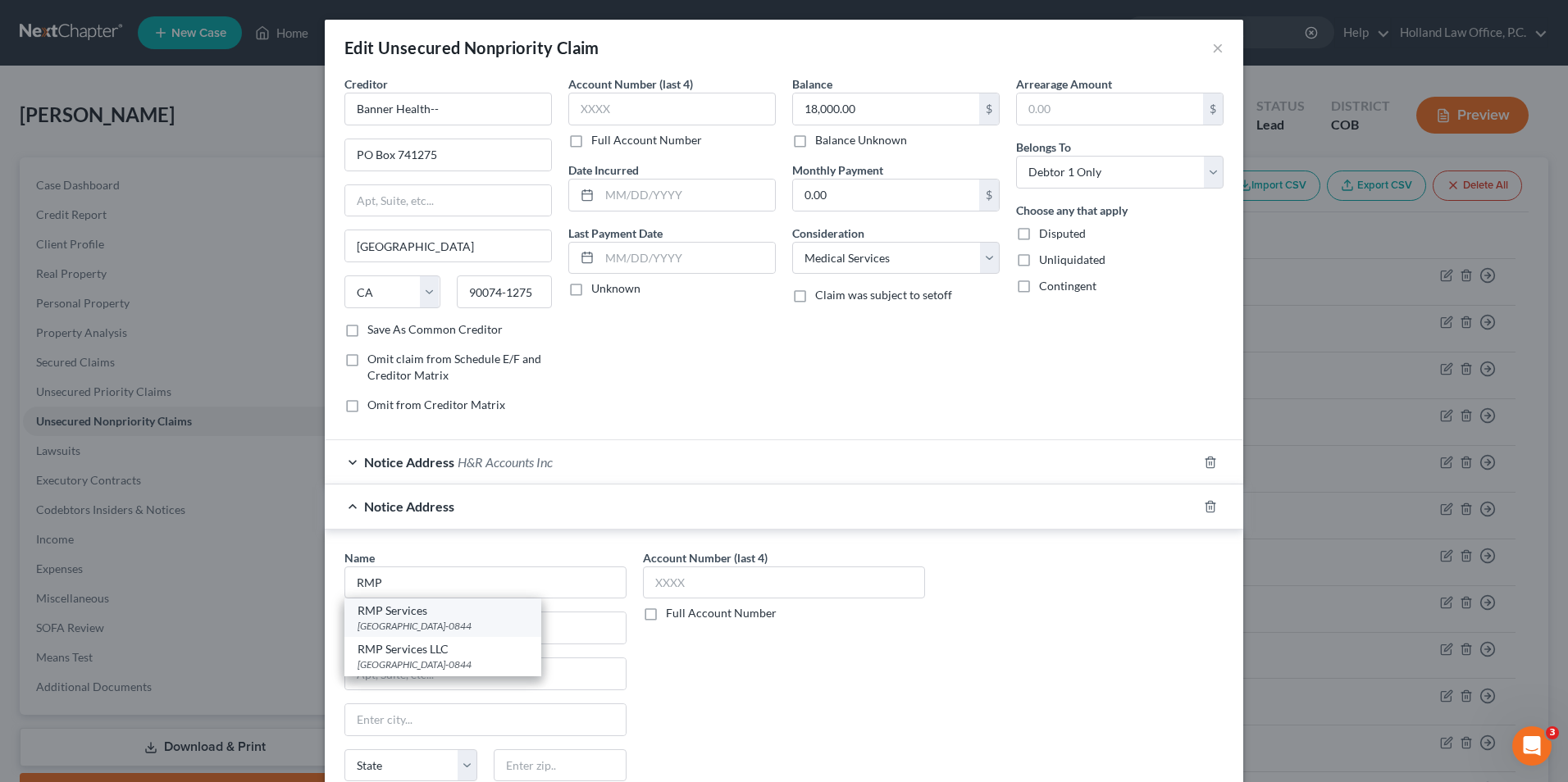
type input "45263-0844"
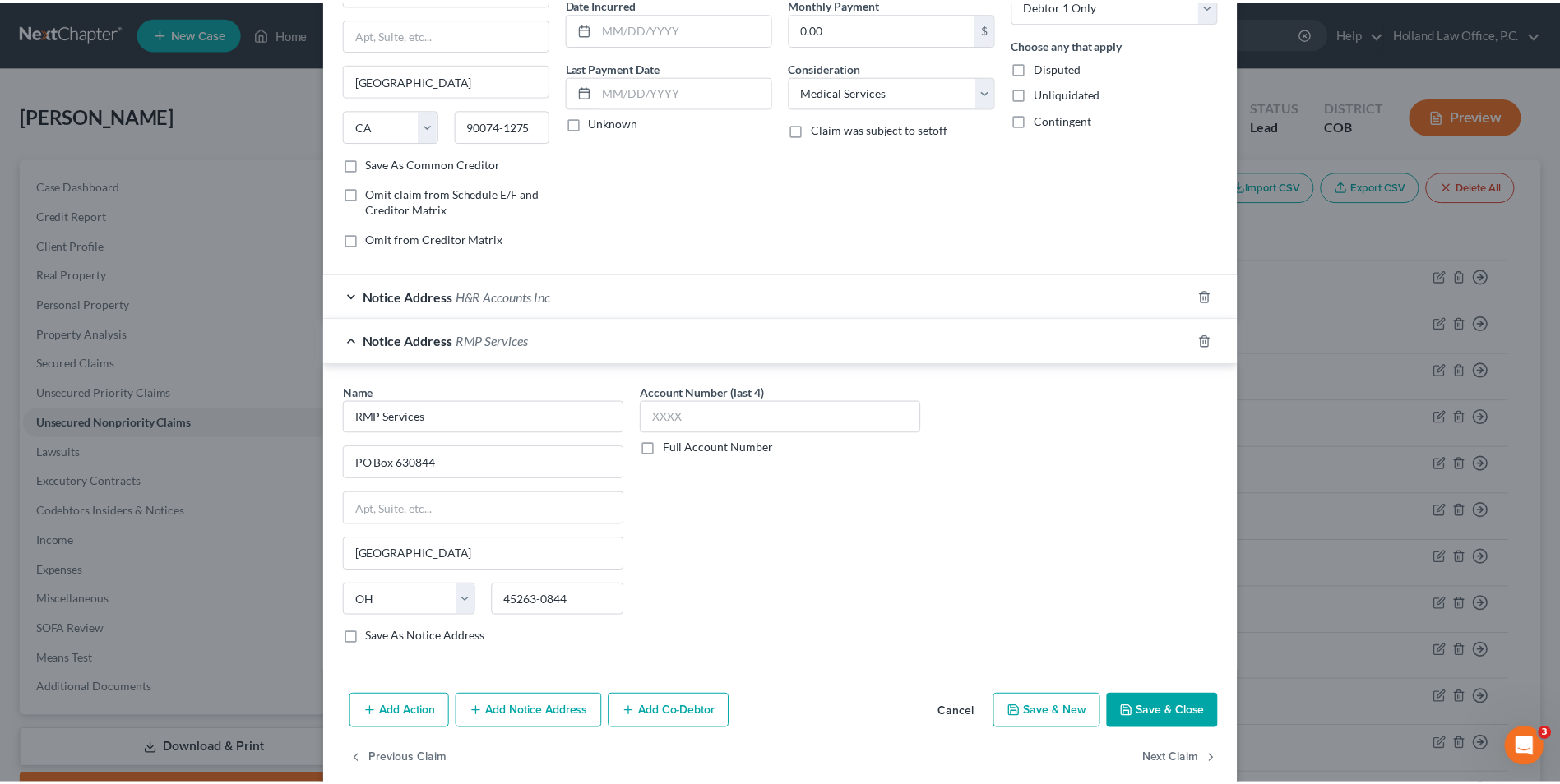
scroll to position [193, 0]
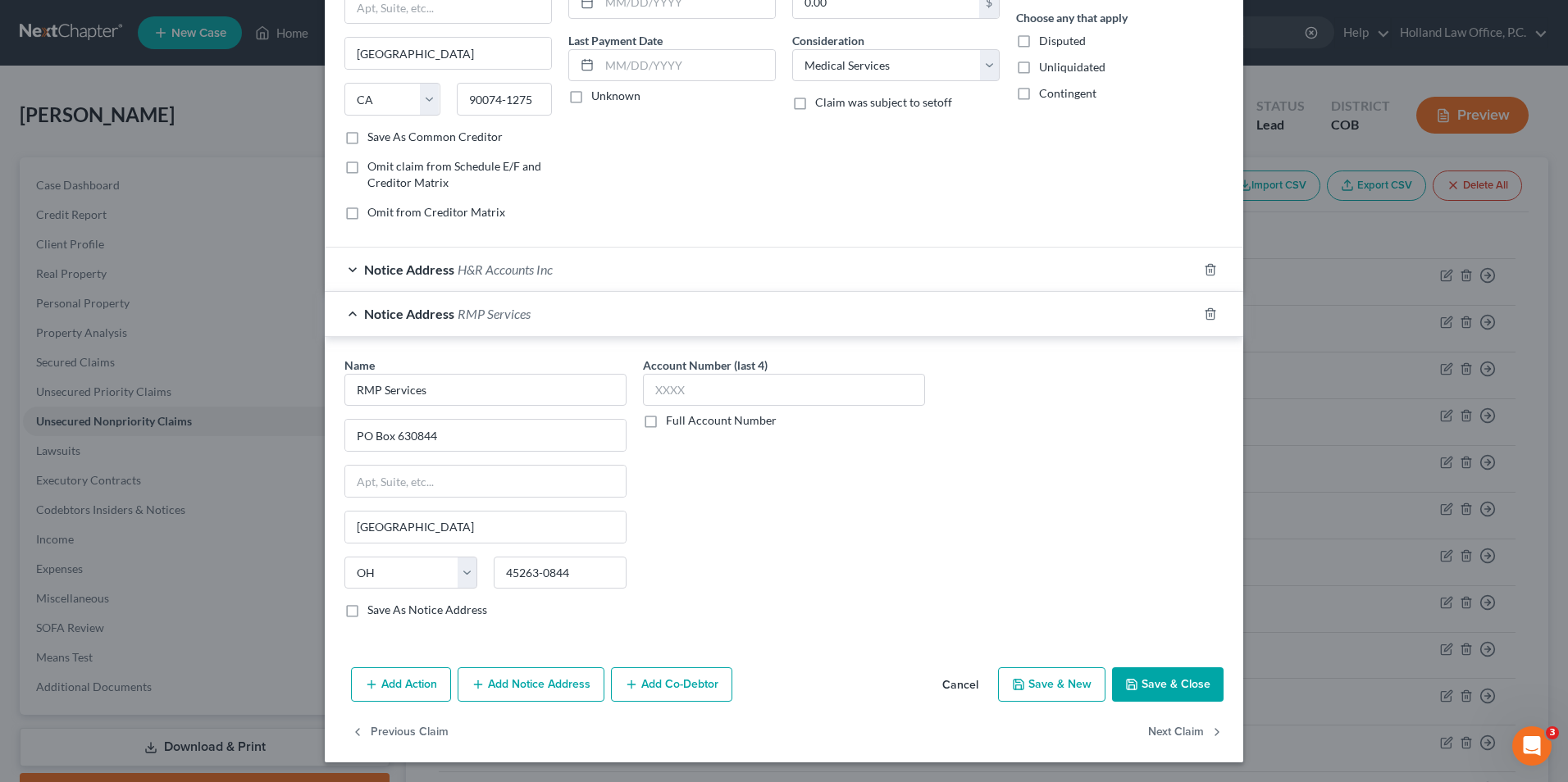
click at [1161, 691] on button "Save & Close" at bounding box center [1168, 683] width 112 height 34
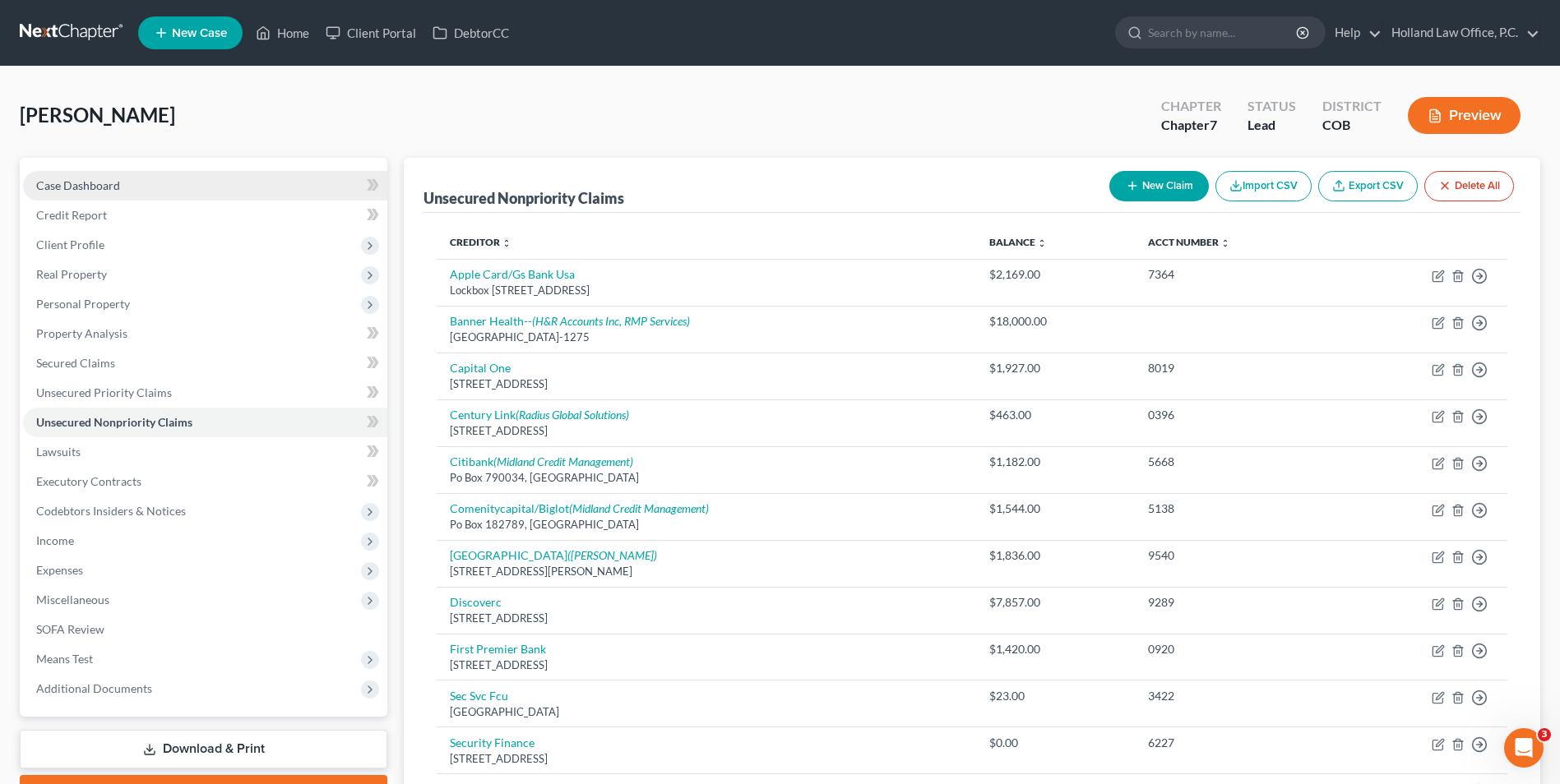
click at [144, 196] on link "Case Dashboard" at bounding box center [205, 186] width 365 height 30
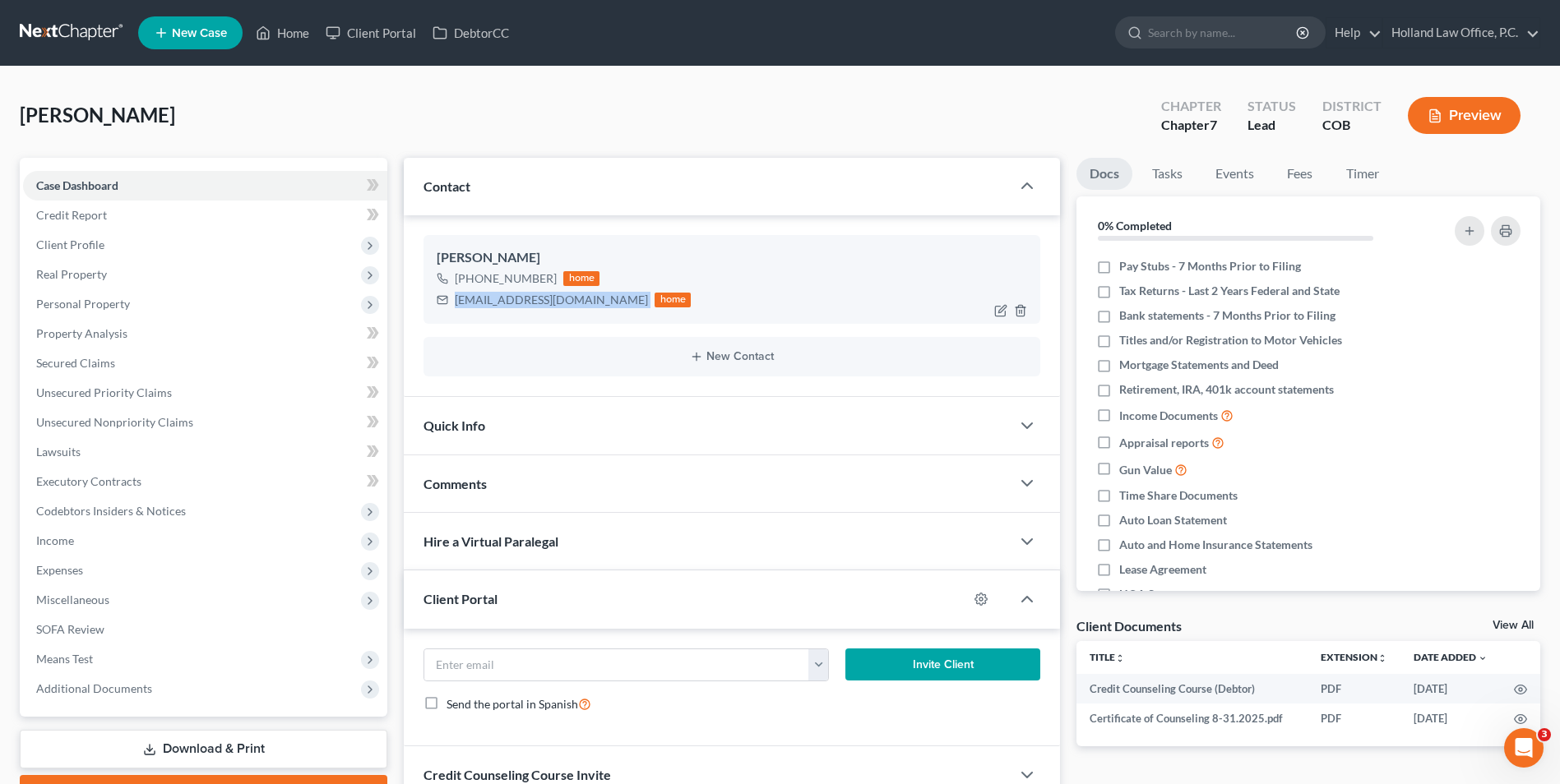
drag, startPoint x: 589, startPoint y: 304, endPoint x: 432, endPoint y: 314, distance: 157.3
click at [432, 314] on div "[PERSON_NAME] [PHONE_NUMBER] home [EMAIL_ADDRESS][DOMAIN_NAME] home" at bounding box center [731, 280] width 616 height 89
drag, startPoint x: 448, startPoint y: 309, endPoint x: 505, endPoint y: 302, distance: 57.4
copy div "[EMAIL_ADDRESS][DOMAIN_NAME]"
click at [476, 142] on div "[PERSON_NAME] Upgraded Chapter Chapter 7 Status Lead District COB Preview" at bounding box center [780, 122] width 1521 height 72
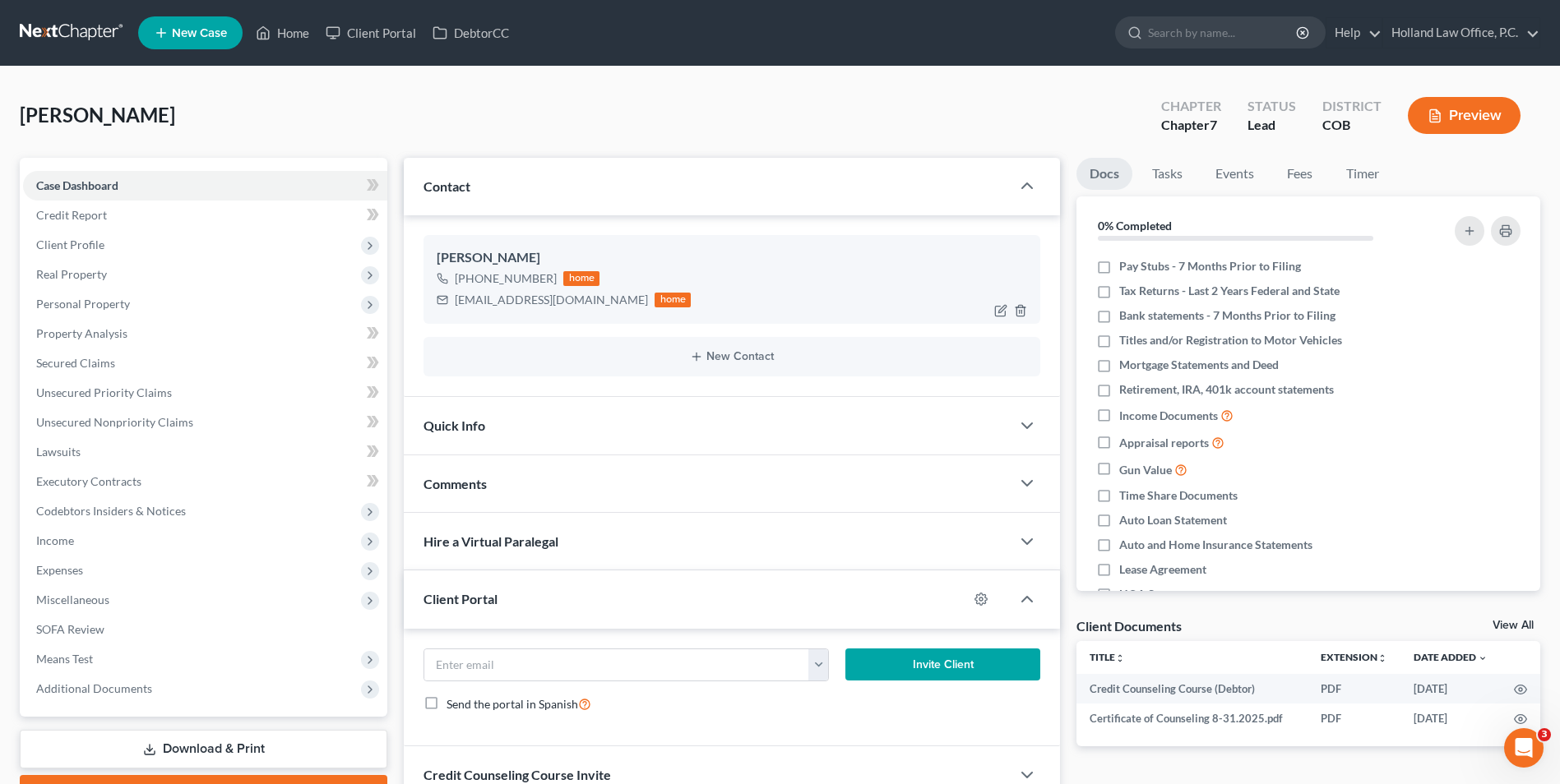
drag, startPoint x: 549, startPoint y: 282, endPoint x: 478, endPoint y: 282, distance: 71.0
click at [469, 282] on div "[PHONE_NUMBER]" at bounding box center [505, 278] width 102 height 17
drag, startPoint x: 478, startPoint y: 282, endPoint x: 512, endPoint y: 281, distance: 34.0
copy div "[PHONE_NUMBER]"
click at [281, 43] on link "Home" at bounding box center [282, 33] width 70 height 30
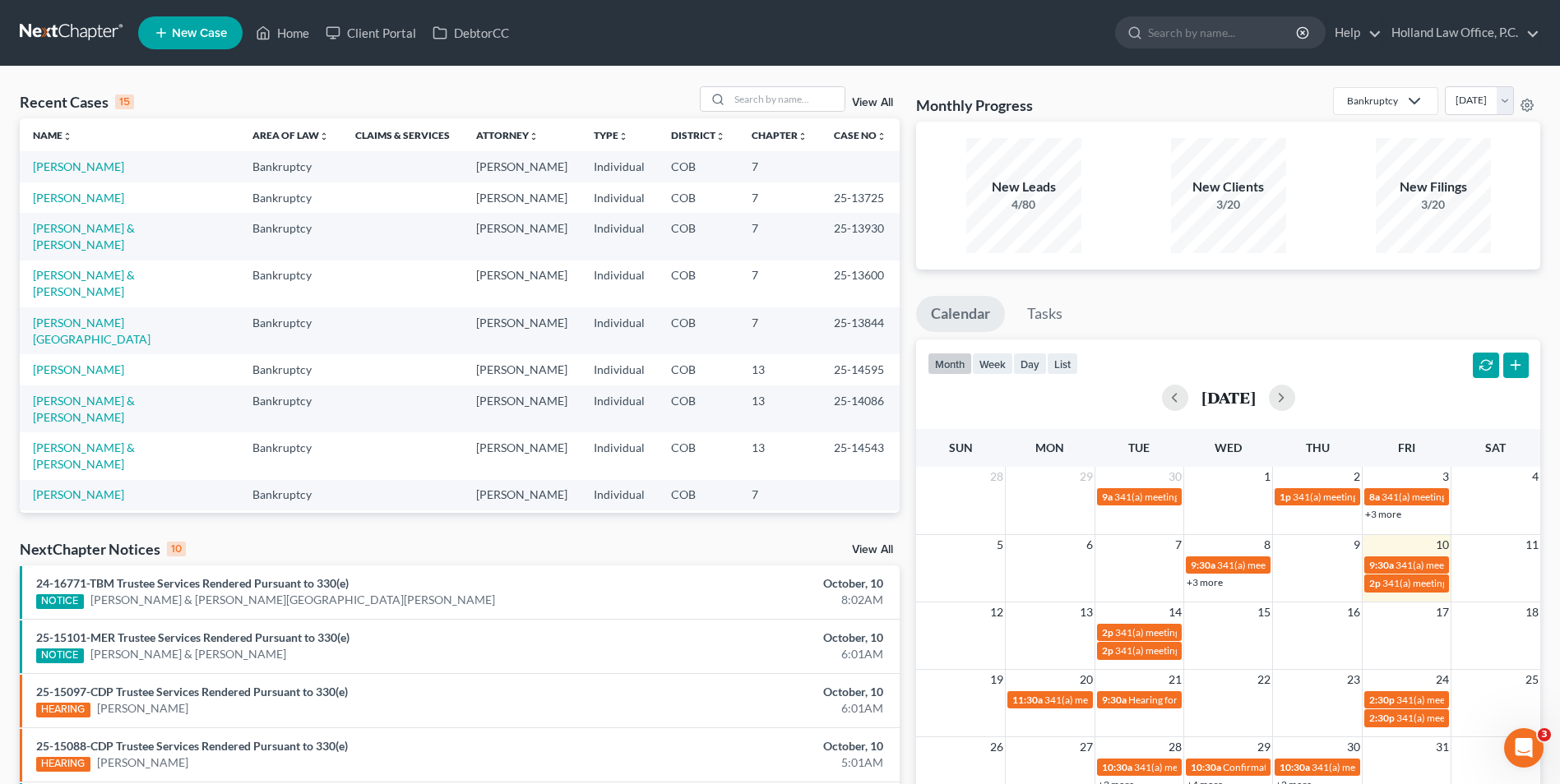
click at [750, 114] on div "Recent Cases 15 View All" at bounding box center [460, 102] width 880 height 32
click at [756, 105] on input "search" at bounding box center [787, 99] width 115 height 24
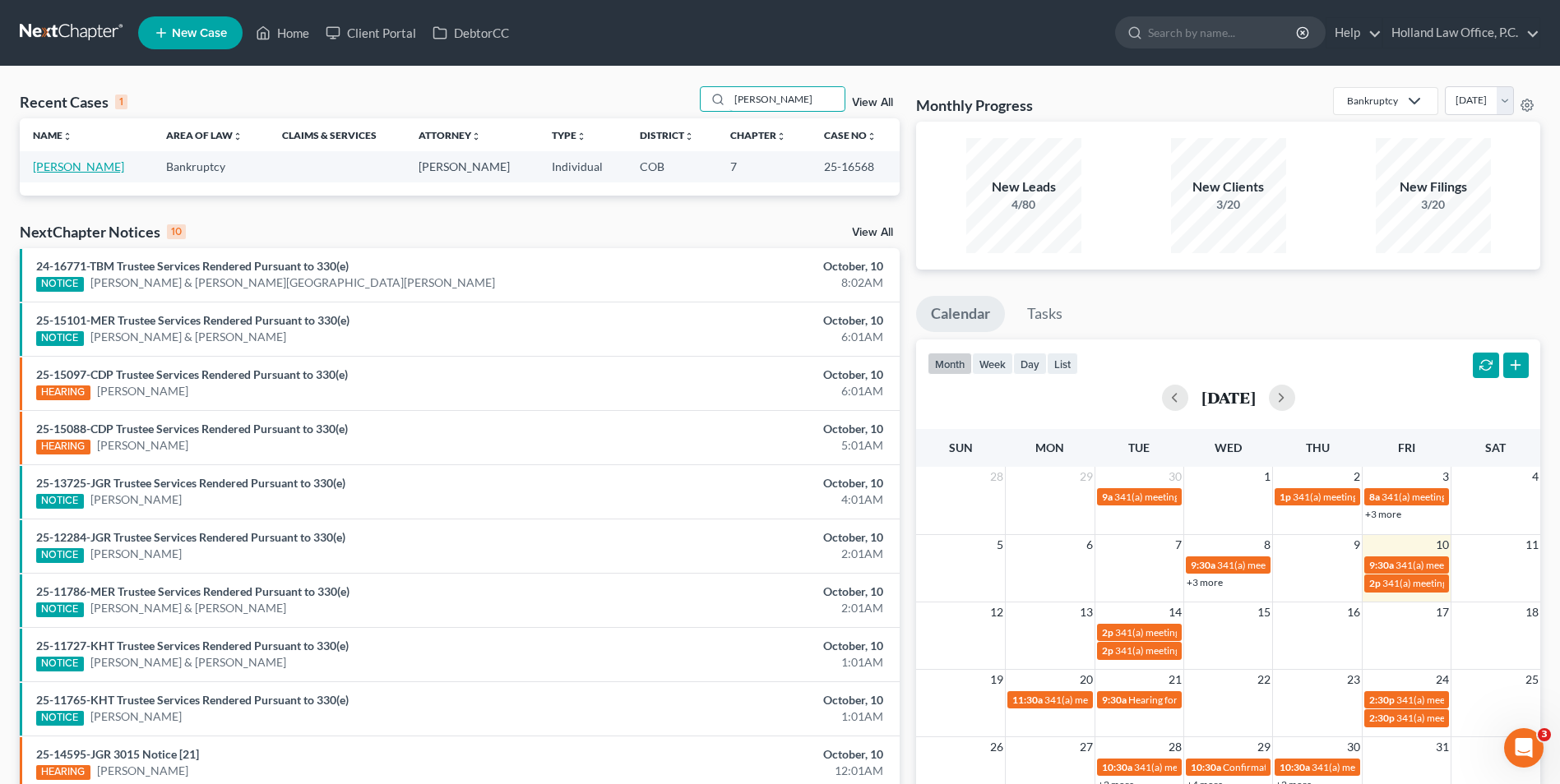
type input "[PERSON_NAME]"
click at [52, 168] on link "[PERSON_NAME]" at bounding box center [79, 166] width 91 height 14
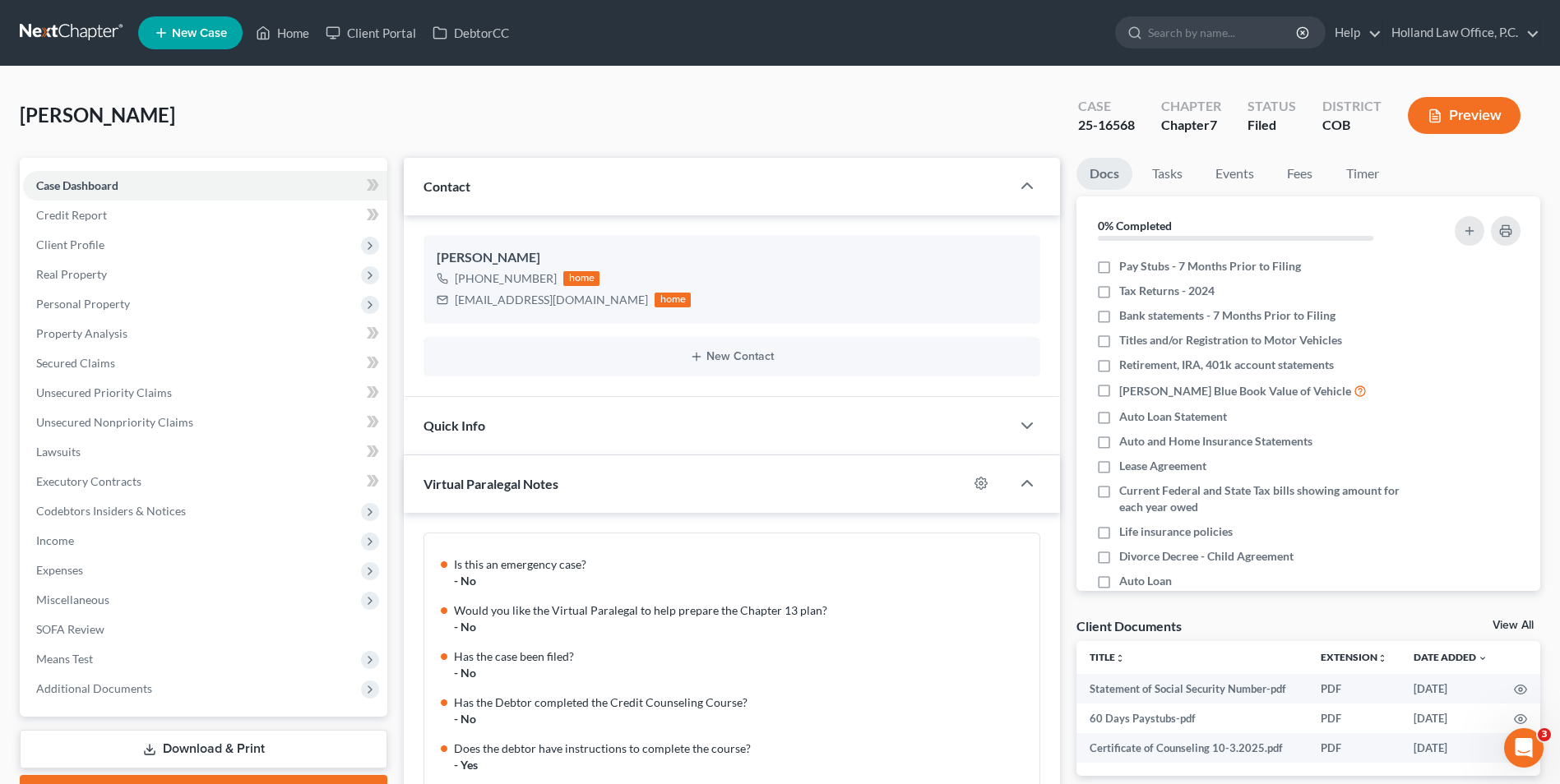
scroll to position [1330, 0]
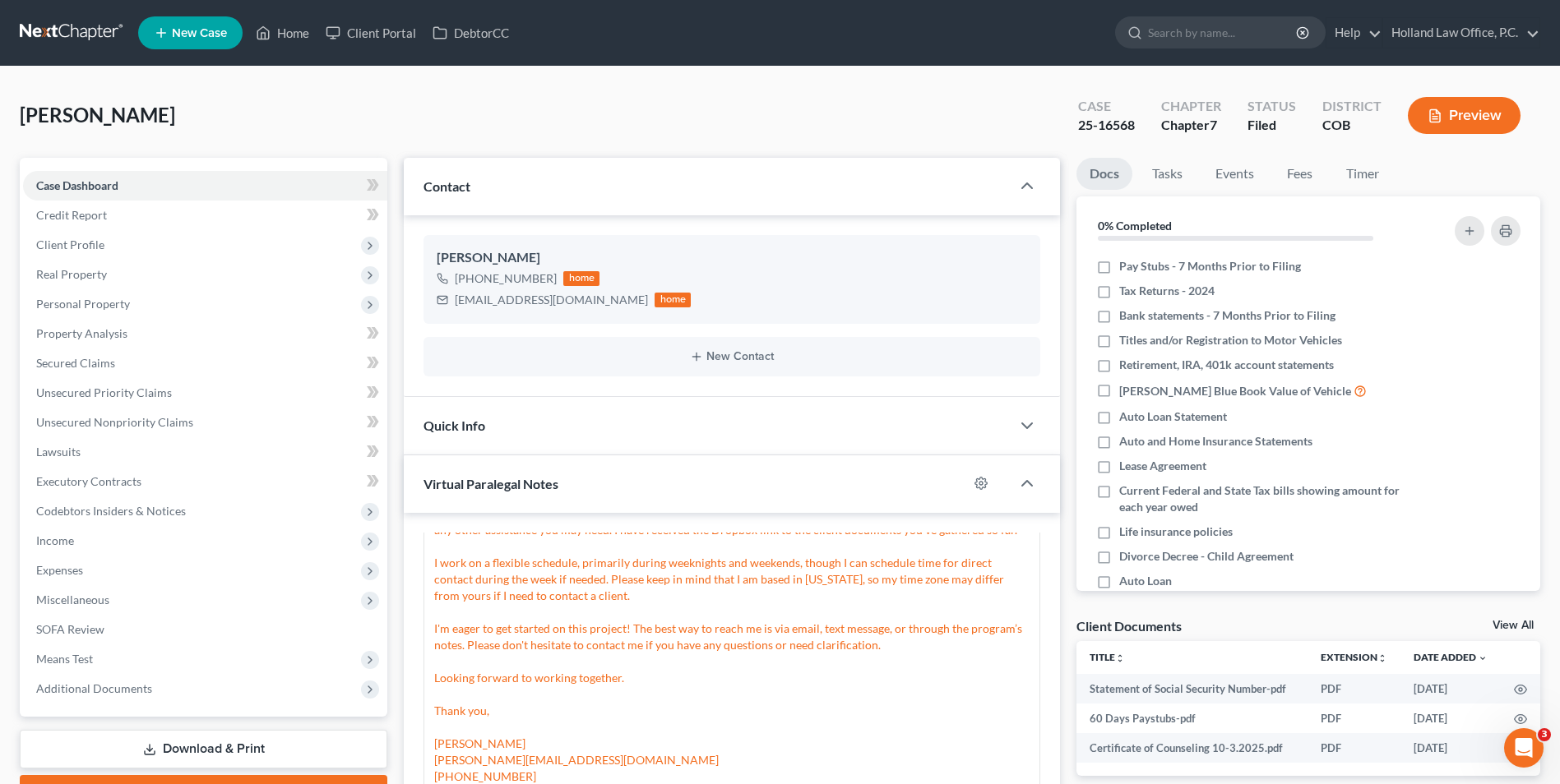
click at [735, 585] on div "Hello, My name is [PERSON_NAME], and I'm your assigned paralegal with NextChapt…" at bounding box center [731, 604] width 595 height 362
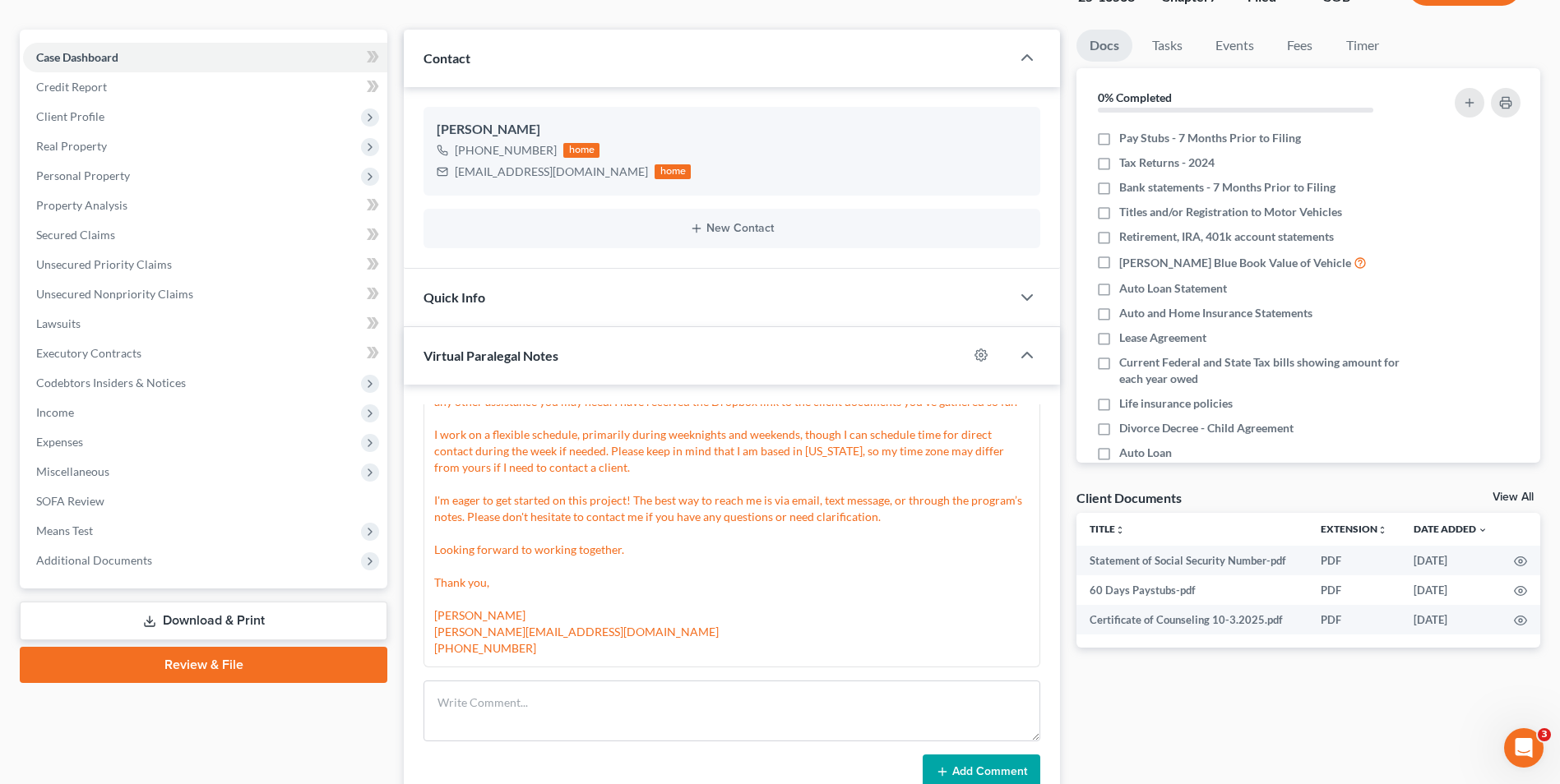
scroll to position [329, 0]
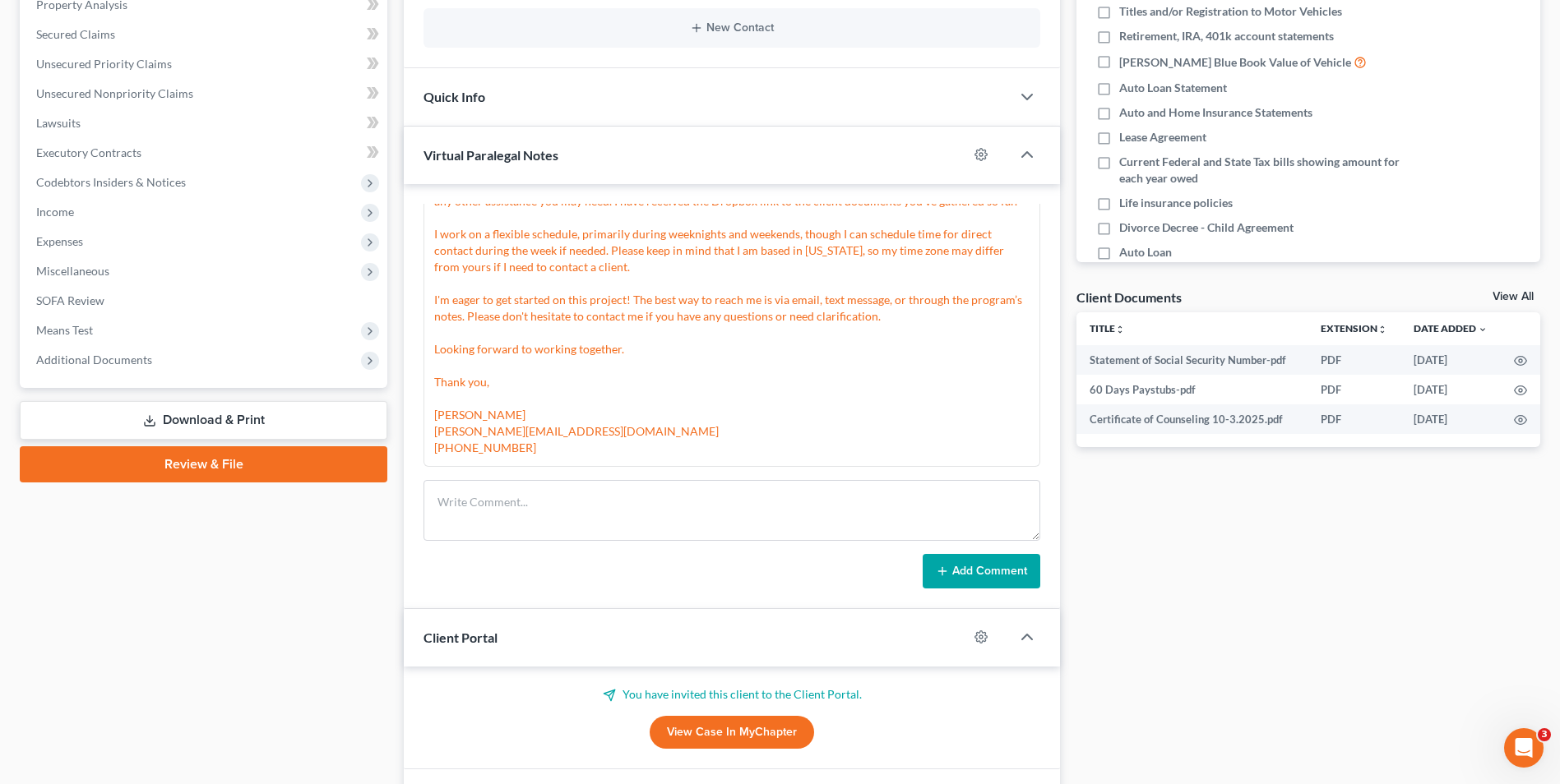
drag, startPoint x: 130, startPoint y: 351, endPoint x: 137, endPoint y: 382, distance: 31.8
click at [130, 352] on span "Additional Documents" at bounding box center [94, 359] width 116 height 14
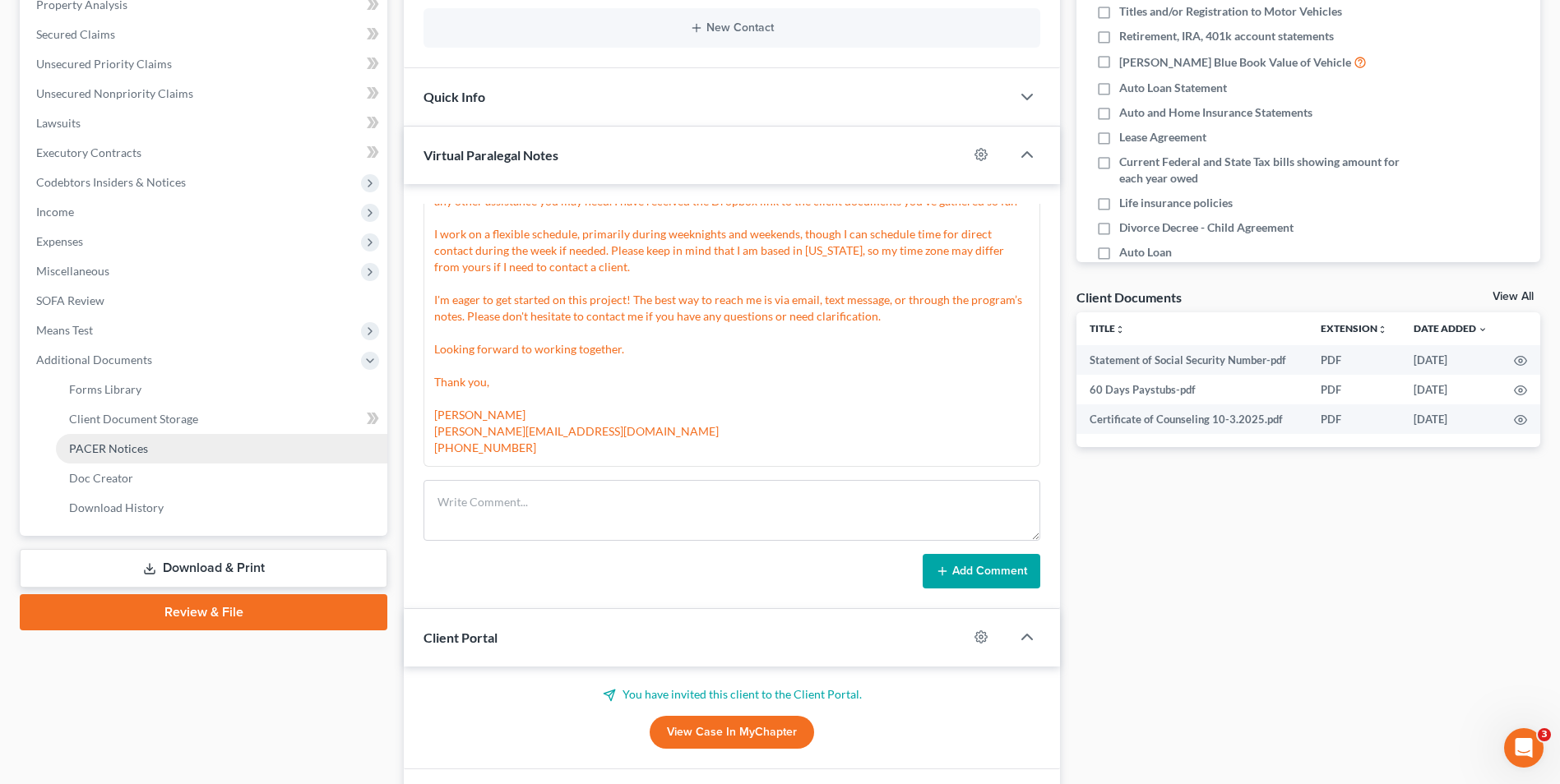
click at [144, 449] on span "PACER Notices" at bounding box center [108, 448] width 79 height 14
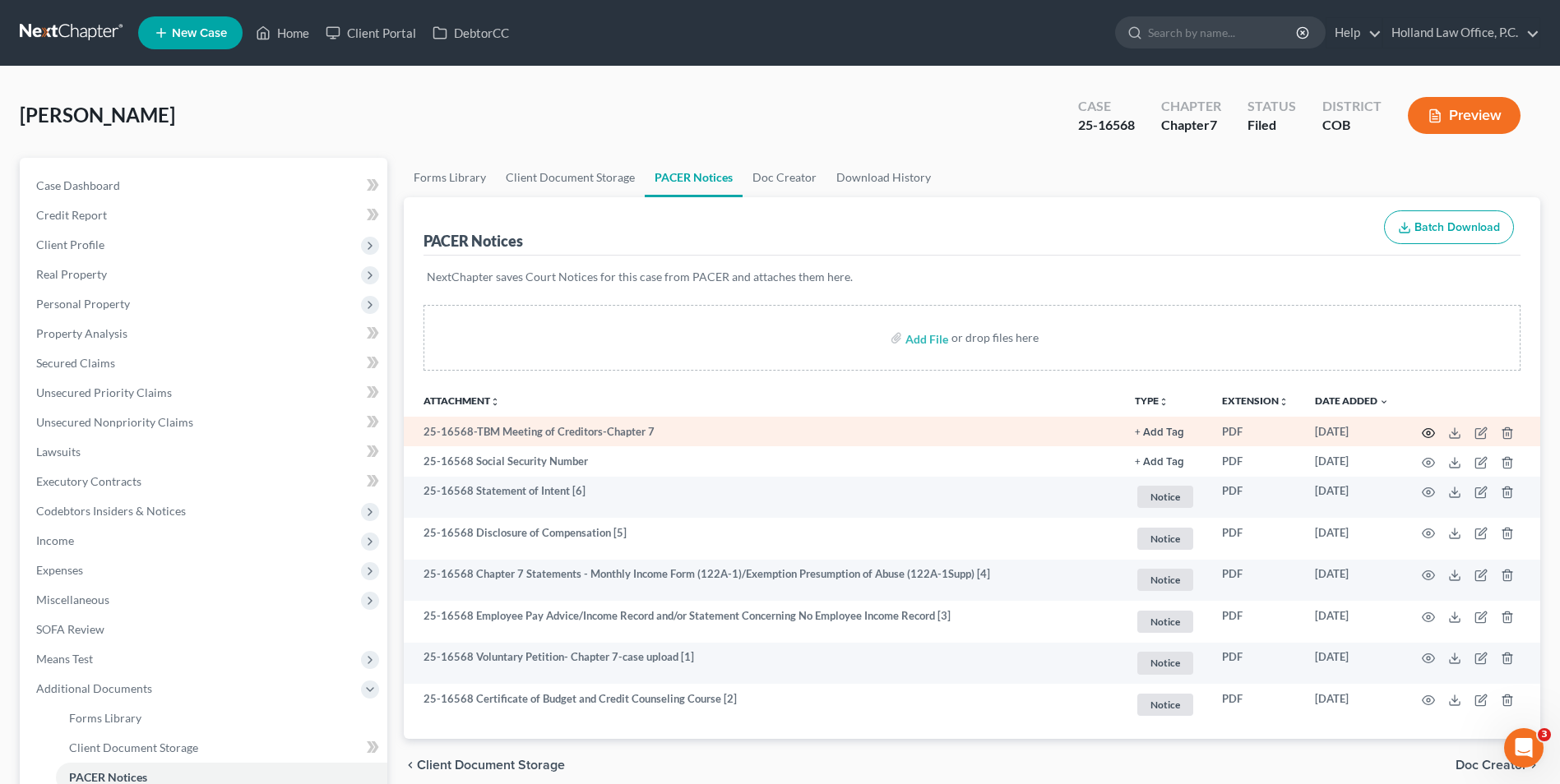
click at [1424, 430] on icon "button" at bounding box center [1428, 433] width 13 height 13
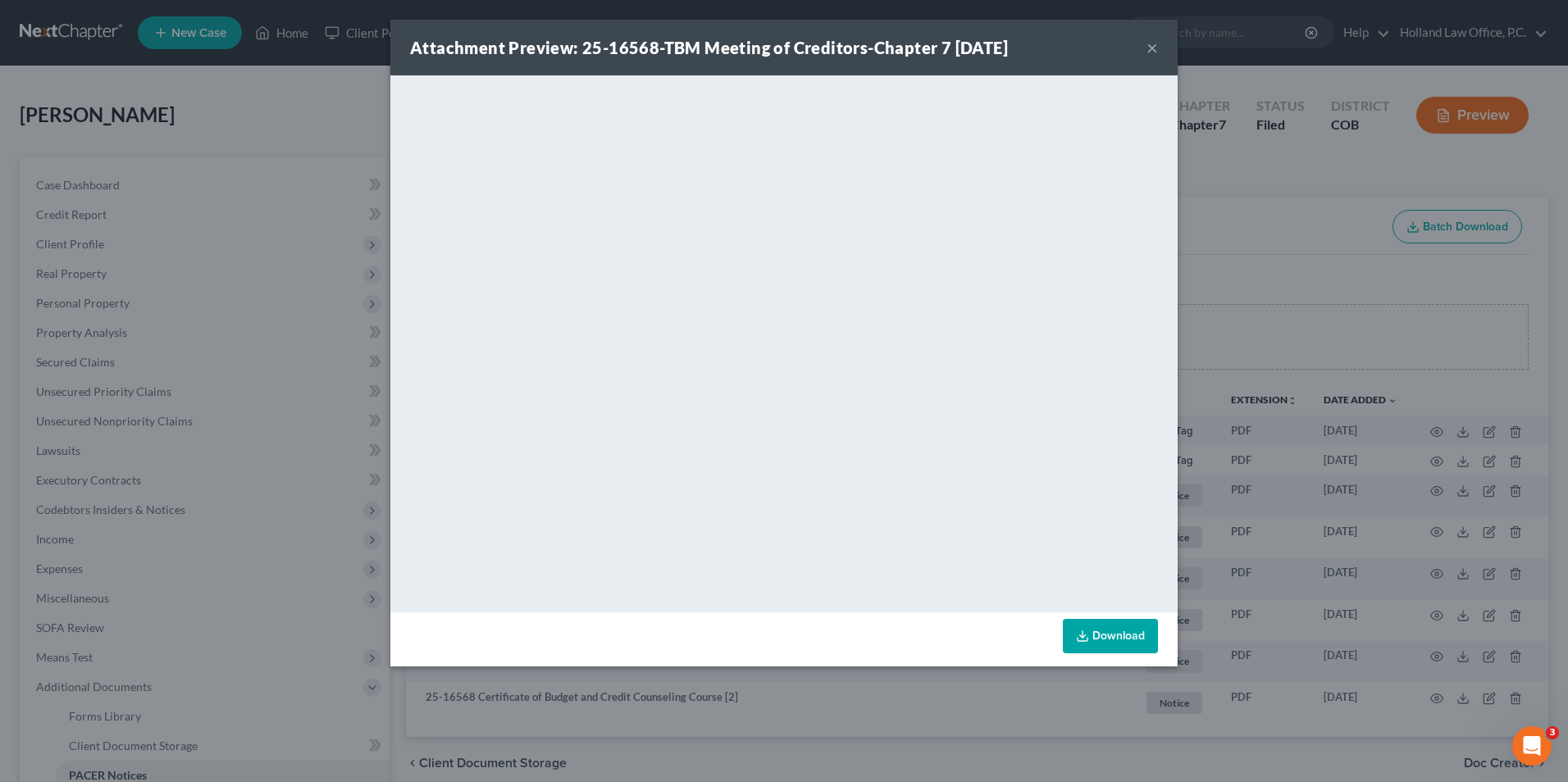
click at [1193, 279] on div "Attachment Preview: 25-16568-TBM Meeting of Creditors-Chapter 7 [DATE] × <objec…" at bounding box center [784, 391] width 1568 height 782
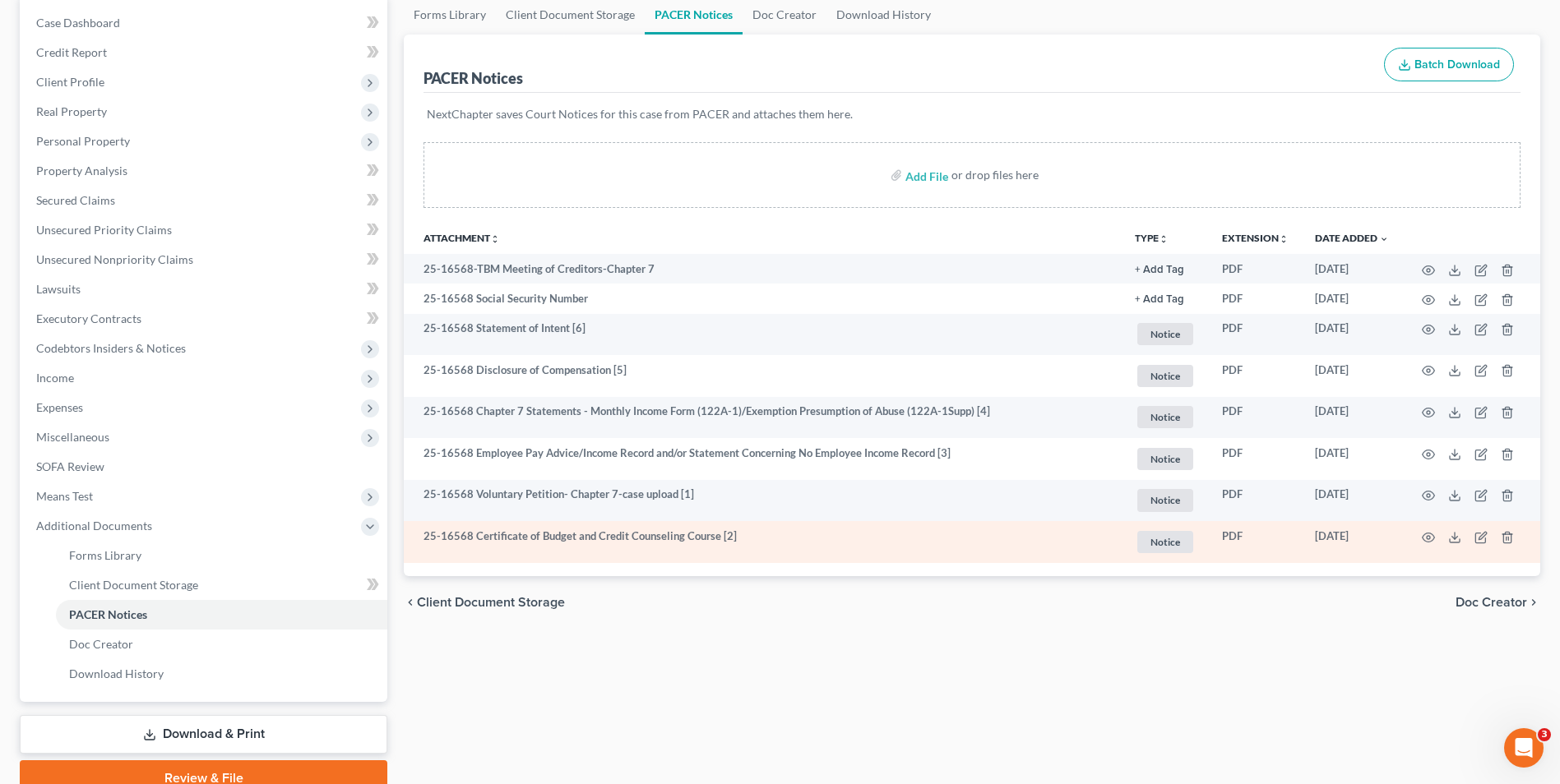
scroll to position [164, 0]
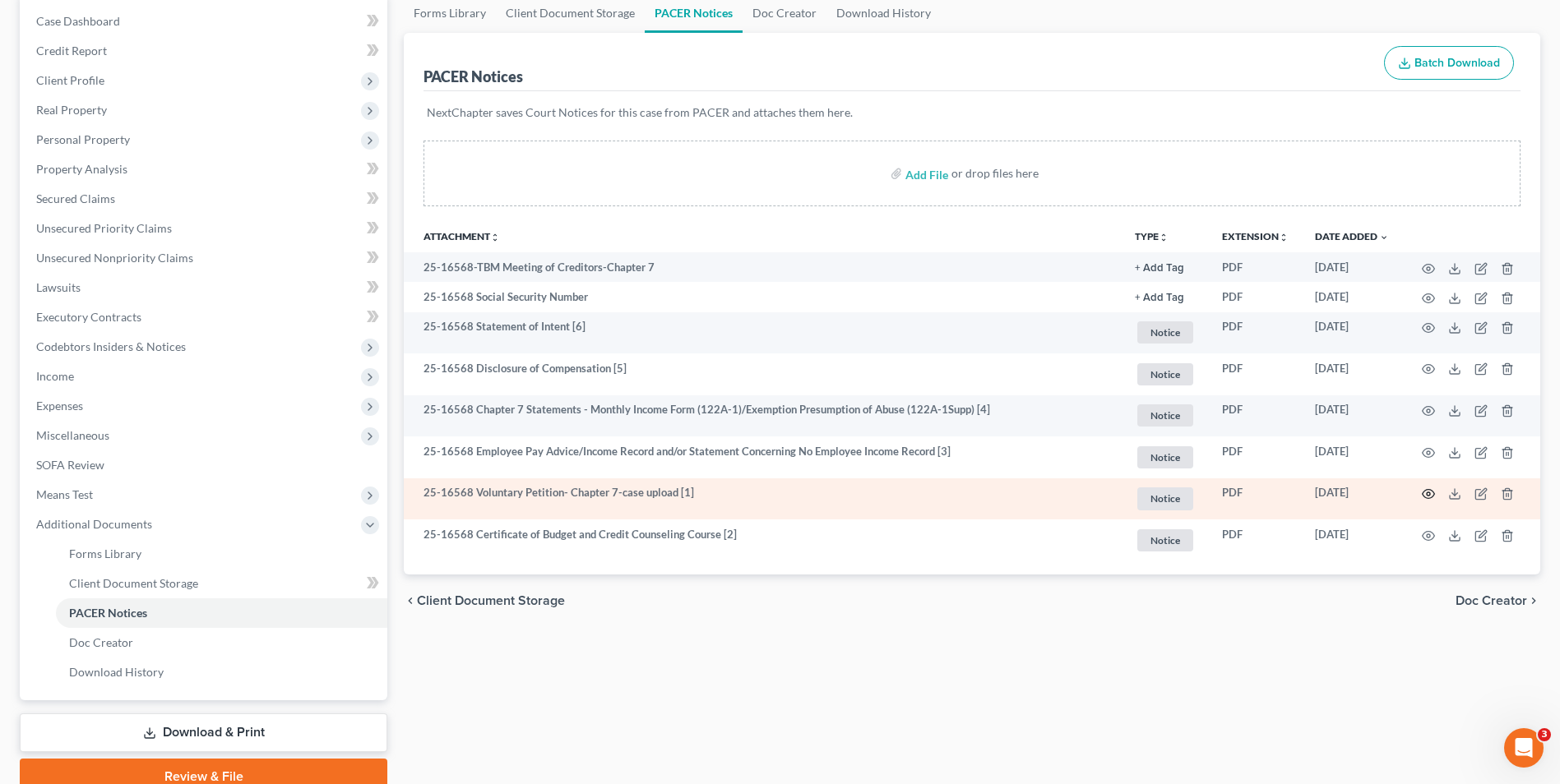
click at [1424, 492] on icon "button" at bounding box center [1428, 494] width 13 height 13
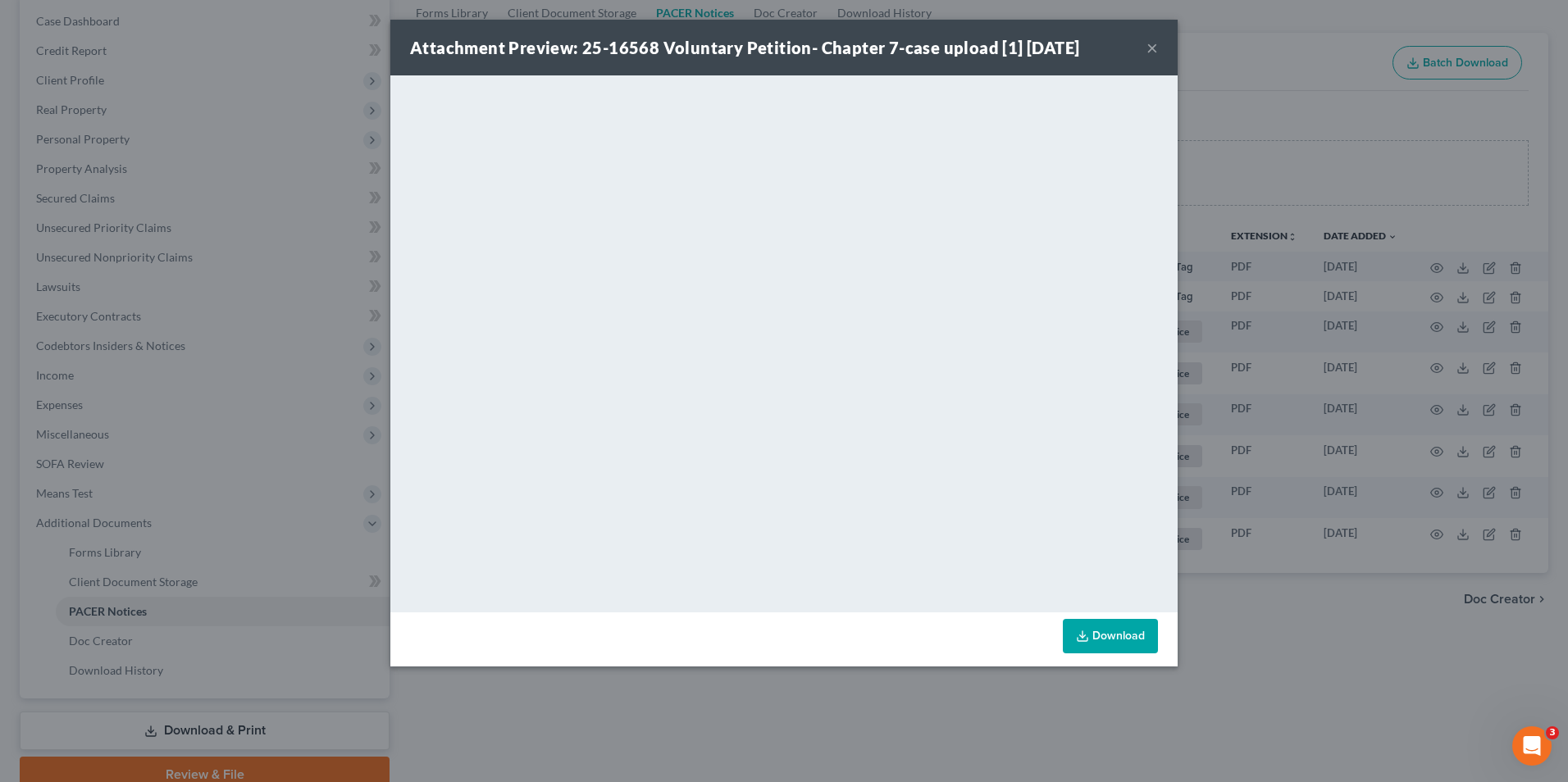
click at [1279, 155] on div "Attachment Preview: 25-16568 Voluntary Petition- Chapter 7-case upload [1] [DAT…" at bounding box center [784, 391] width 1568 height 782
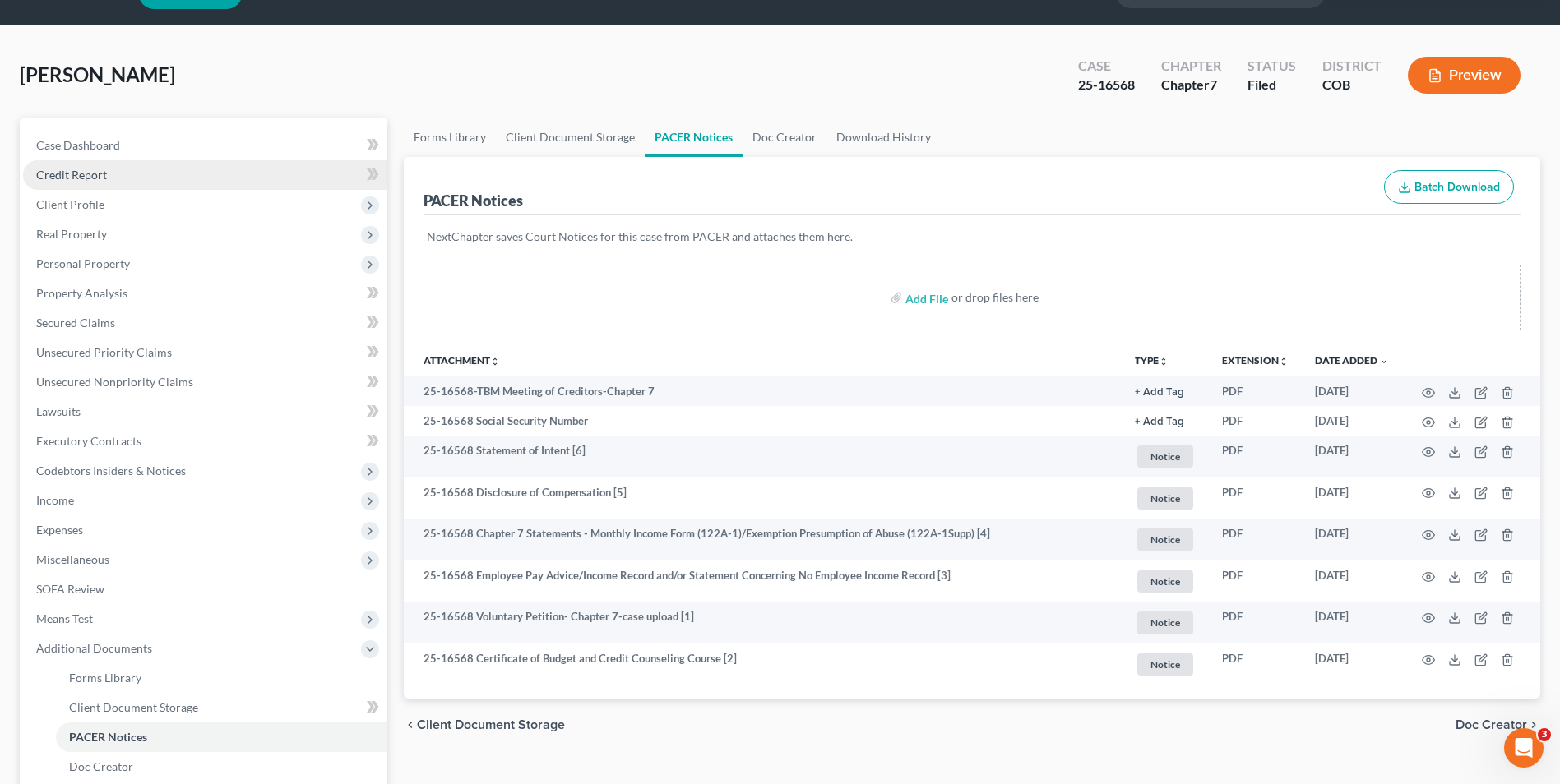
scroll to position [0, 0]
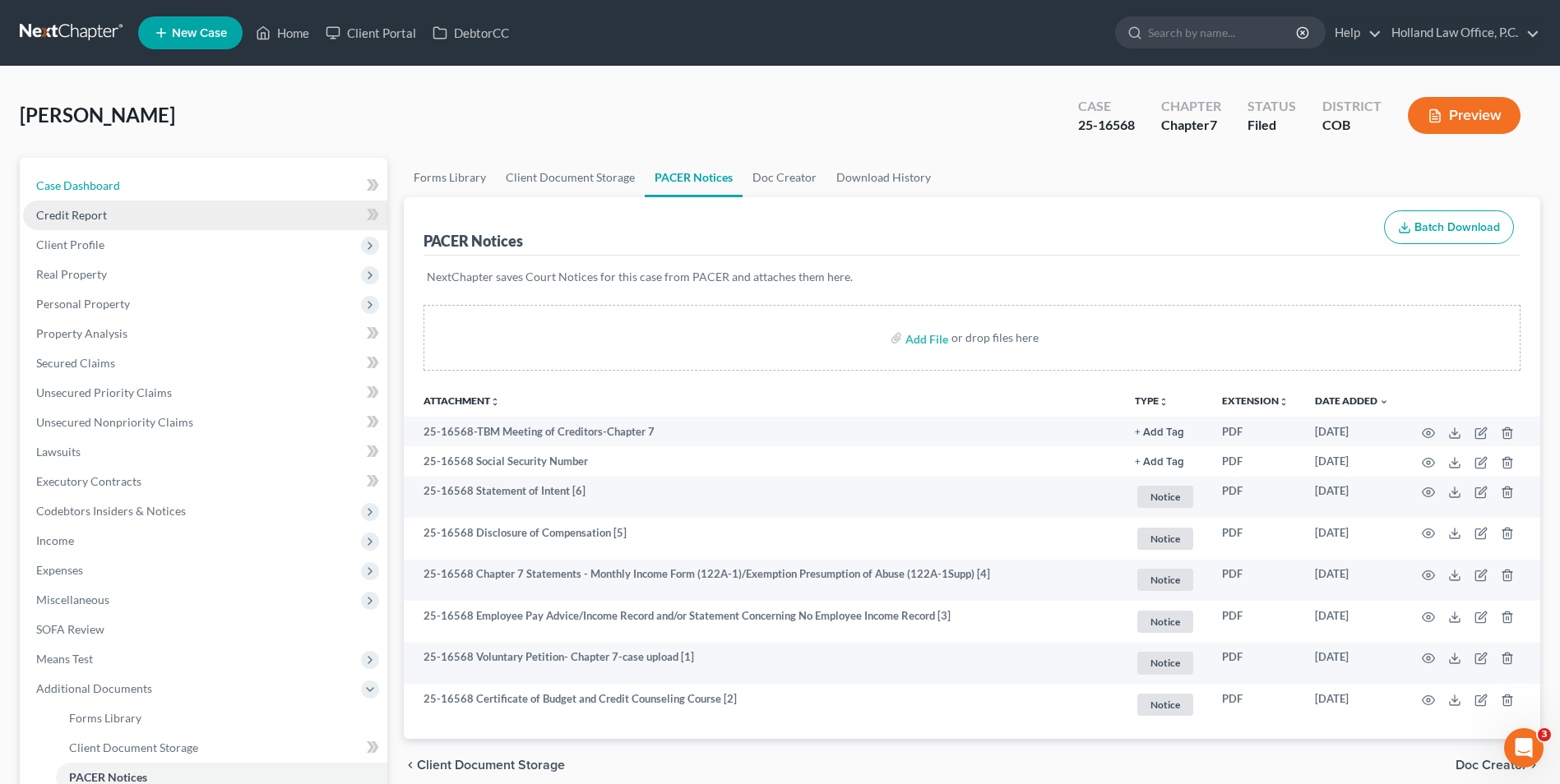
drag, startPoint x: 164, startPoint y: 188, endPoint x: 250, endPoint y: 201, distance: 87.0
click at [164, 188] on link "Case Dashboard" at bounding box center [205, 186] width 365 height 30
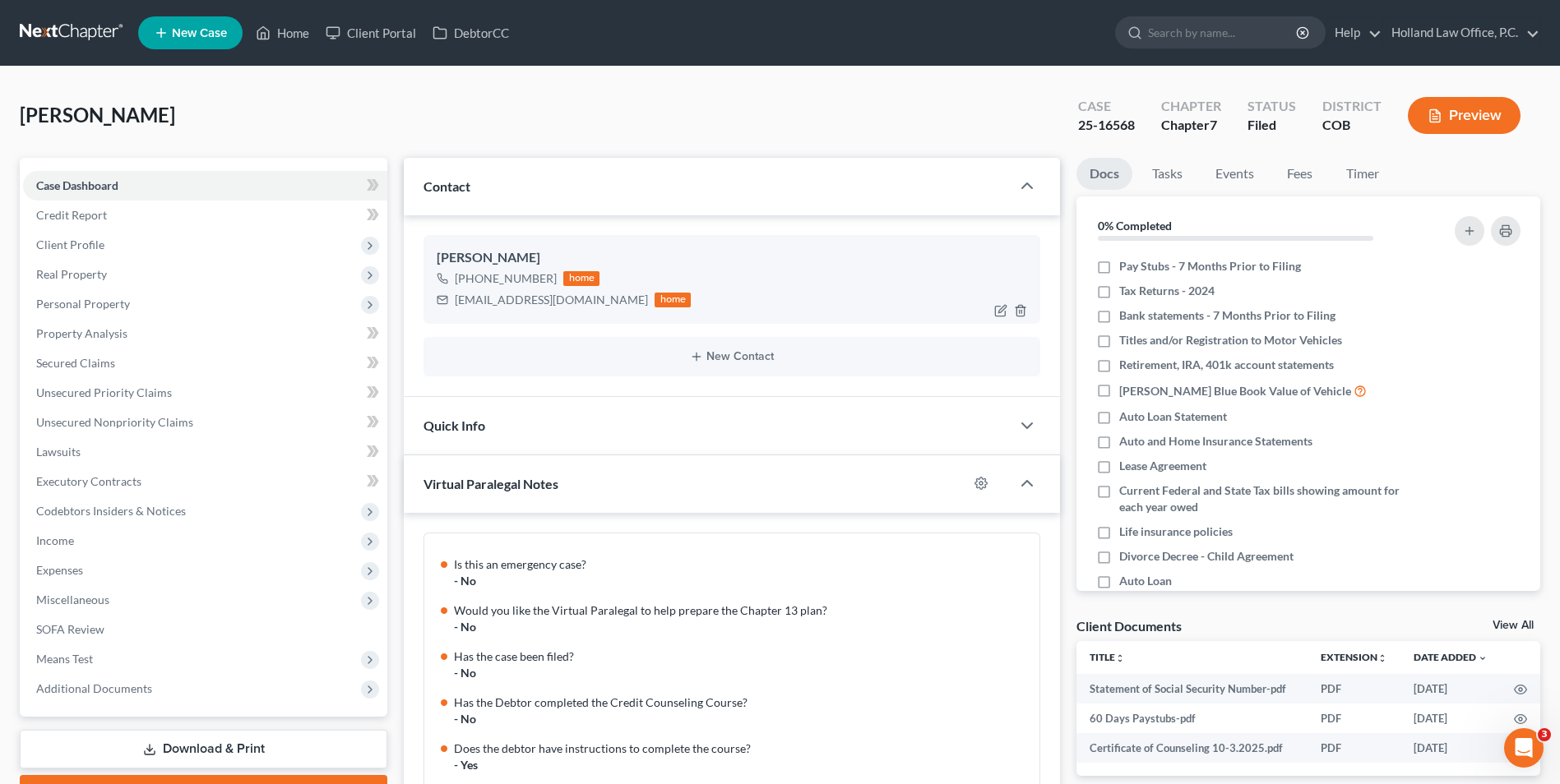
scroll to position [1330, 0]
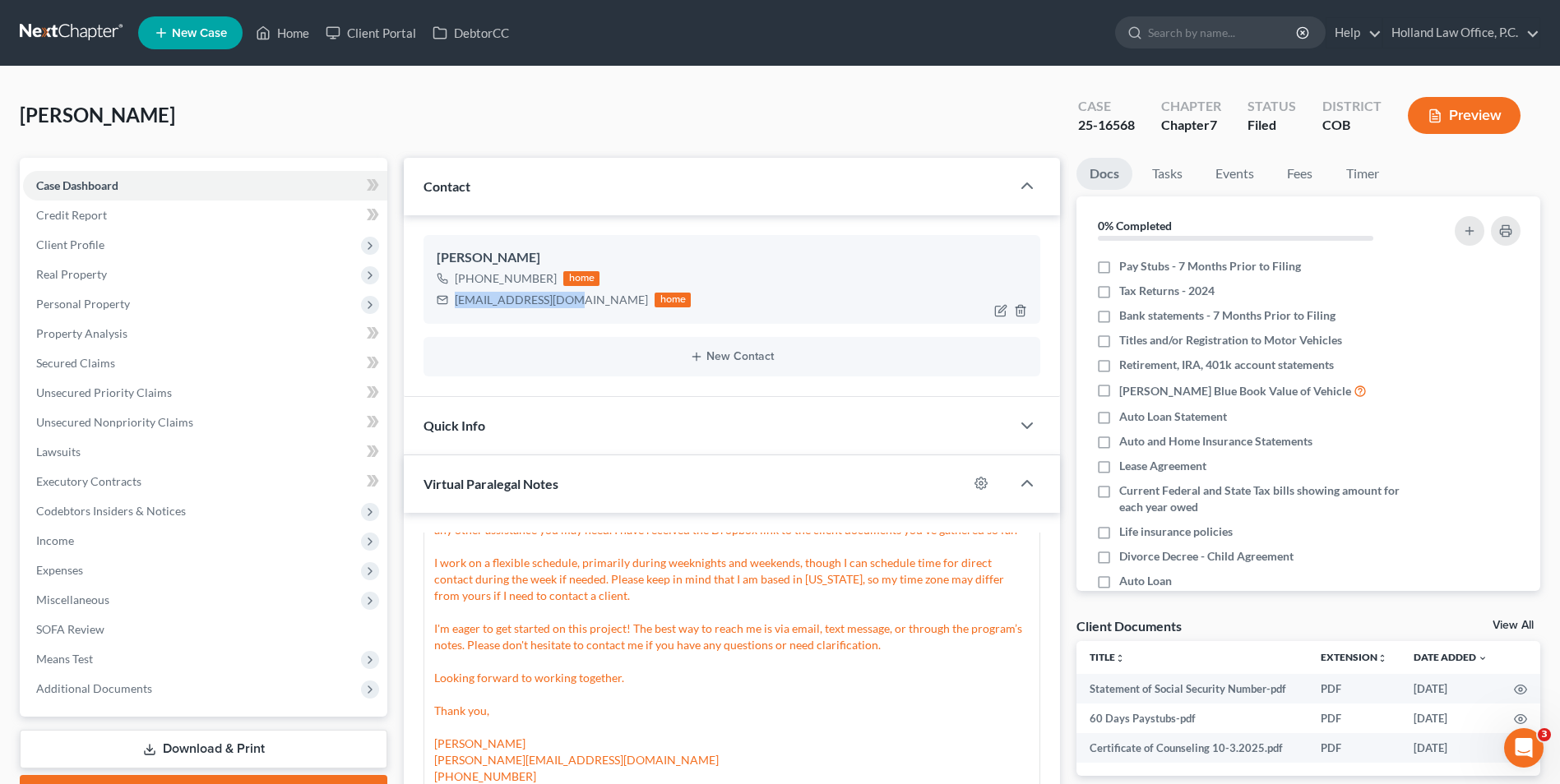
drag, startPoint x: 566, startPoint y: 302, endPoint x: 448, endPoint y: 309, distance: 118.2
click at [448, 309] on div "[EMAIL_ADDRESS][DOMAIN_NAME] home" at bounding box center [563, 300] width 254 height 21
copy div "[EMAIL_ADDRESS][DOMAIN_NAME]"
drag, startPoint x: 548, startPoint y: 274, endPoint x: 480, endPoint y: 282, distance: 68.5
click at [470, 284] on div "[PHONE_NUMBER]" at bounding box center [505, 278] width 102 height 17
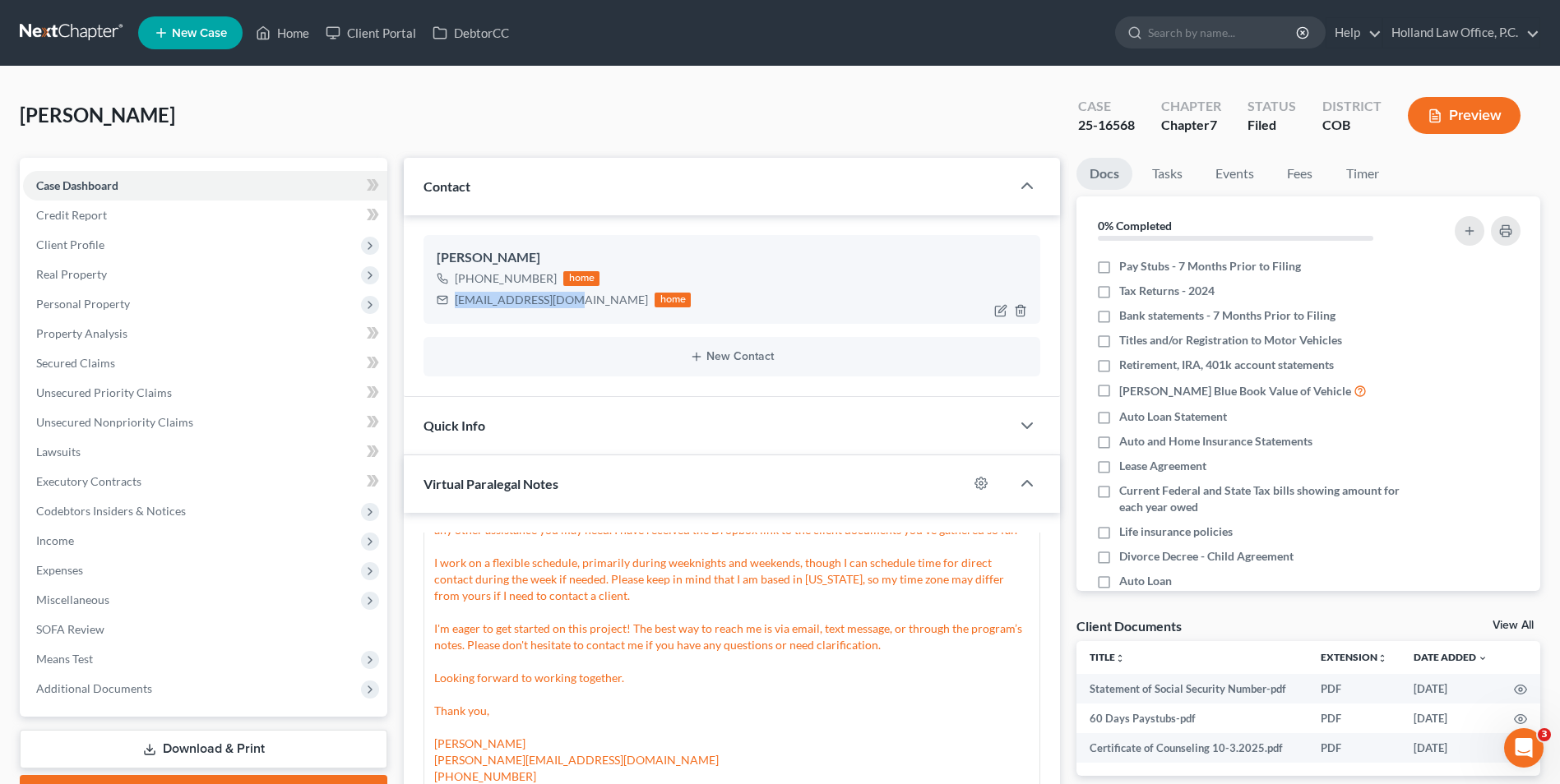
drag, startPoint x: 480, startPoint y: 282, endPoint x: 490, endPoint y: 282, distance: 10.0
copy div "[PHONE_NUMBER]"
drag, startPoint x: 303, startPoint y: 34, endPoint x: 944, endPoint y: 80, distance: 642.6
click at [303, 34] on link "Home" at bounding box center [282, 33] width 70 height 30
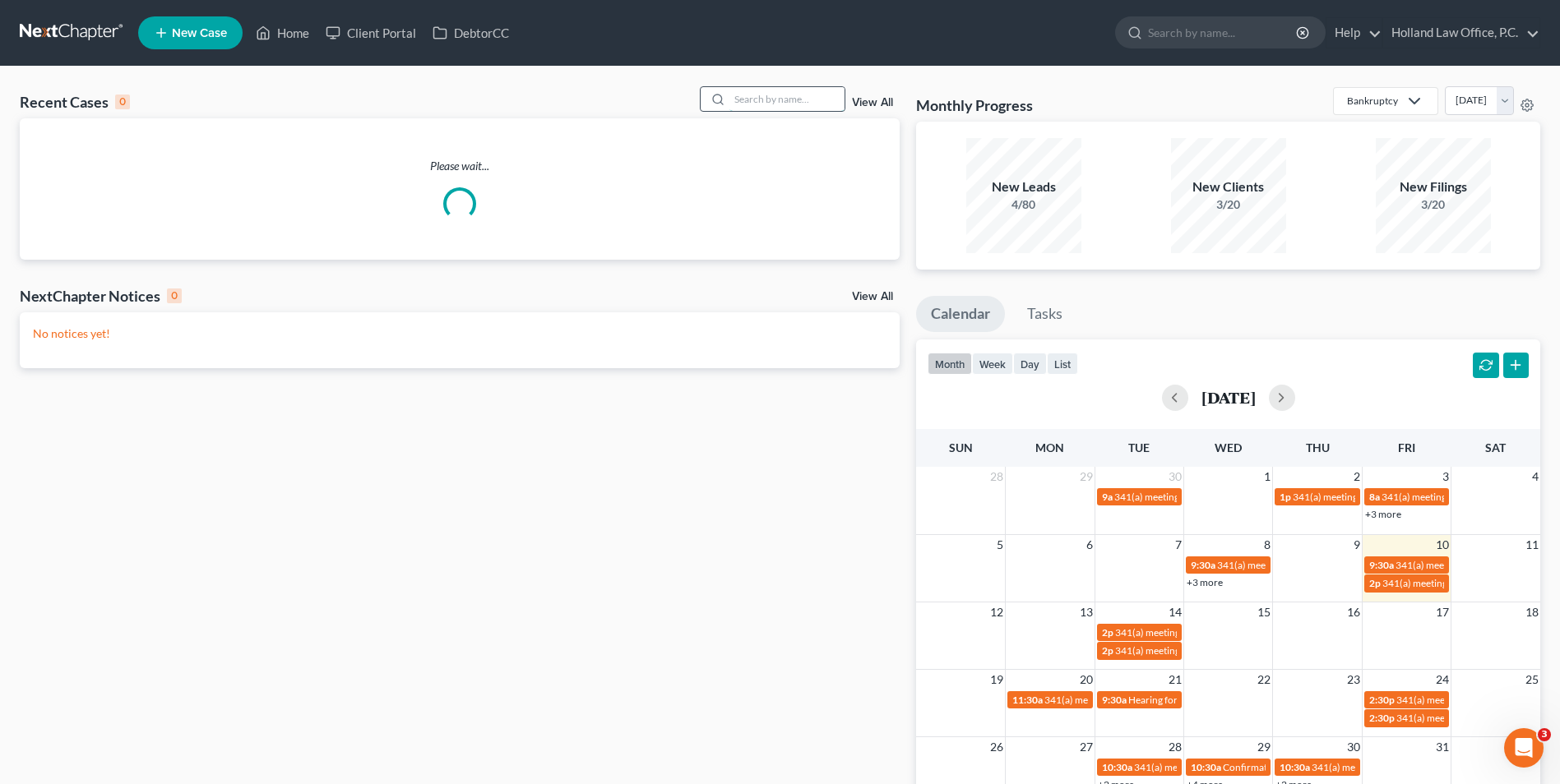
click at [797, 94] on input "search" at bounding box center [787, 99] width 115 height 24
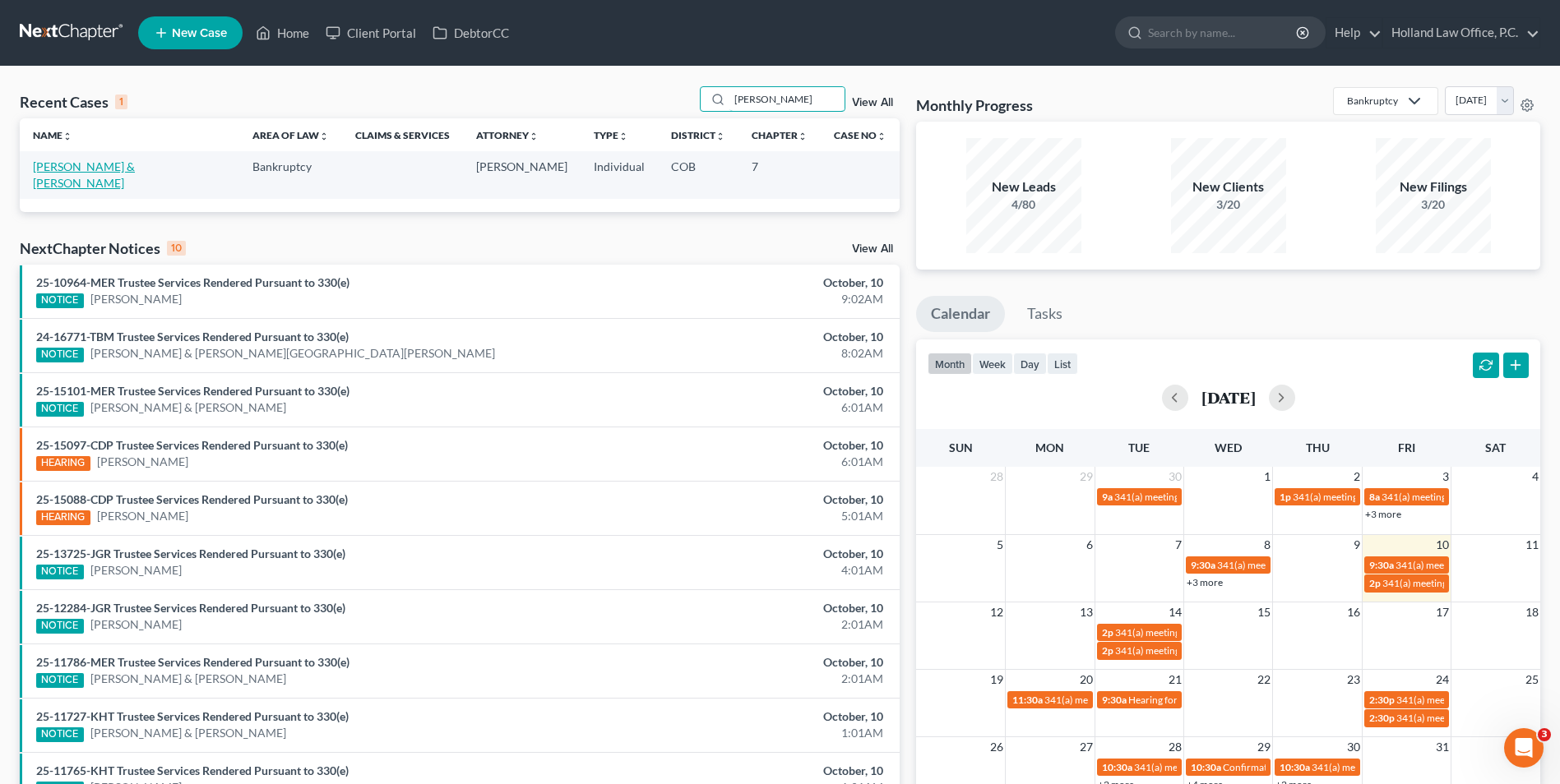
type input "[PERSON_NAME]"
click at [62, 172] on link "[PERSON_NAME] & [PERSON_NAME]" at bounding box center [84, 174] width 102 height 31
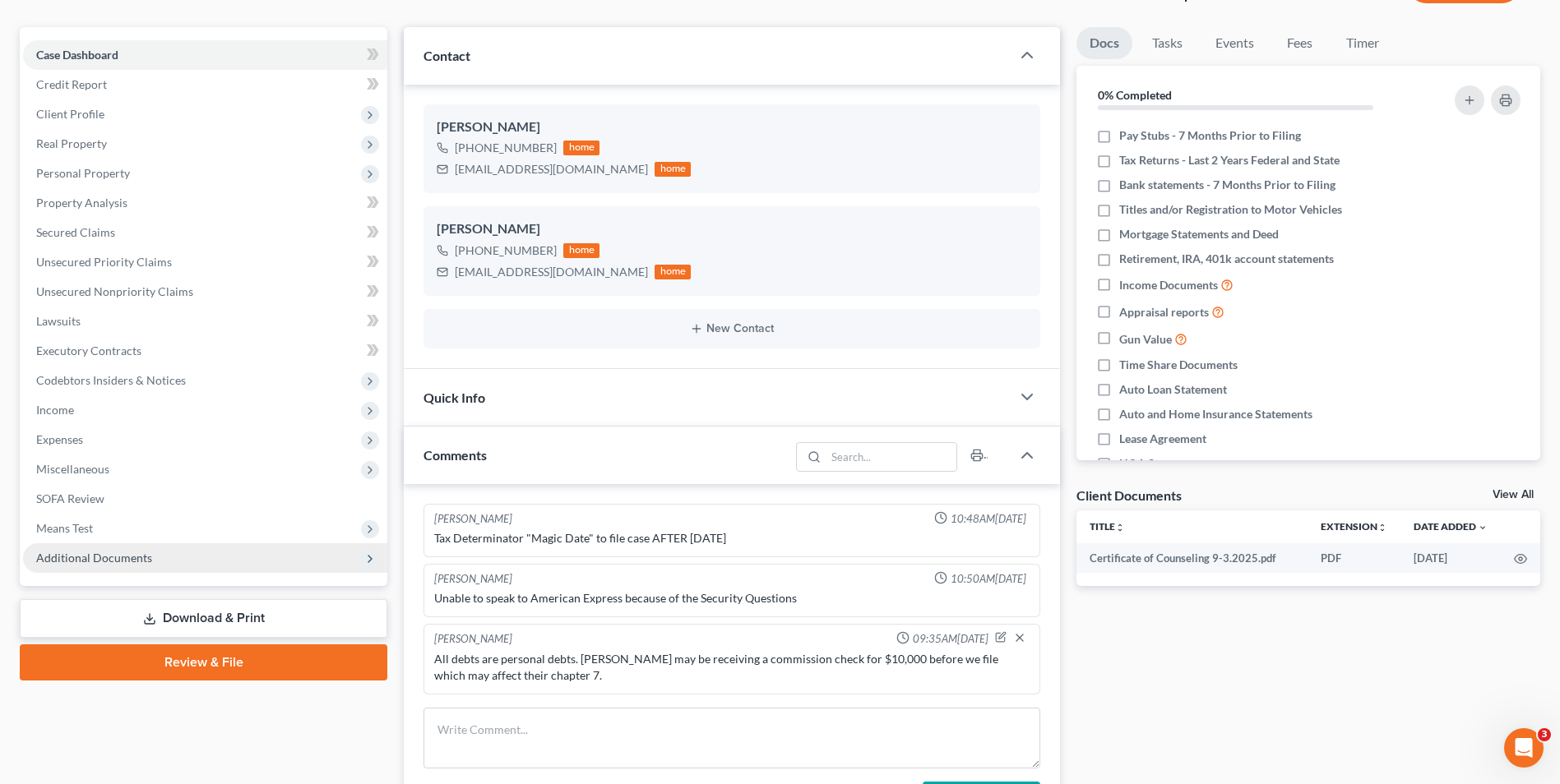
scroll to position [146, 0]
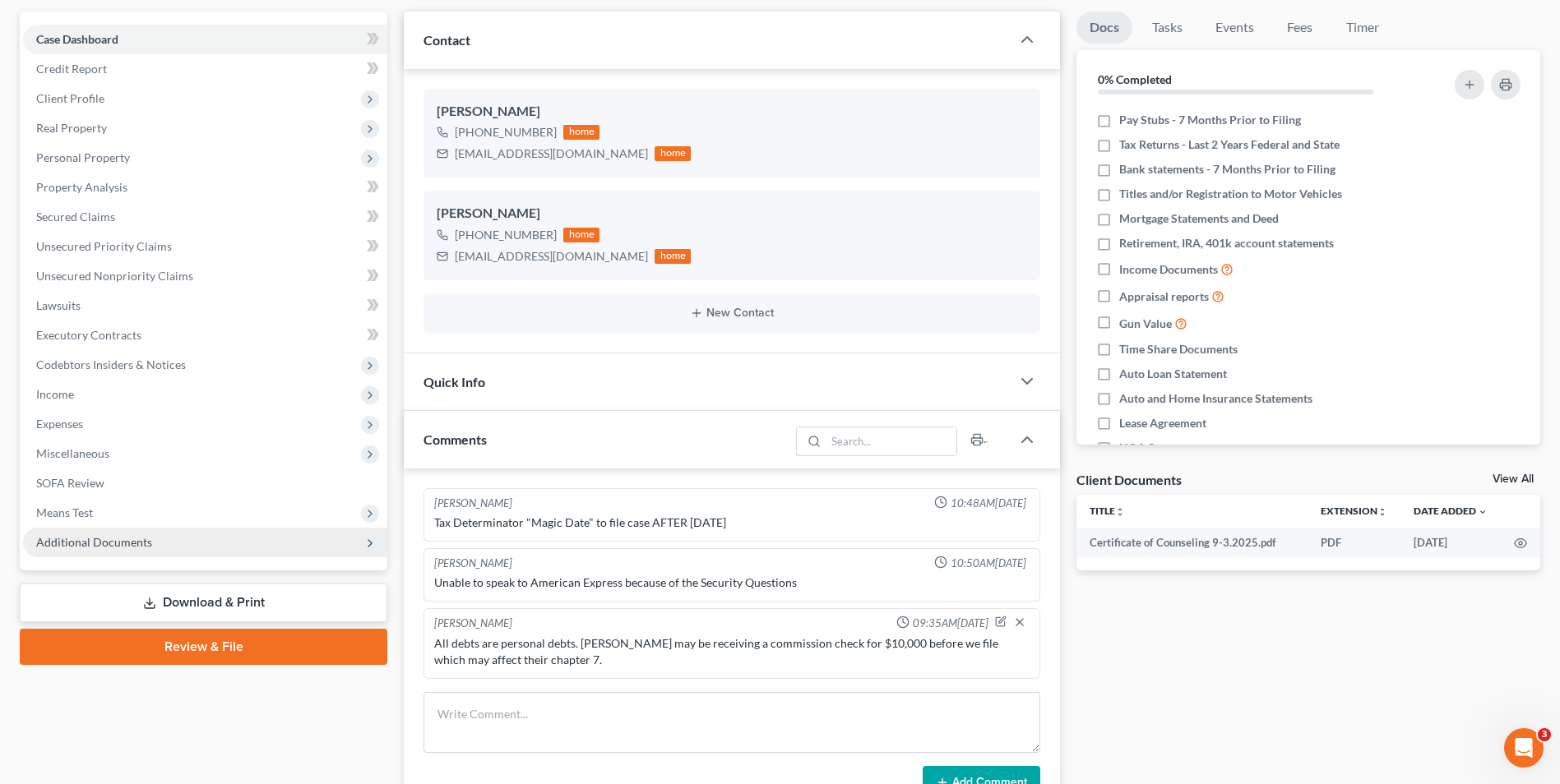
click at [91, 544] on span "Additional Documents" at bounding box center [94, 542] width 116 height 14
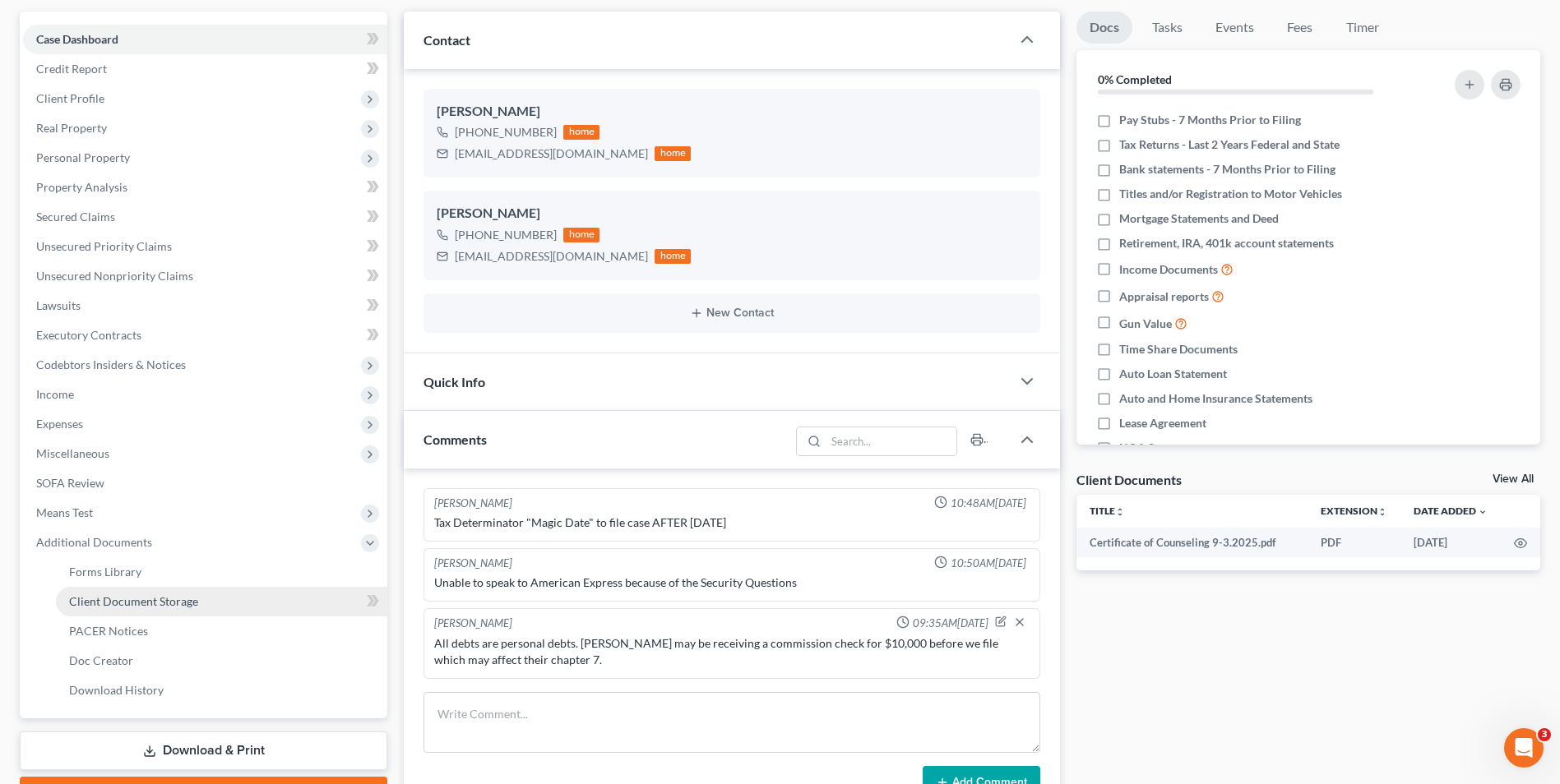
click at [150, 607] on span "Client Document Storage" at bounding box center [134, 601] width 129 height 14
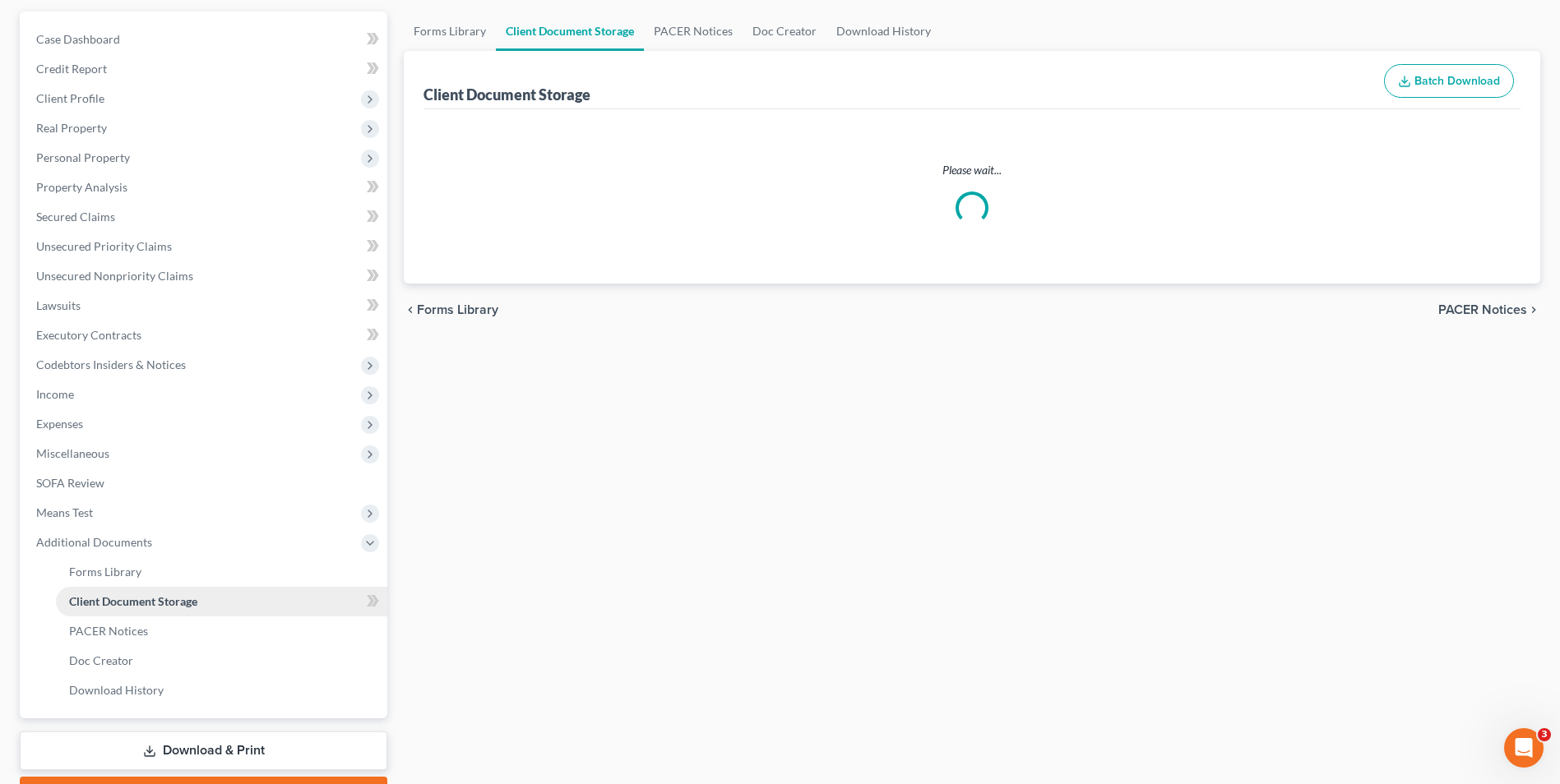
scroll to position [66, 0]
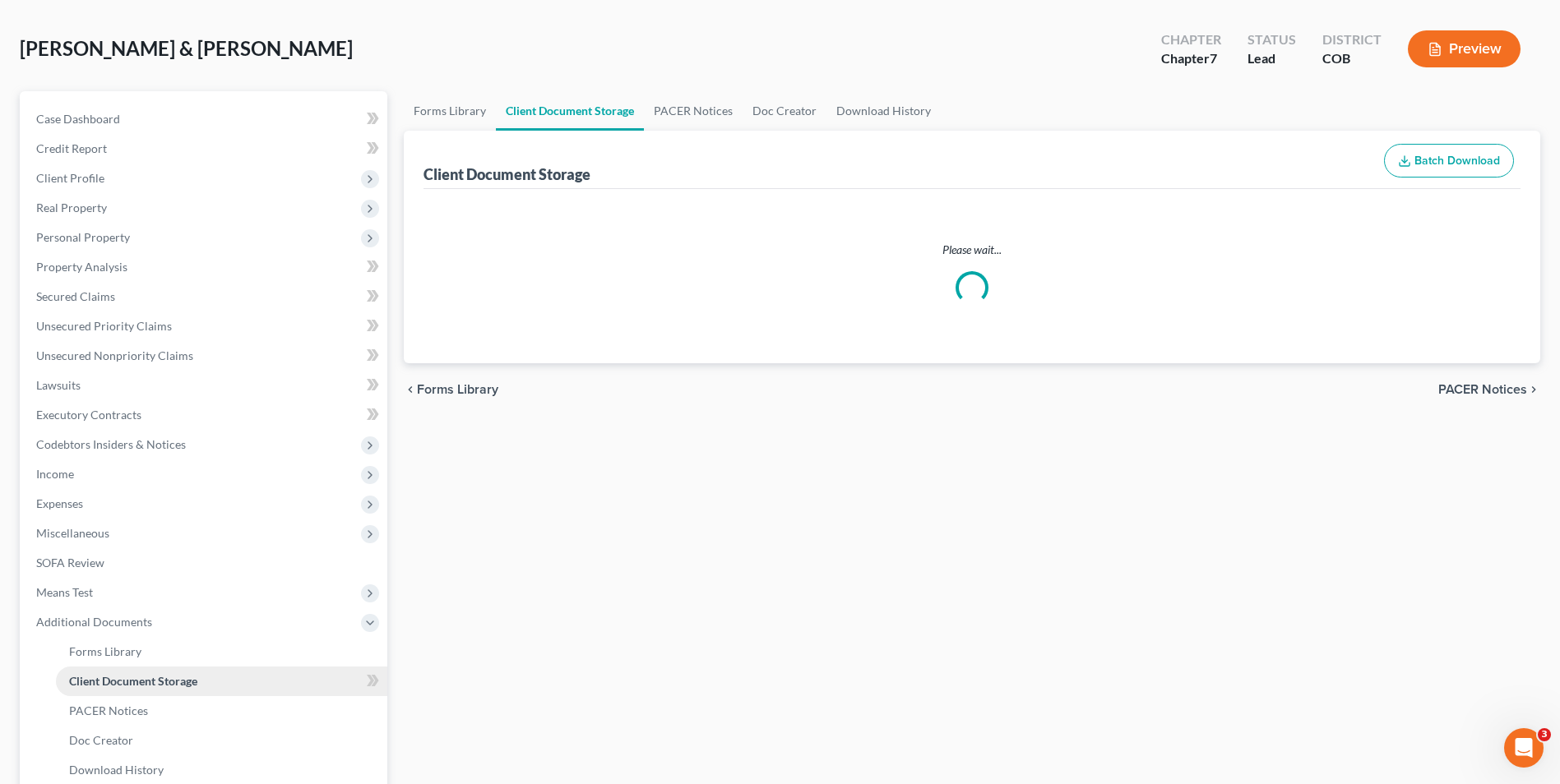
select select "5"
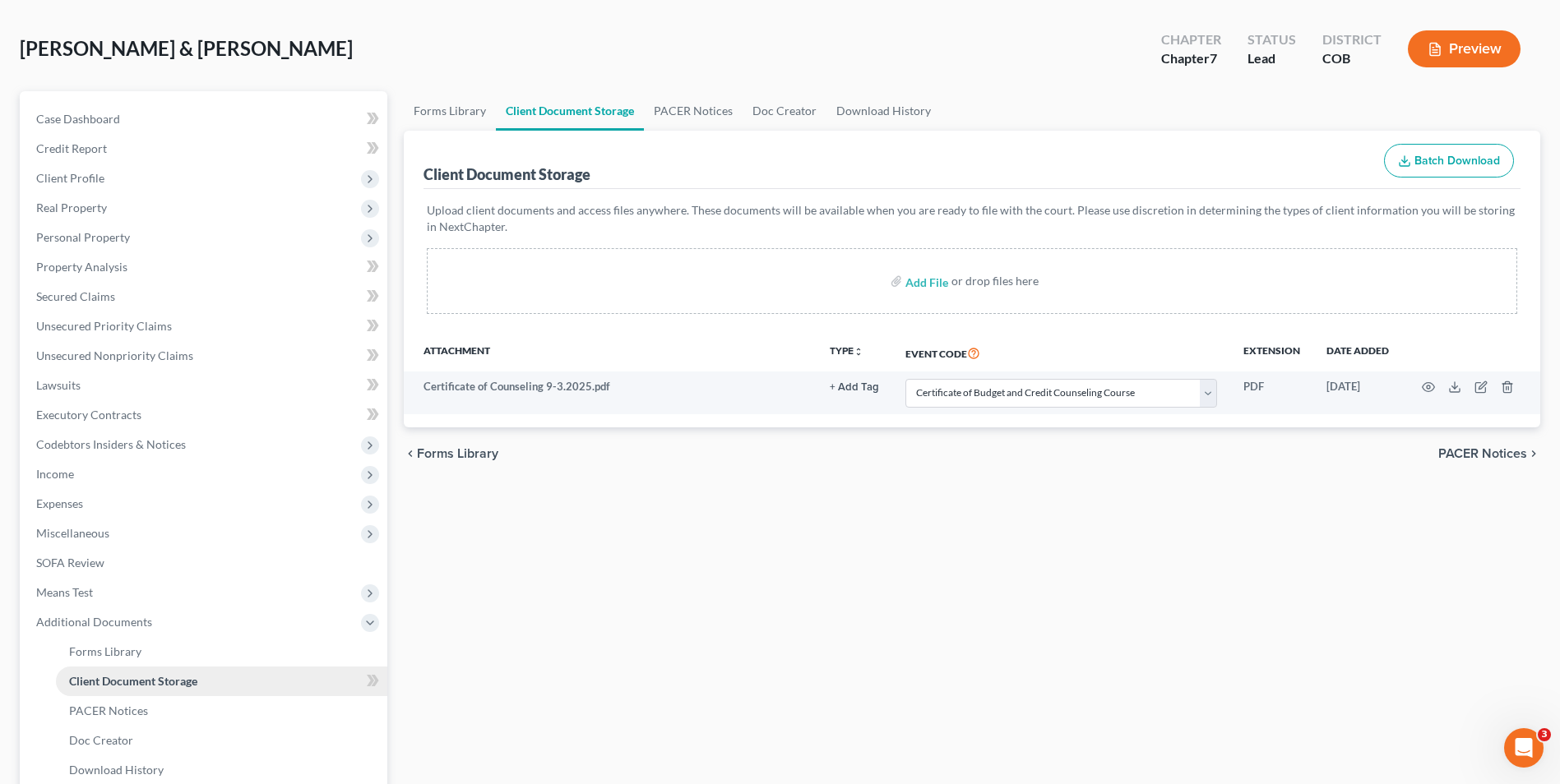
scroll to position [0, 0]
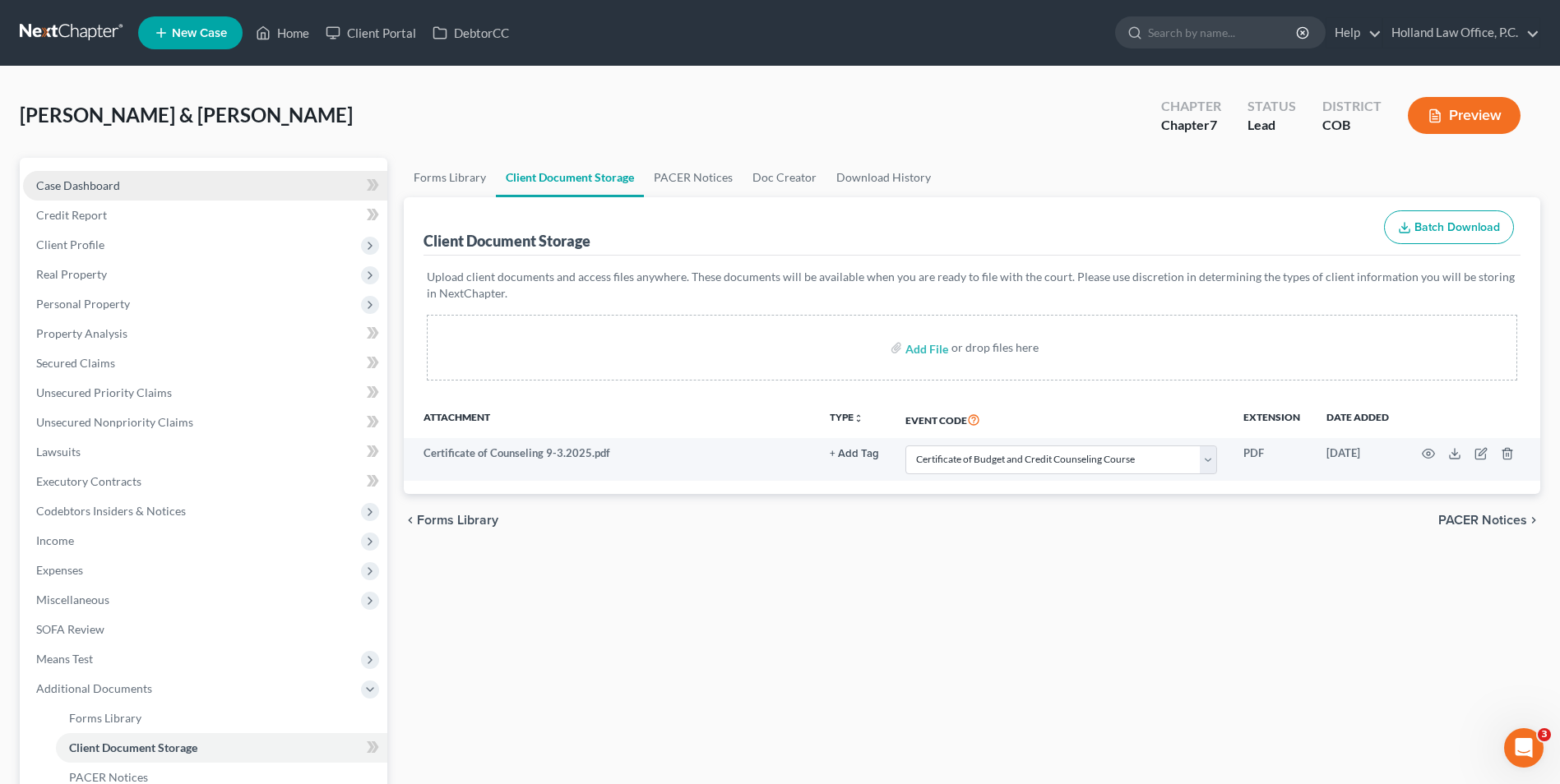
click at [157, 180] on link "Case Dashboard" at bounding box center [205, 186] width 365 height 30
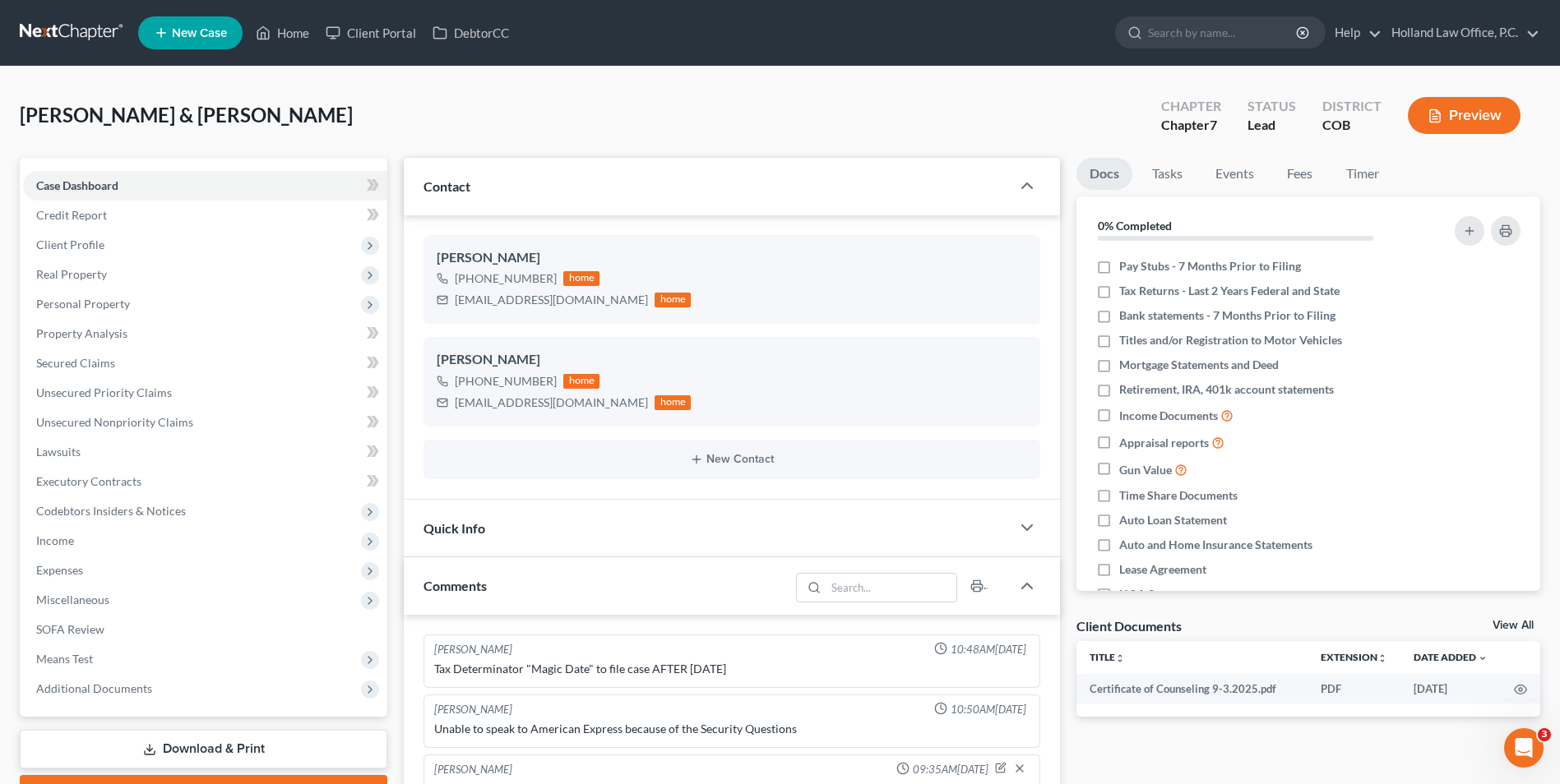
click at [733, 71] on div "[PERSON_NAME] & [PERSON_NAME] Upgraded Chapter Chapter 7 Status Lead District C…" at bounding box center [780, 699] width 1560 height 1266
drag, startPoint x: 586, startPoint y: 300, endPoint x: 451, endPoint y: 306, distance: 135.1
click at [451, 306] on div "[EMAIL_ADDRESS][DOMAIN_NAME] home" at bounding box center [563, 300] width 254 height 21
drag, startPoint x: 457, startPoint y: 302, endPoint x: 494, endPoint y: 302, distance: 37.0
copy div "[EMAIL_ADDRESS][DOMAIN_NAME]"
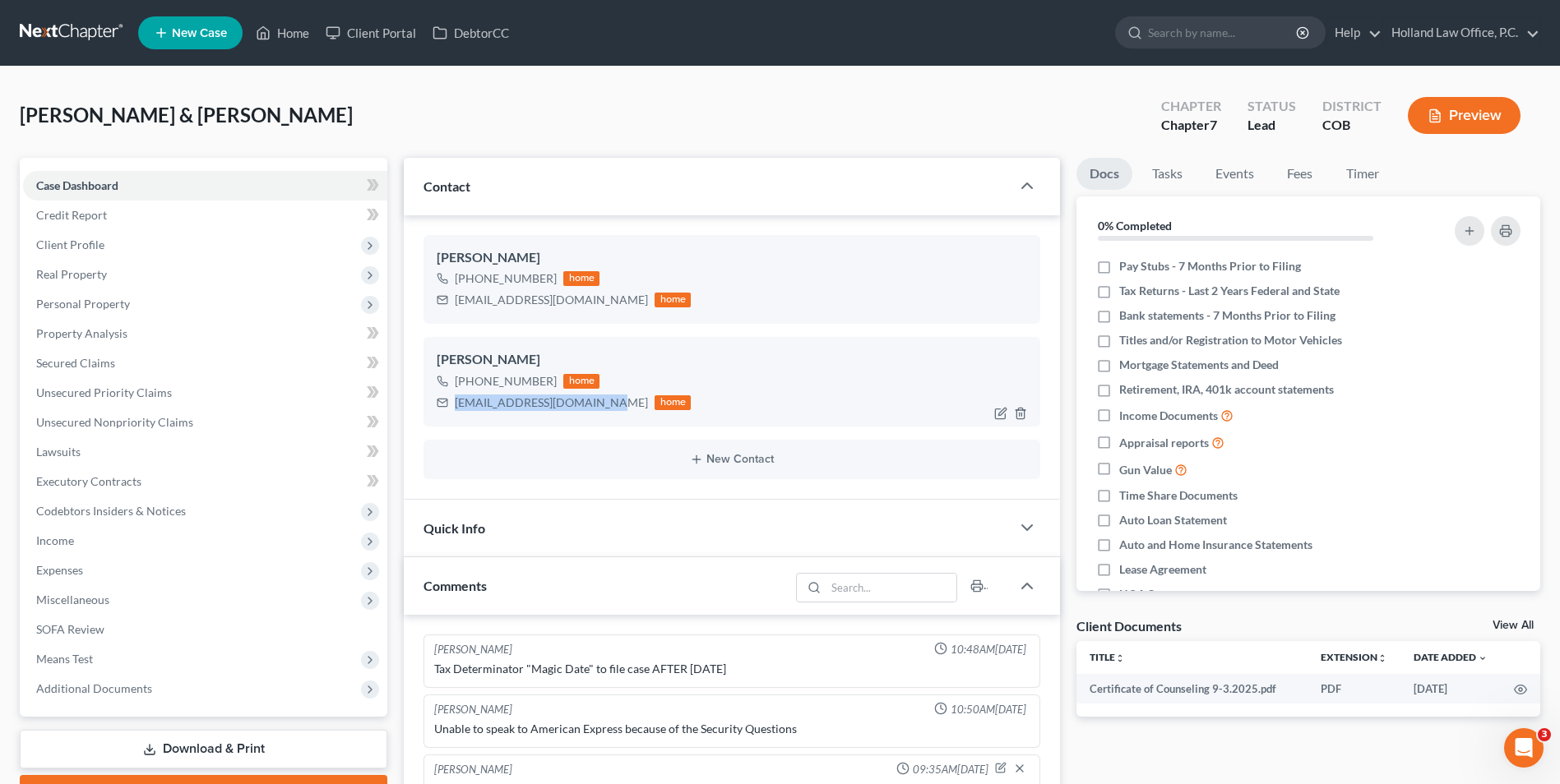
drag, startPoint x: 604, startPoint y: 404, endPoint x: 432, endPoint y: 417, distance: 172.5
click at [432, 417] on div "[PERSON_NAME] [PHONE_NUMBER] home [EMAIL_ADDRESS][DOMAIN_NAME] home" at bounding box center [731, 382] width 616 height 89
